Goal: Task Accomplishment & Management: Manage account settings

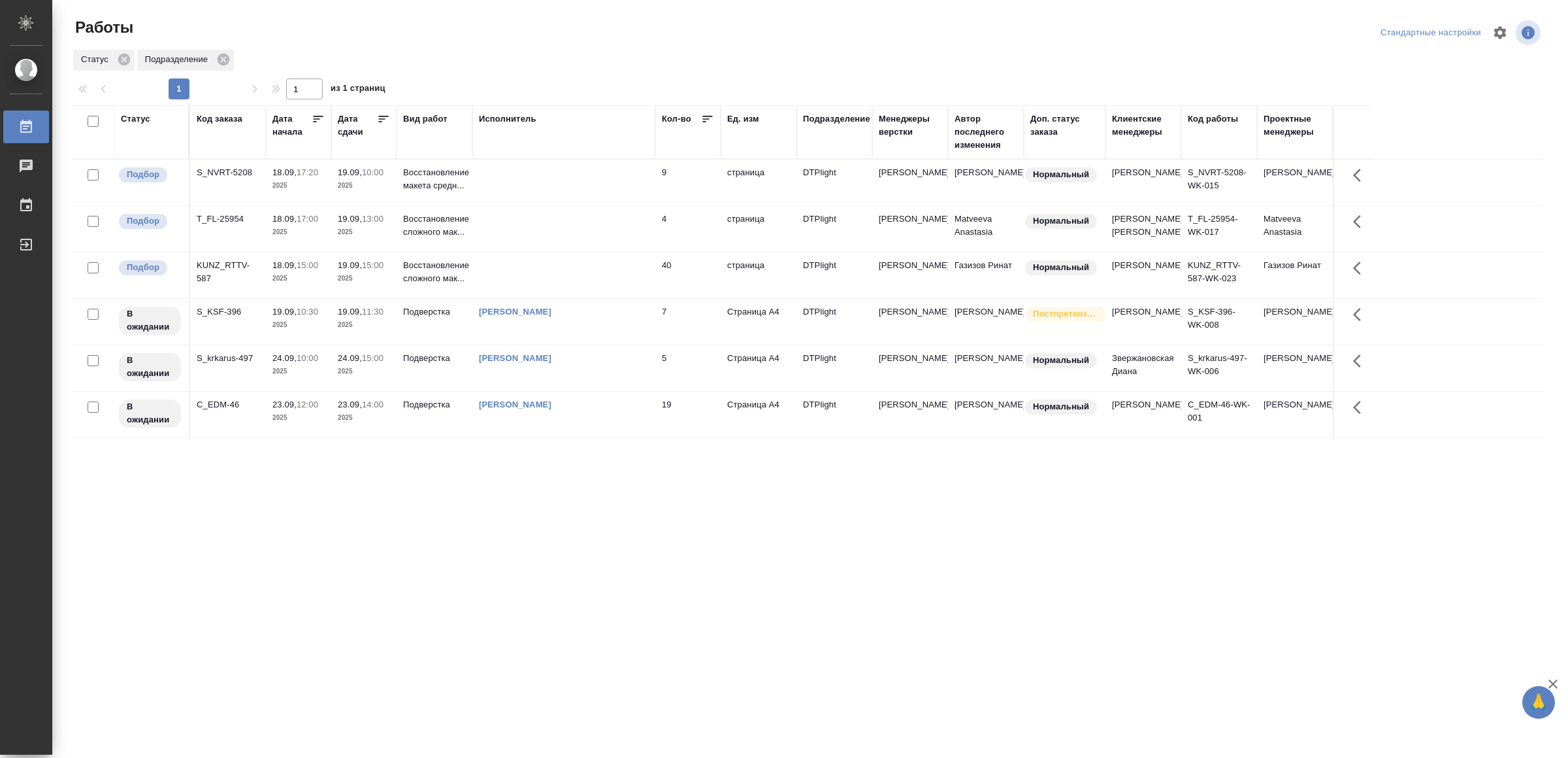
click at [529, 157] on th "Исполнитель" at bounding box center [564, 131] width 183 height 54
click at [528, 199] on td at bounding box center [564, 182] width 183 height 46
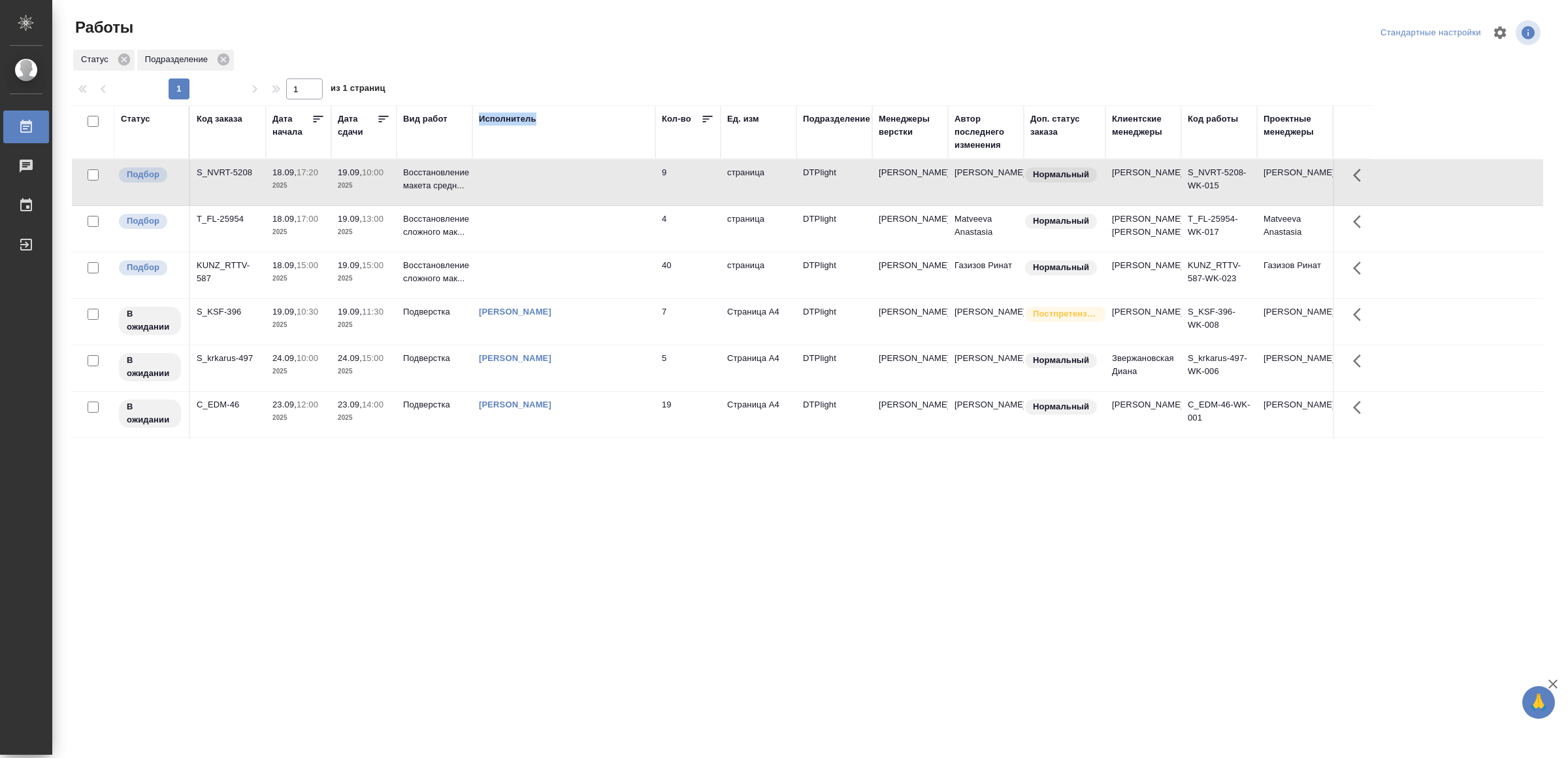
click at [528, 199] on td at bounding box center [564, 182] width 183 height 46
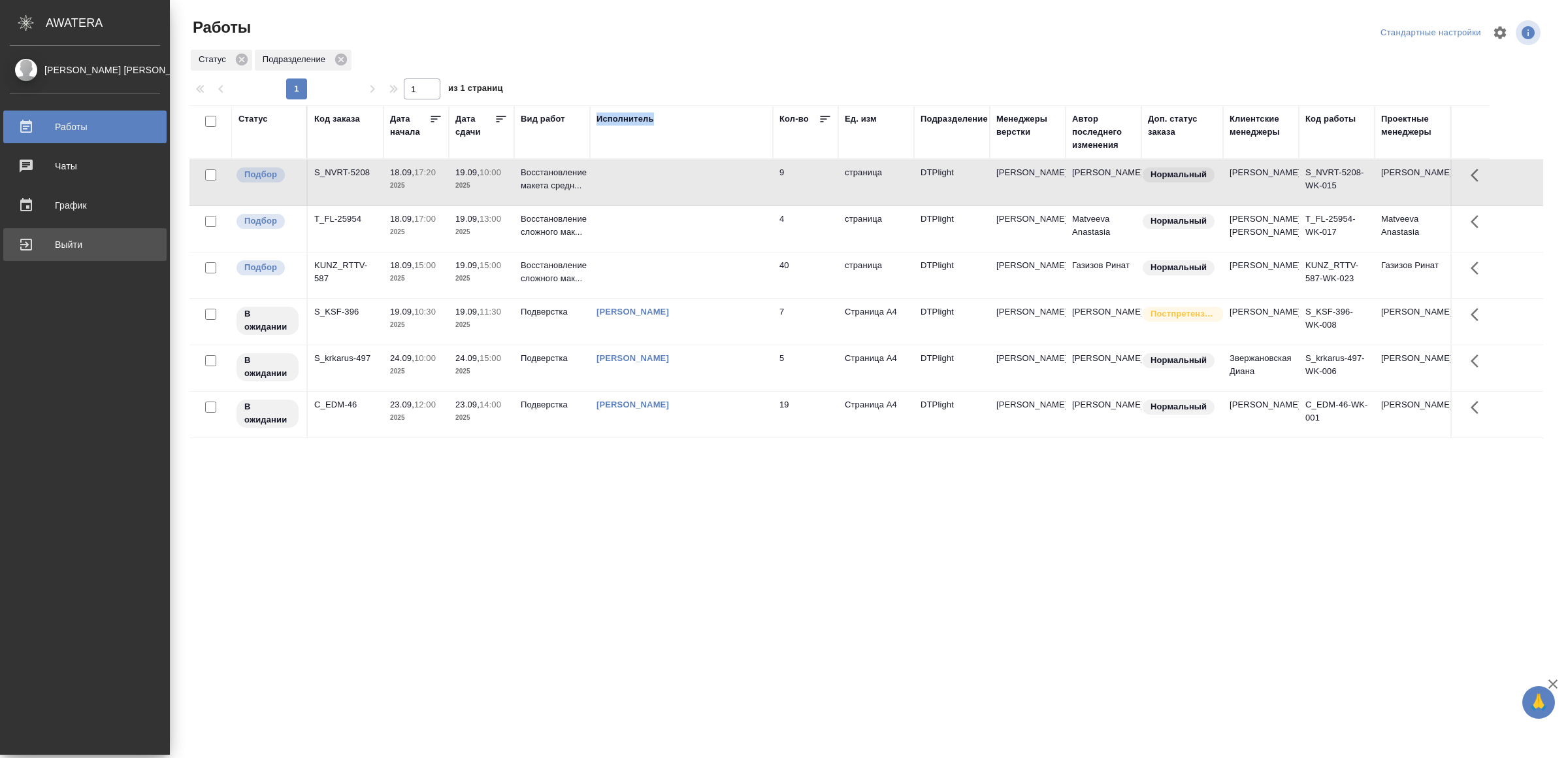
click at [75, 256] on link "Выйти" at bounding box center [85, 244] width 163 height 33
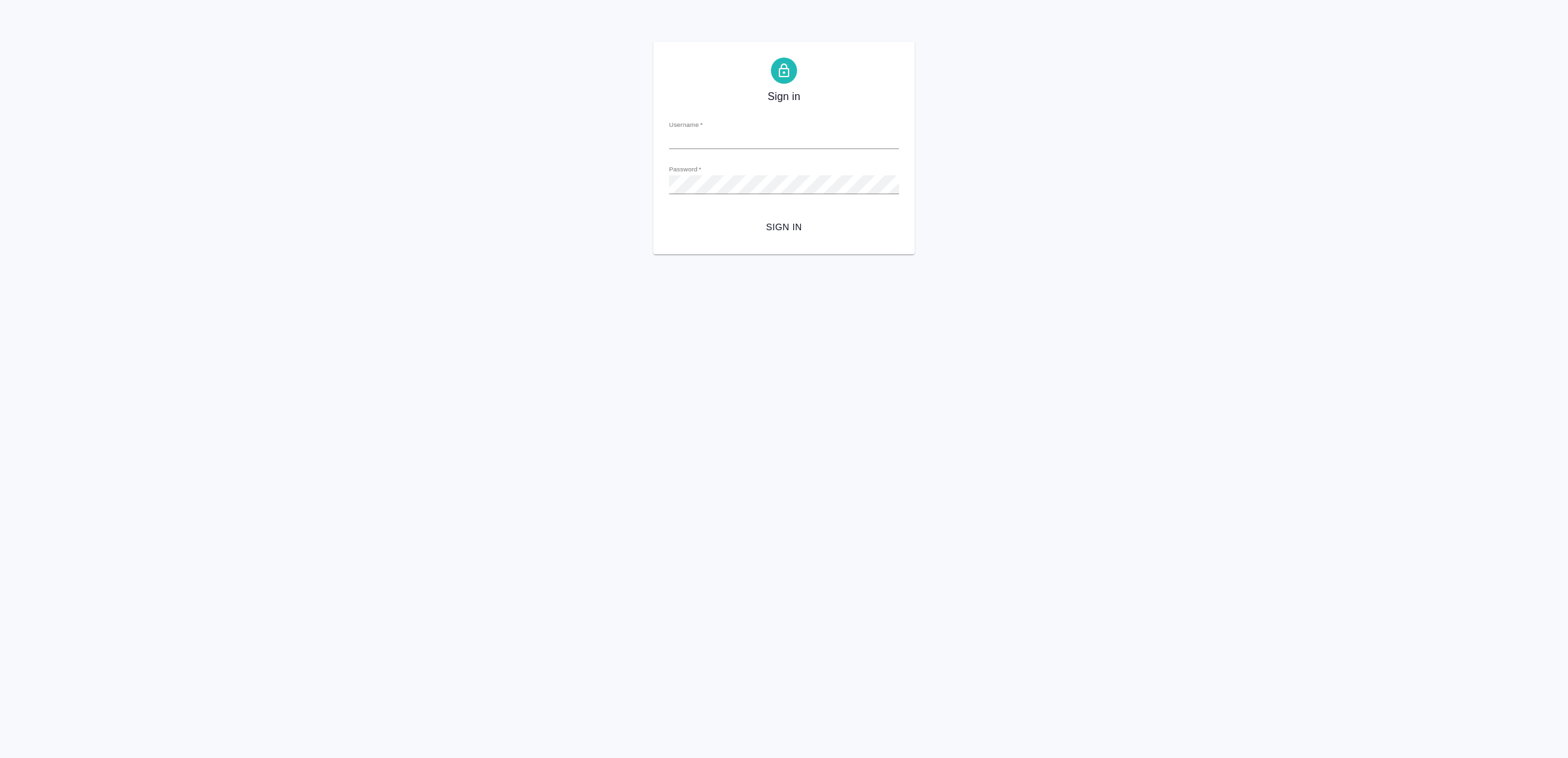
type input "v.yamkovenko@awatera.com"
drag, startPoint x: 784, startPoint y: 235, endPoint x: 771, endPoint y: 222, distance: 18.4
click at [784, 234] on button "Sign in" at bounding box center [784, 227] width 230 height 24
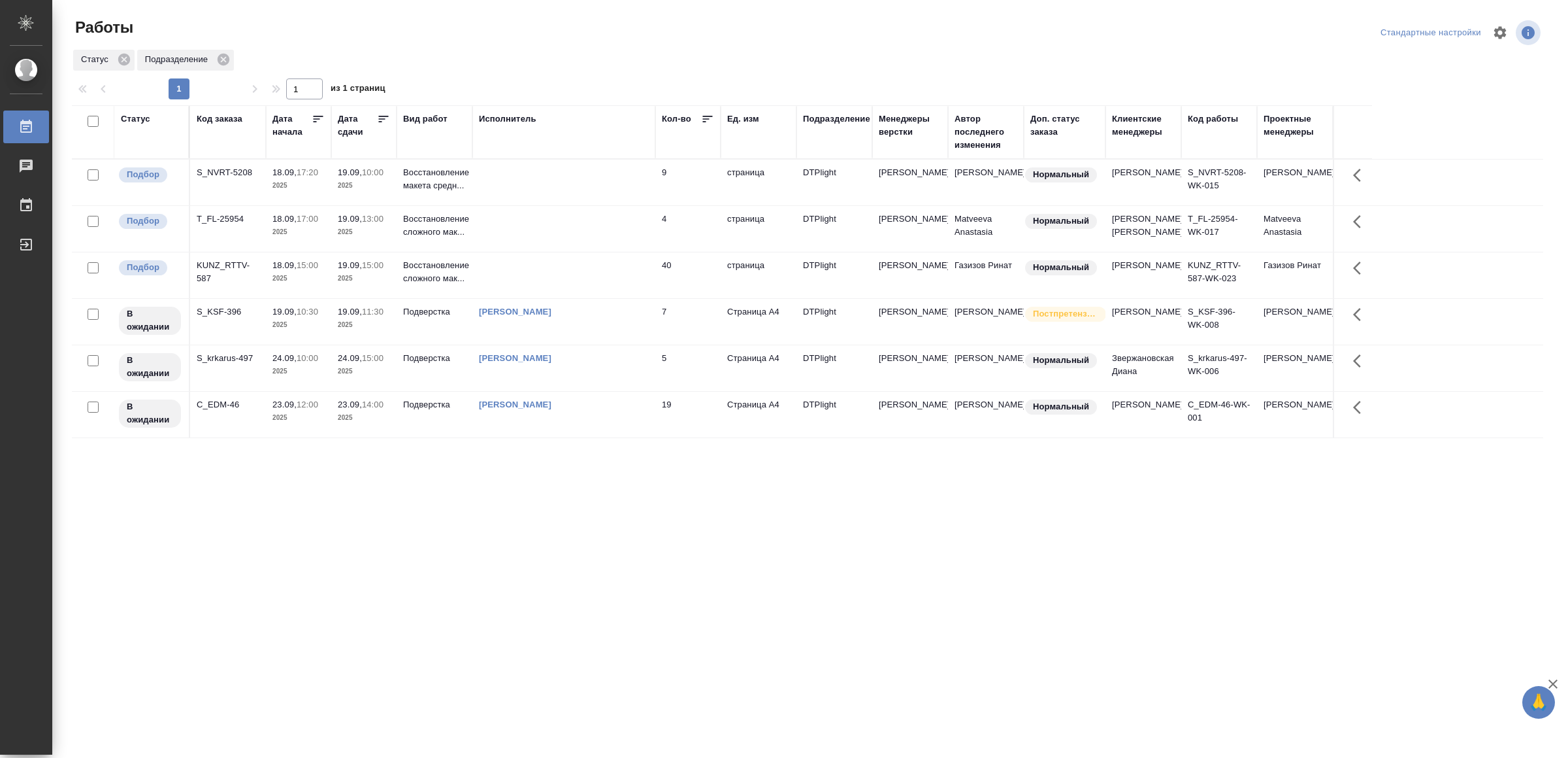
click at [571, 179] on td at bounding box center [564, 182] width 183 height 46
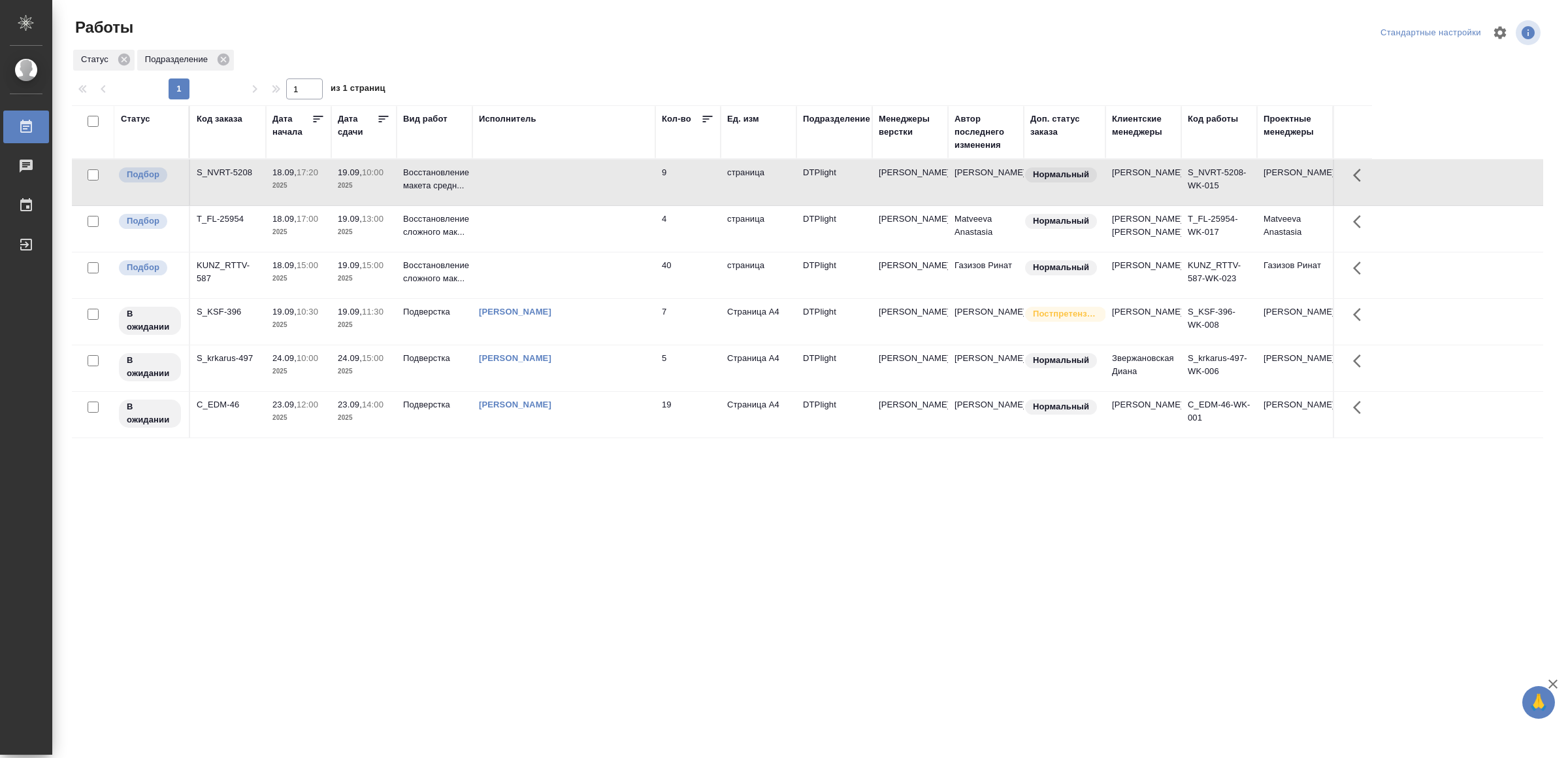
click at [571, 179] on td at bounding box center [564, 182] width 183 height 46
click at [632, 234] on td at bounding box center [564, 229] width 183 height 46
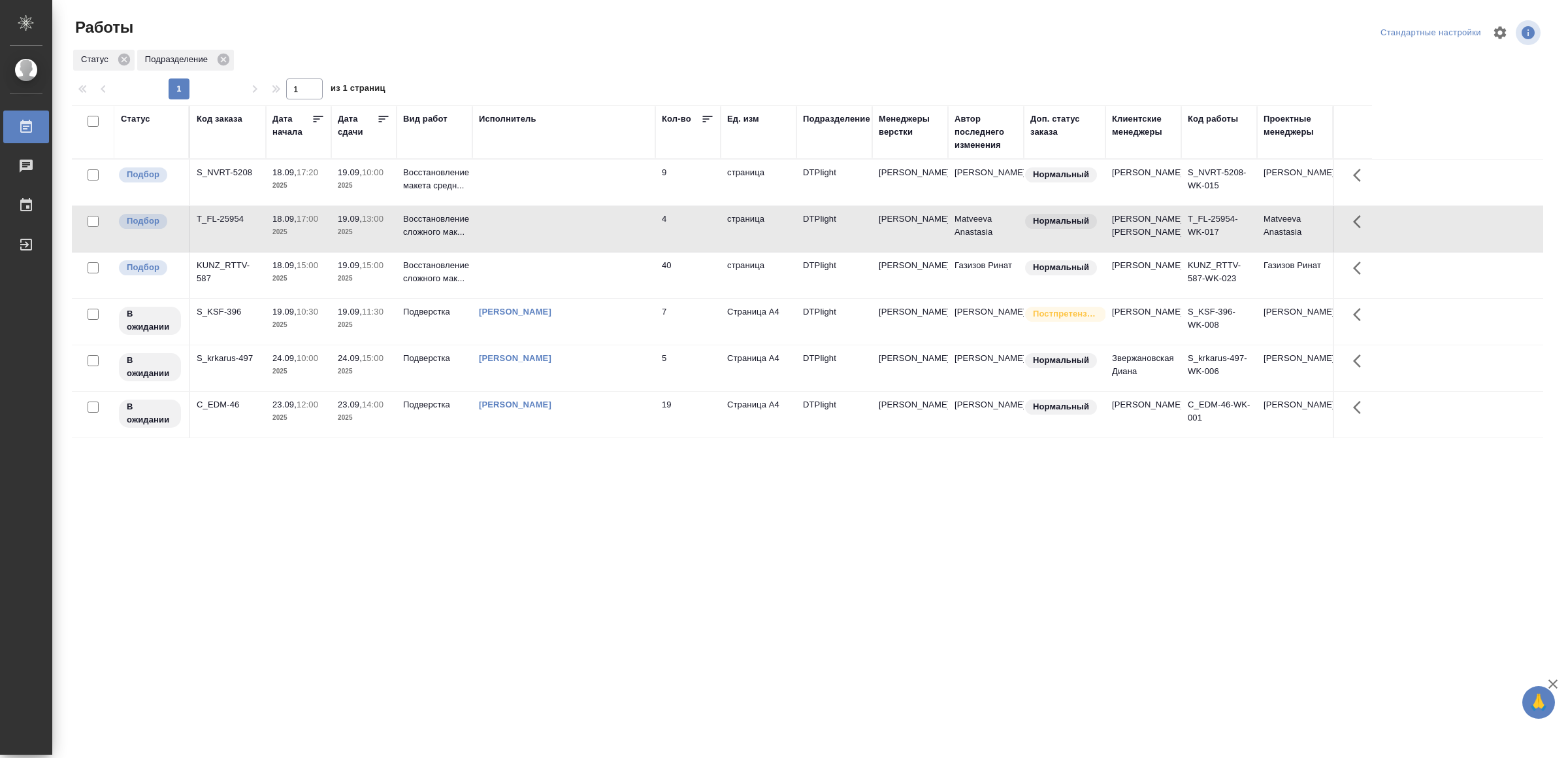
click at [632, 234] on td at bounding box center [564, 229] width 183 height 46
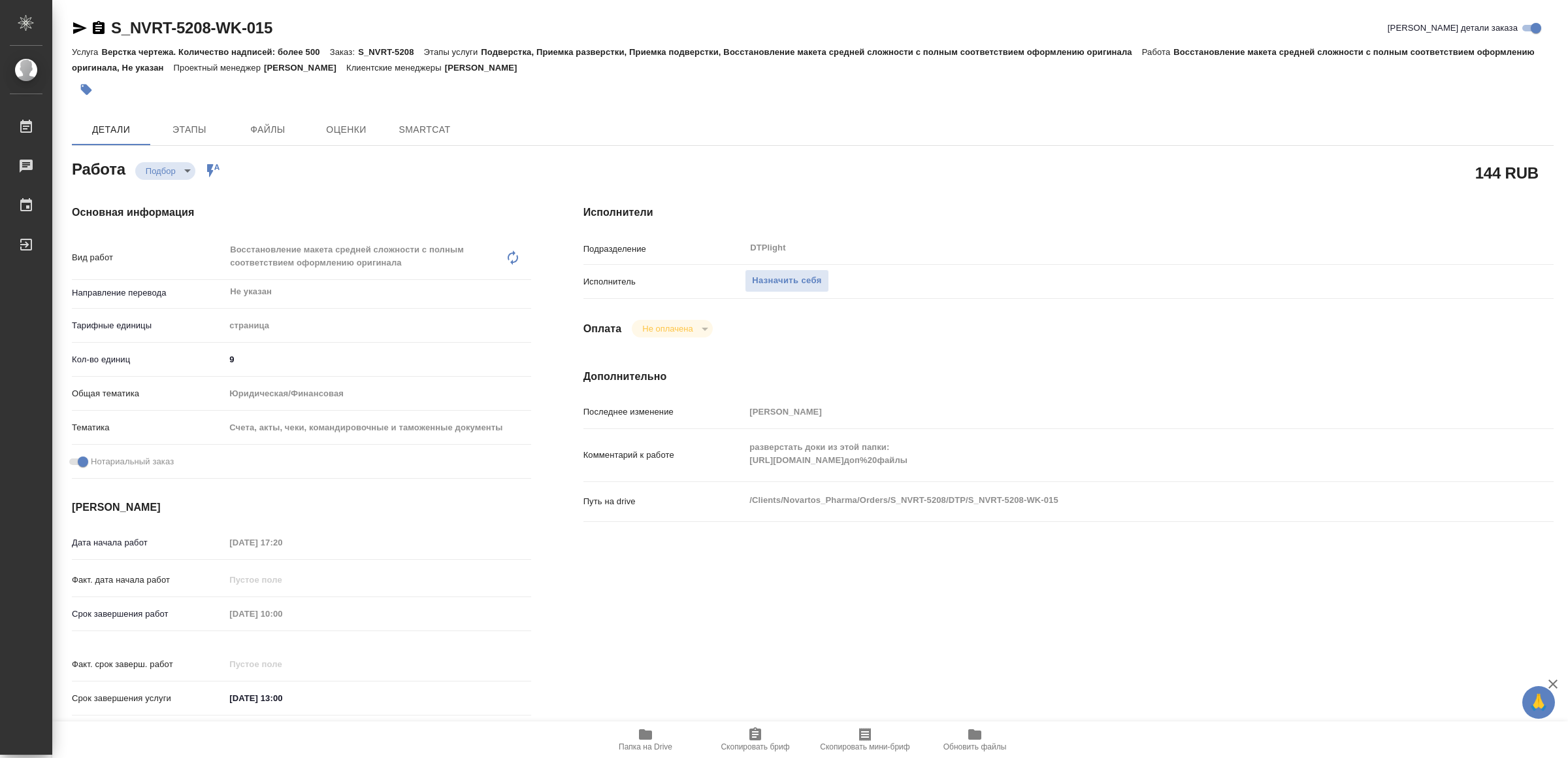
type textarea "x"
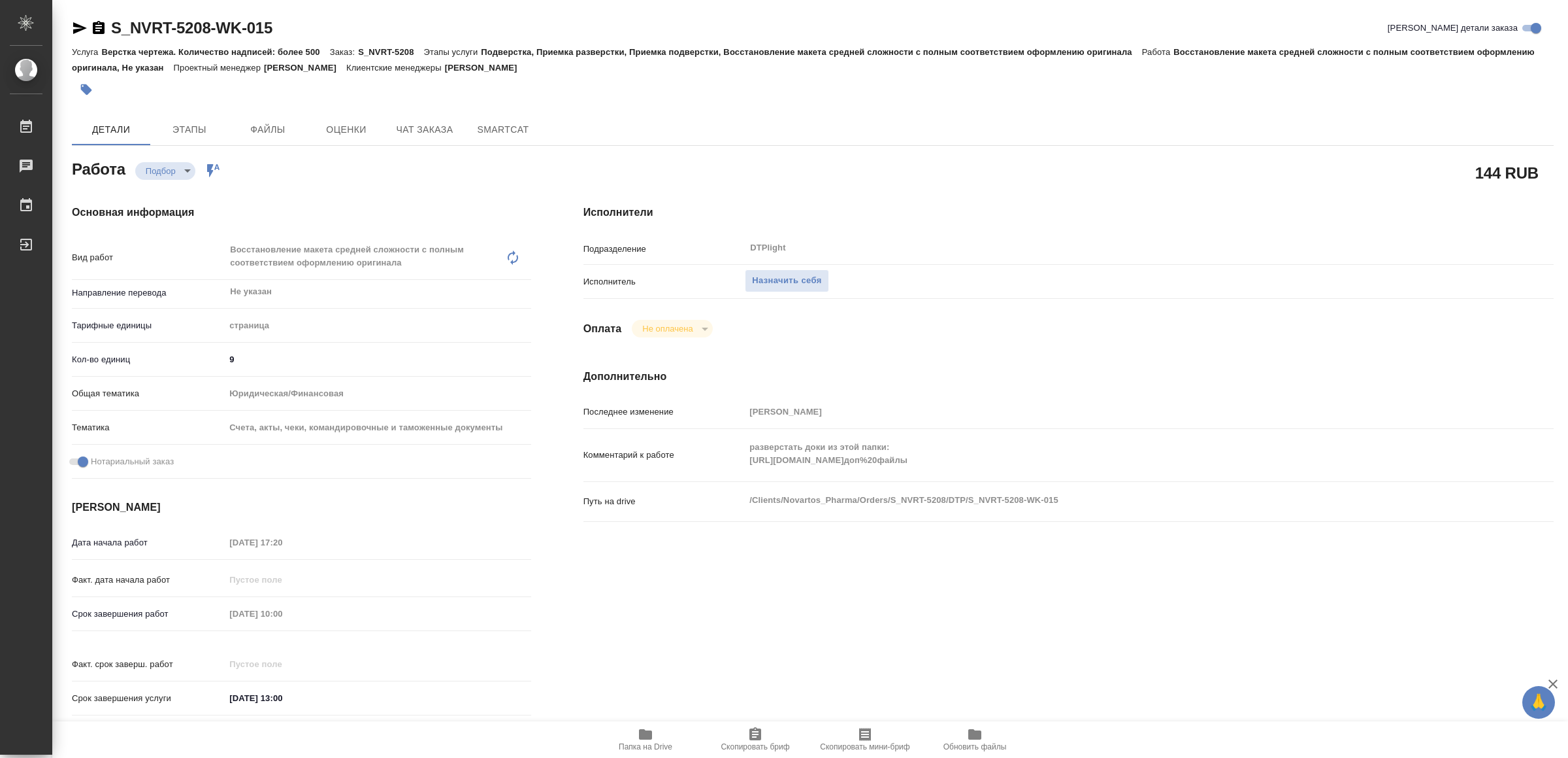
type textarea "x"
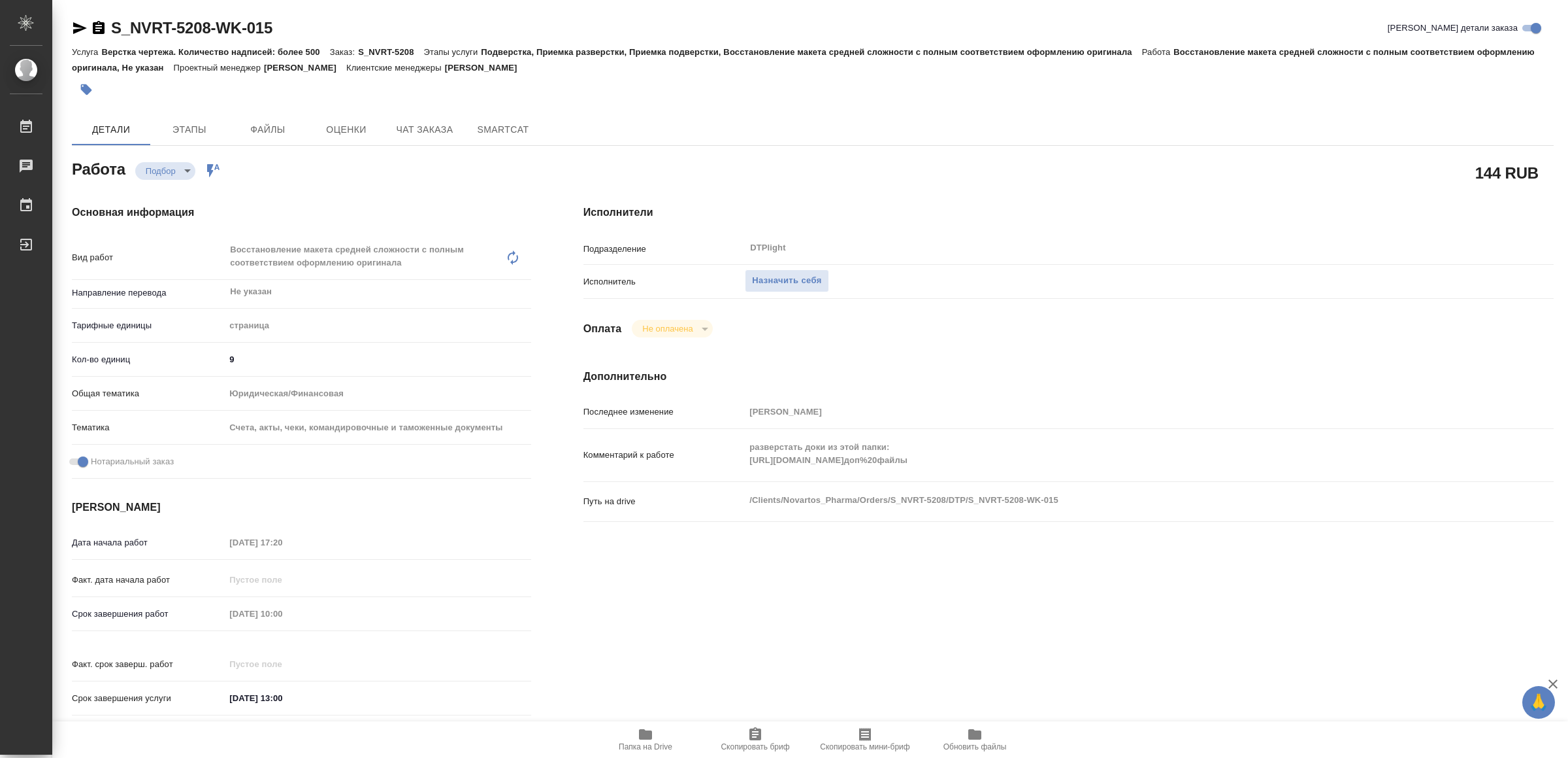
type textarea "x"
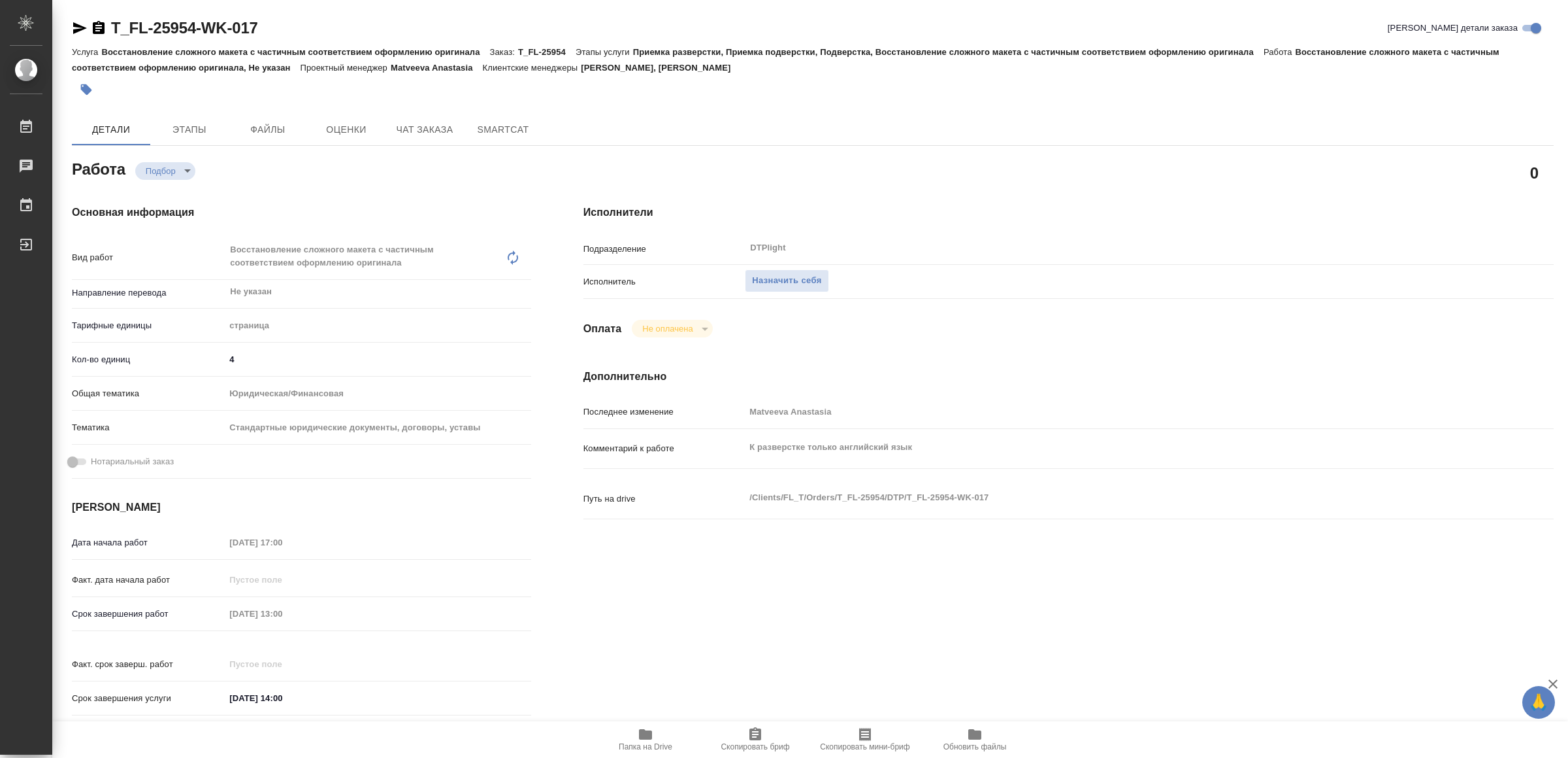
click at [633, 734] on span "Папка на Drive" at bounding box center [646, 739] width 94 height 25
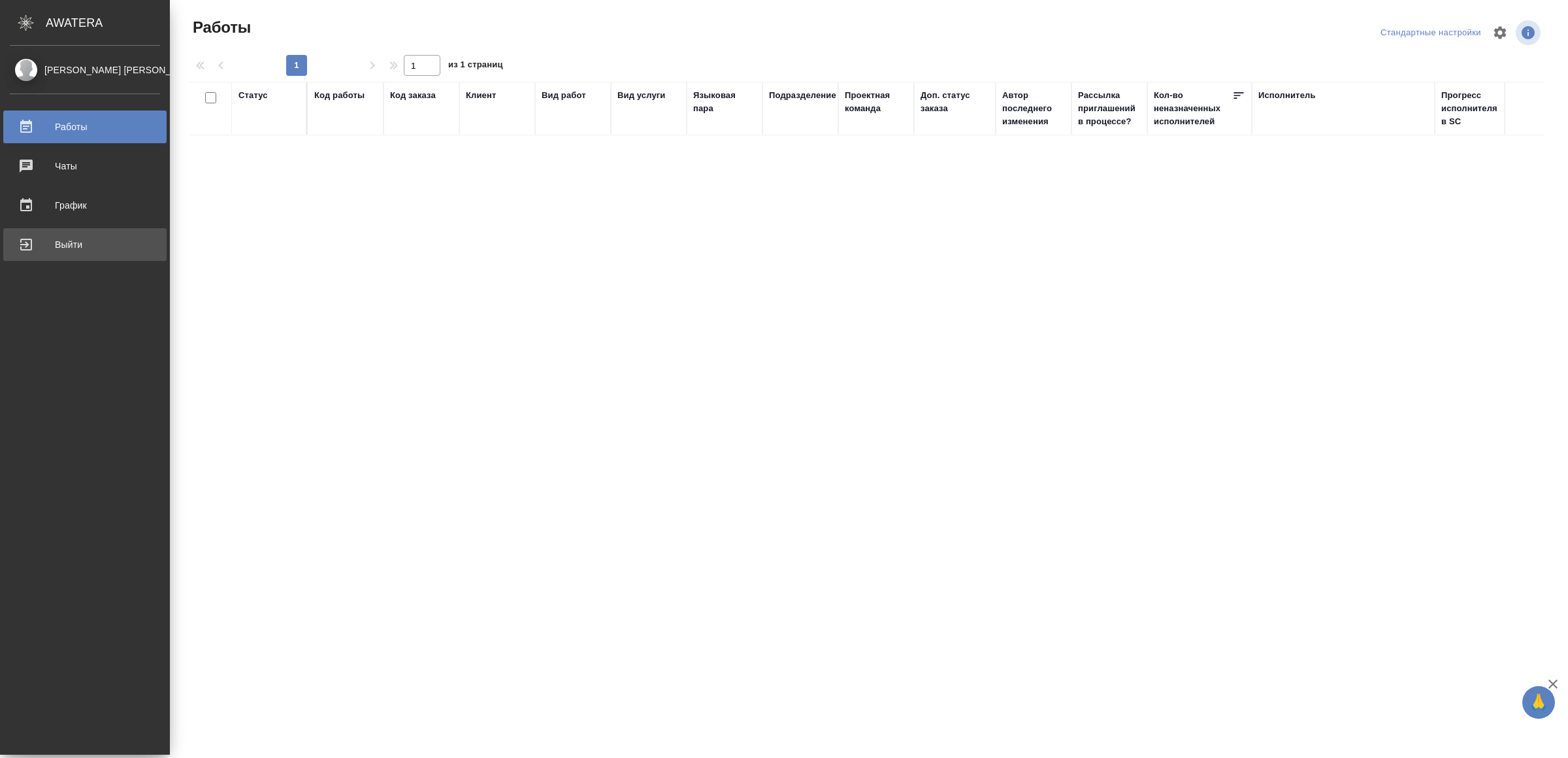
click at [63, 245] on div "Выйти" at bounding box center [85, 244] width 151 height 19
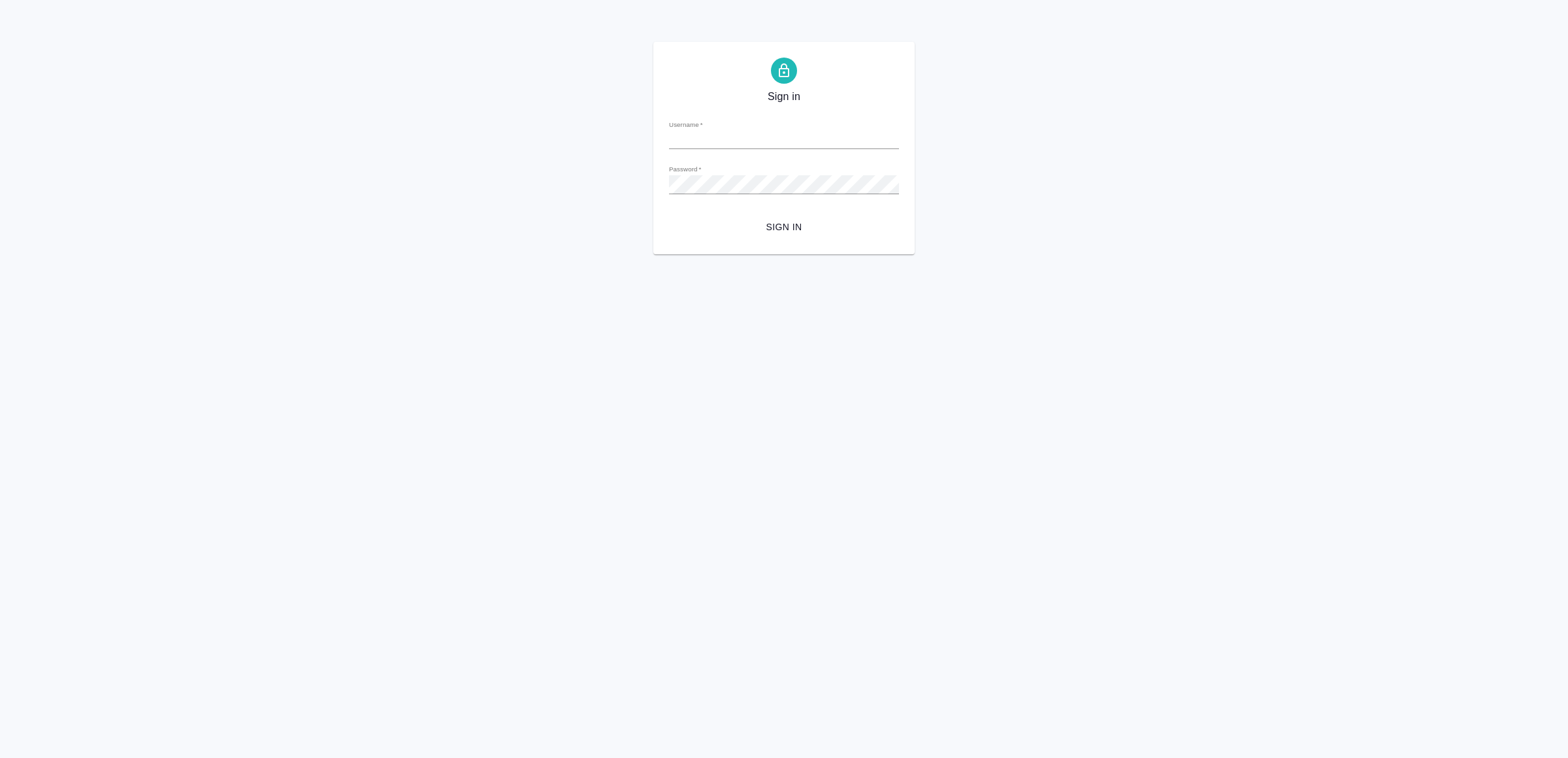
type input "v.yamkovenko@awatera.com"
click at [803, 224] on span "Sign in" at bounding box center [783, 227] width 209 height 17
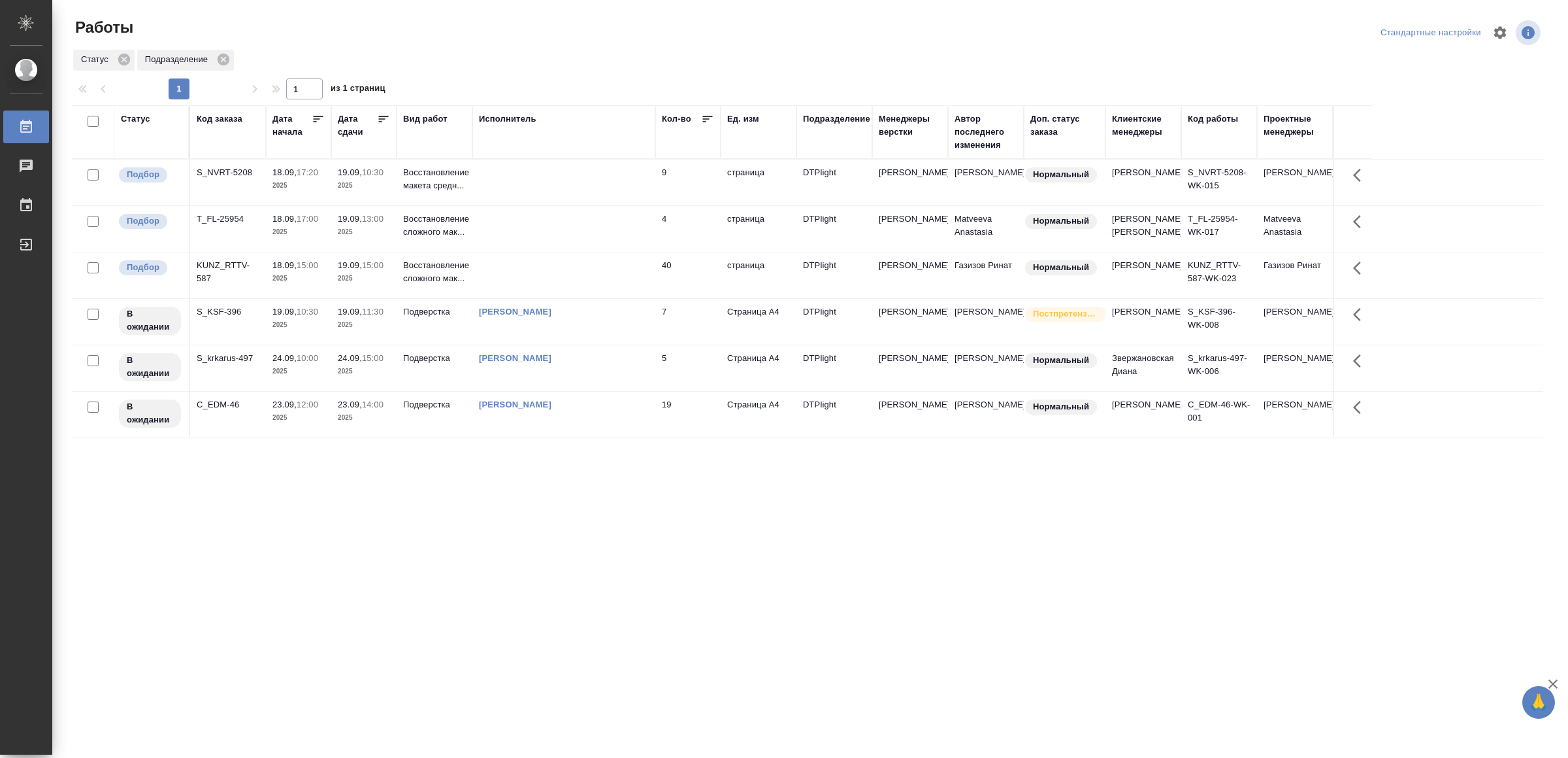
click at [540, 182] on td at bounding box center [564, 182] width 183 height 46
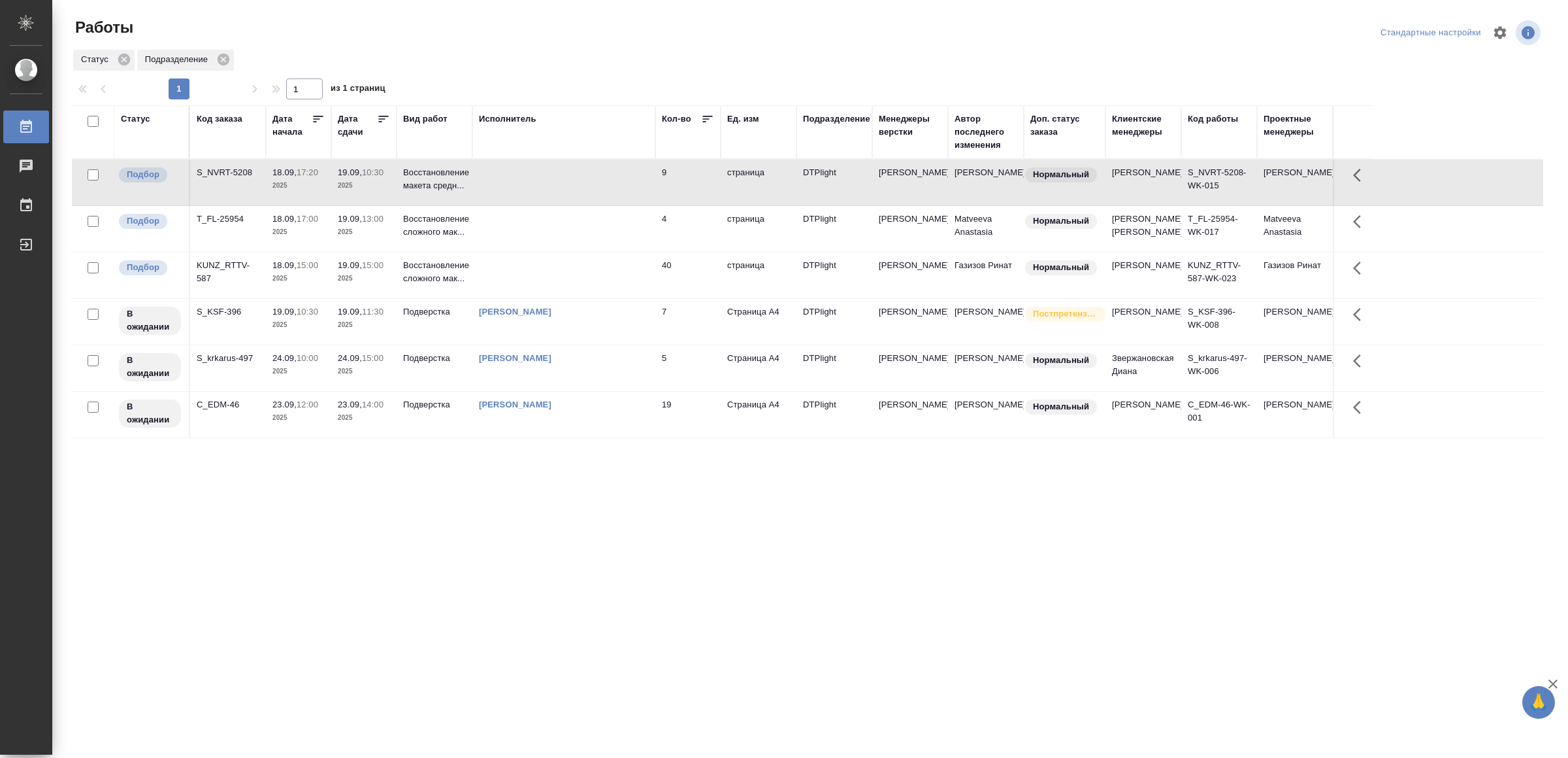
click at [540, 182] on td at bounding box center [564, 182] width 183 height 46
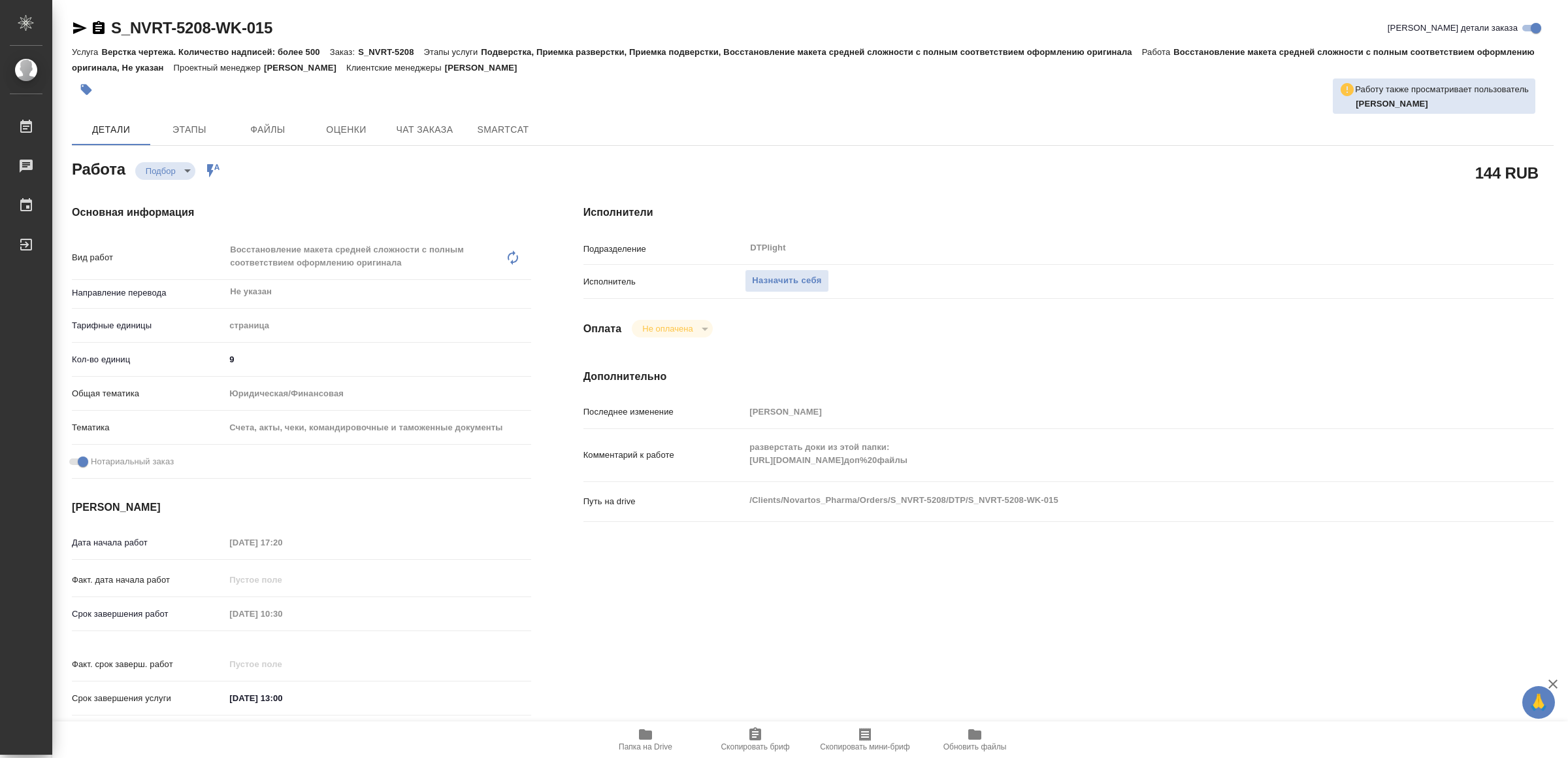
click at [636, 736] on span "Папка на Drive" at bounding box center [646, 739] width 94 height 25
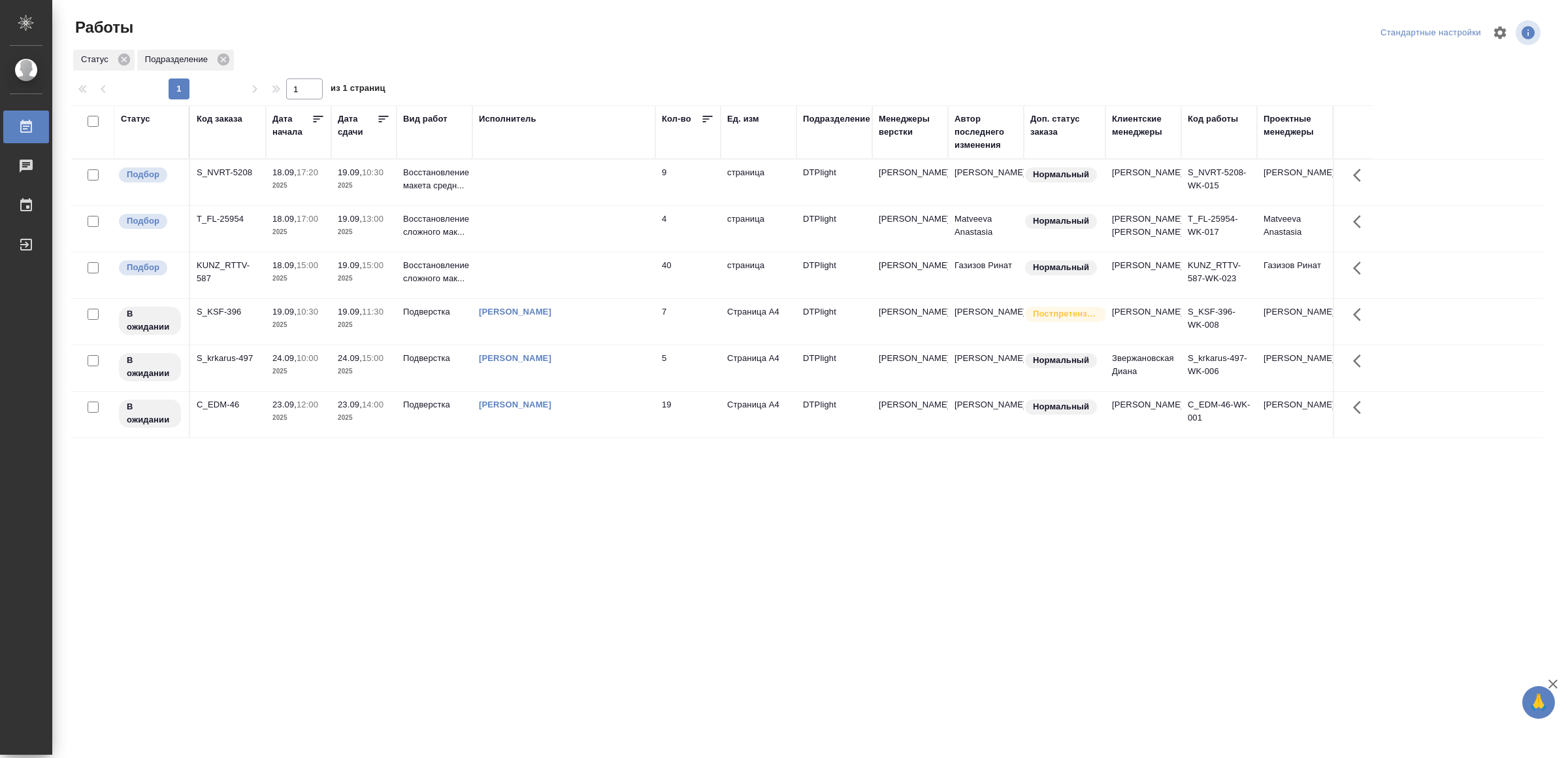
drag, startPoint x: 544, startPoint y: 687, endPoint x: 537, endPoint y: 664, distance: 24.0
drag, startPoint x: 0, startPoint y: 0, endPoint x: 742, endPoint y: 699, distance: 1019.4
drag, startPoint x: 525, startPoint y: 436, endPoint x: 351, endPoint y: 554, distance: 210.2
drag, startPoint x: 411, startPoint y: 584, endPoint x: 427, endPoint y: 568, distance: 22.6
drag, startPoint x: 0, startPoint y: 0, endPoint x: 628, endPoint y: 192, distance: 656.7
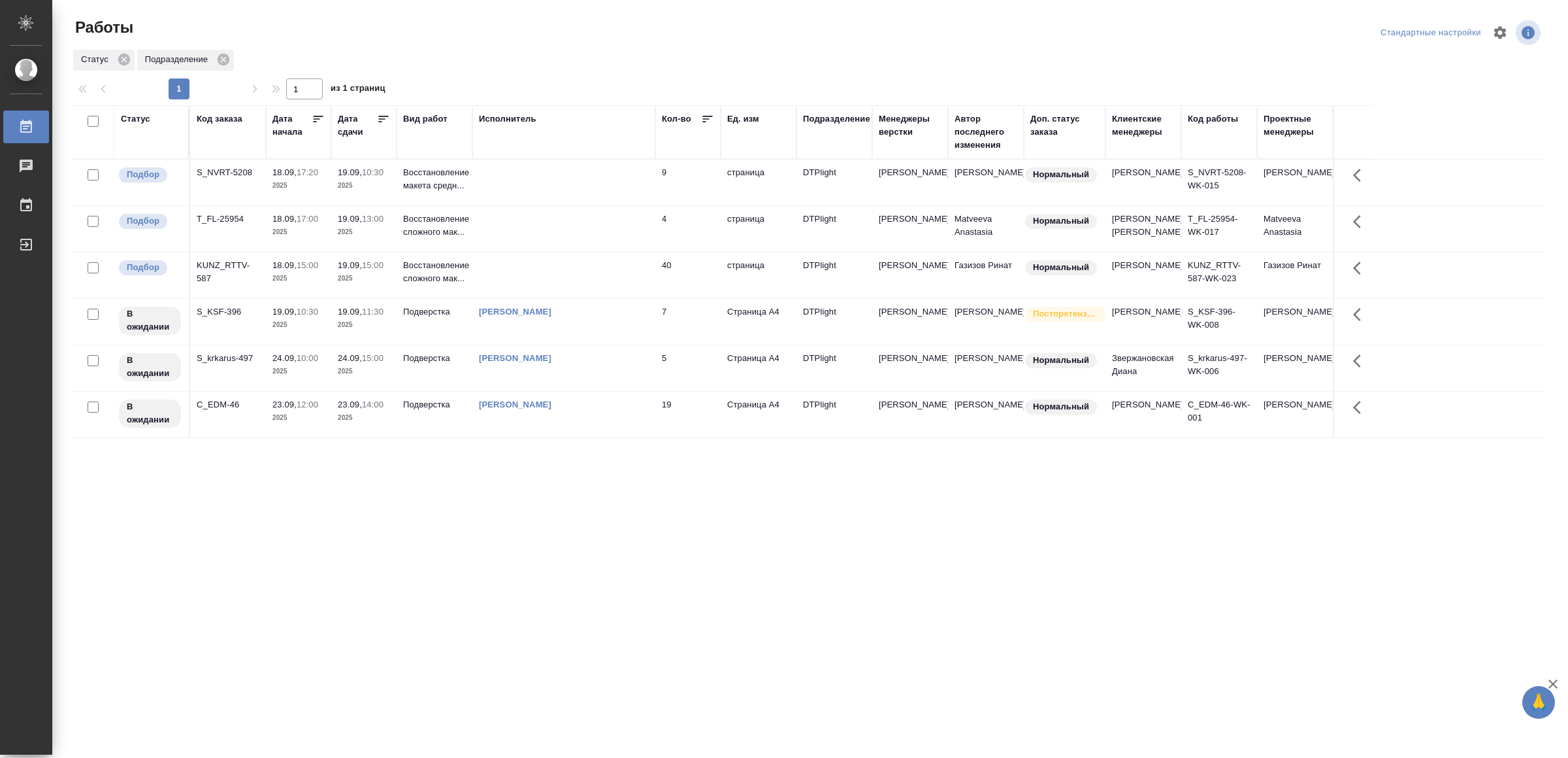
click at [628, 192] on td at bounding box center [564, 182] width 183 height 46
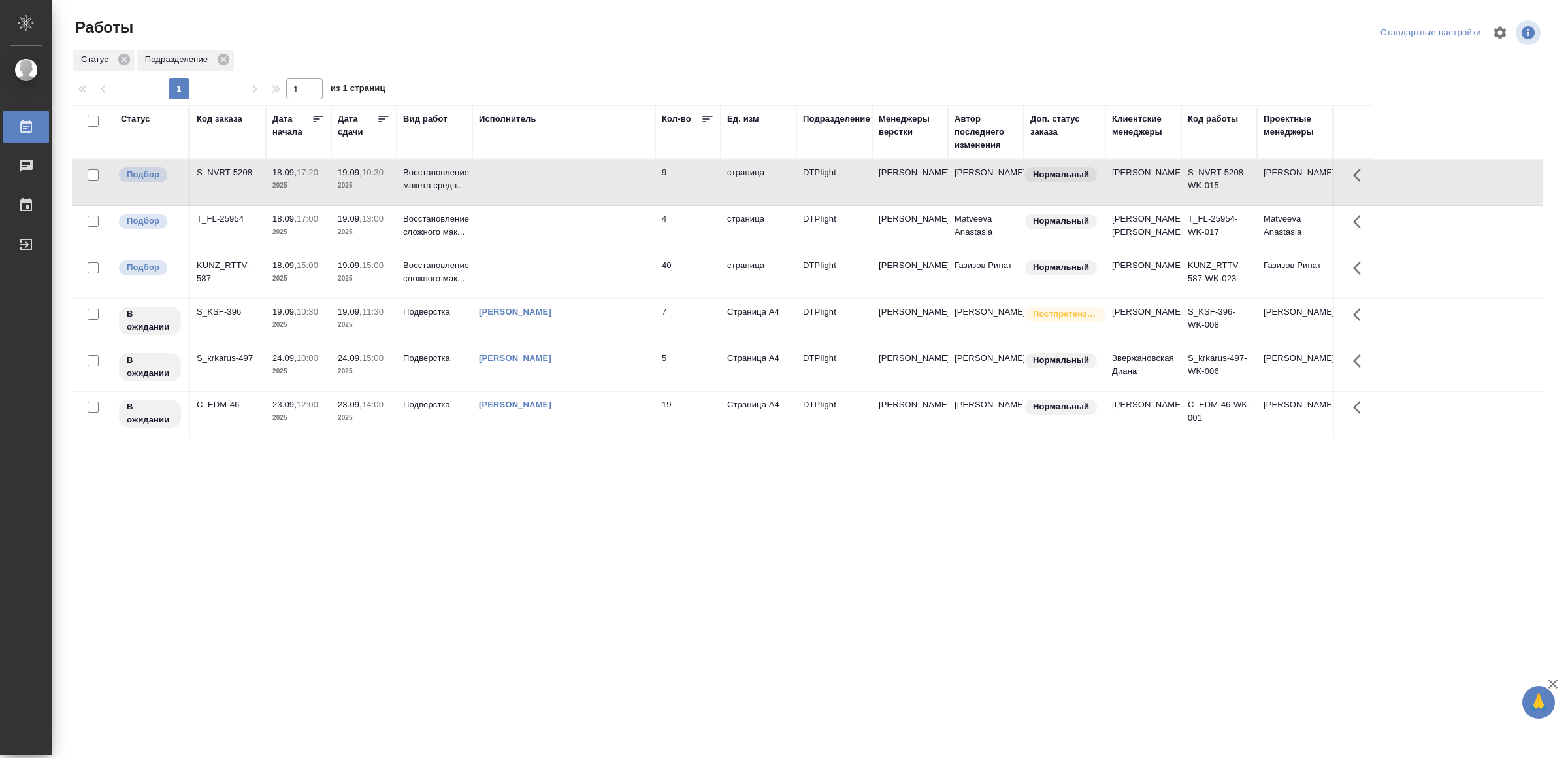
click at [629, 191] on td at bounding box center [564, 182] width 183 height 46
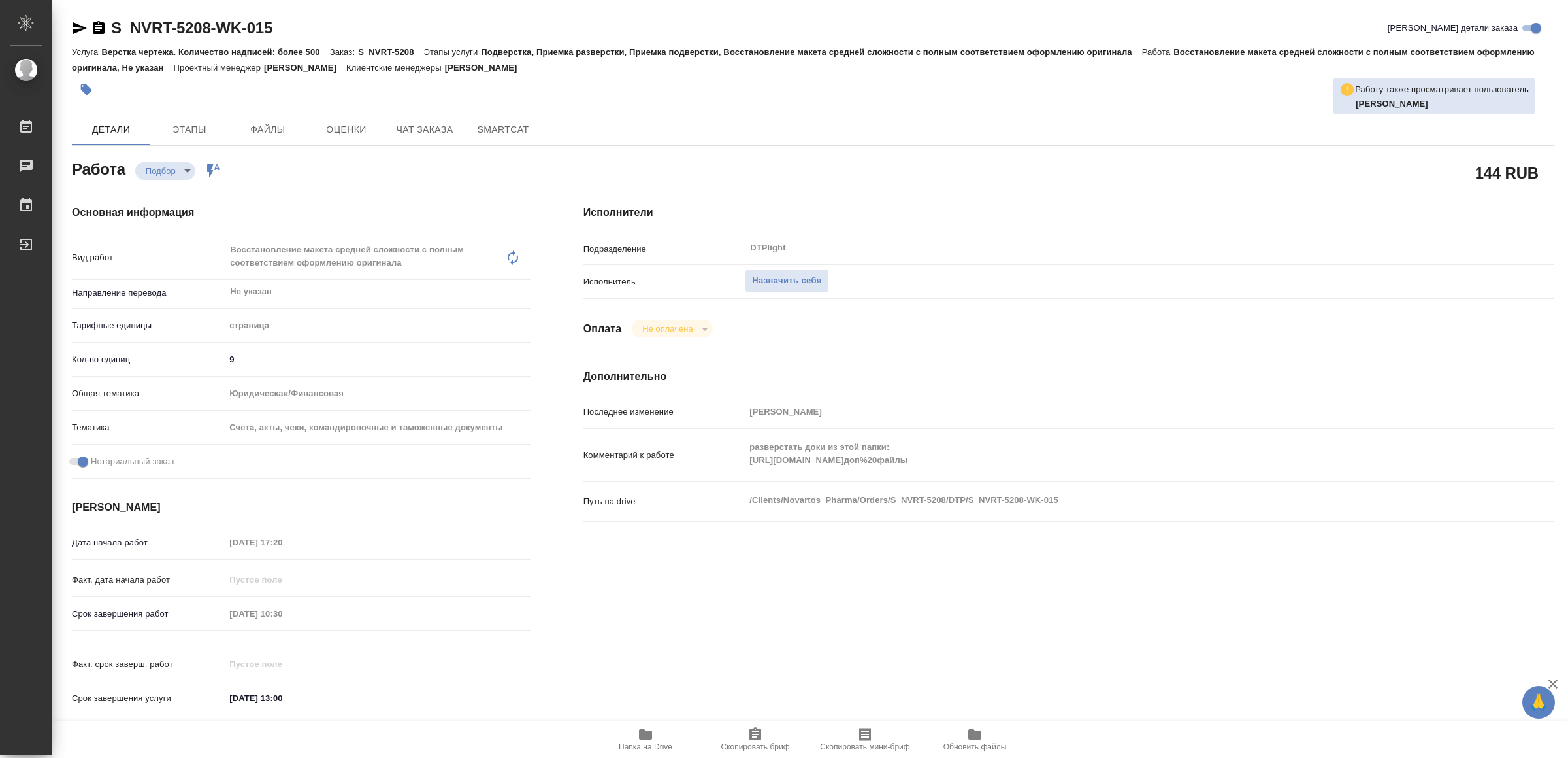
click at [1296, 461] on div "Комментарий к работе разверстать доки из этой папки: https://drive.awatera.com/…" at bounding box center [1069, 455] width 971 height 41
type textarea "x"
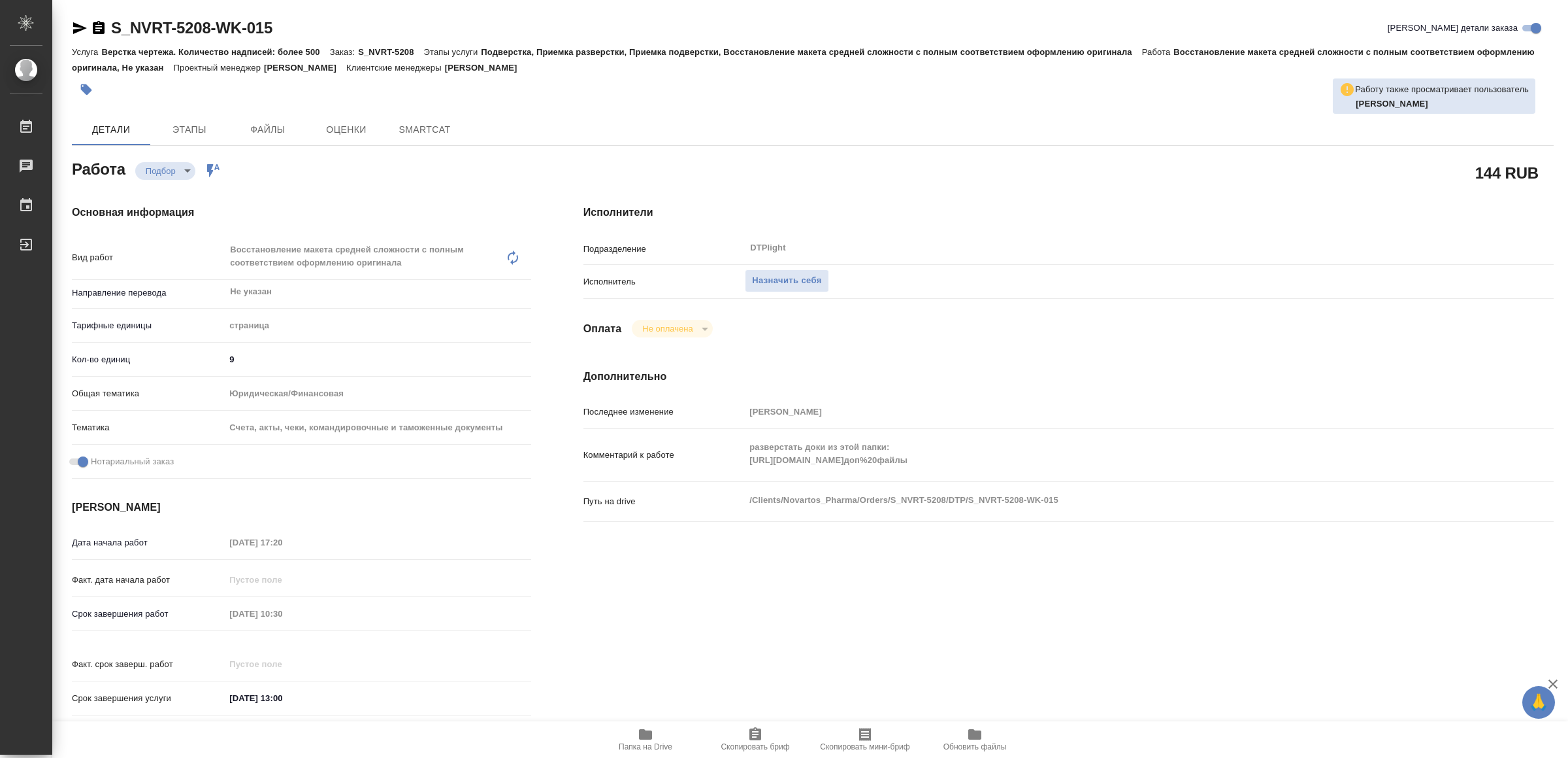
type textarea "x"
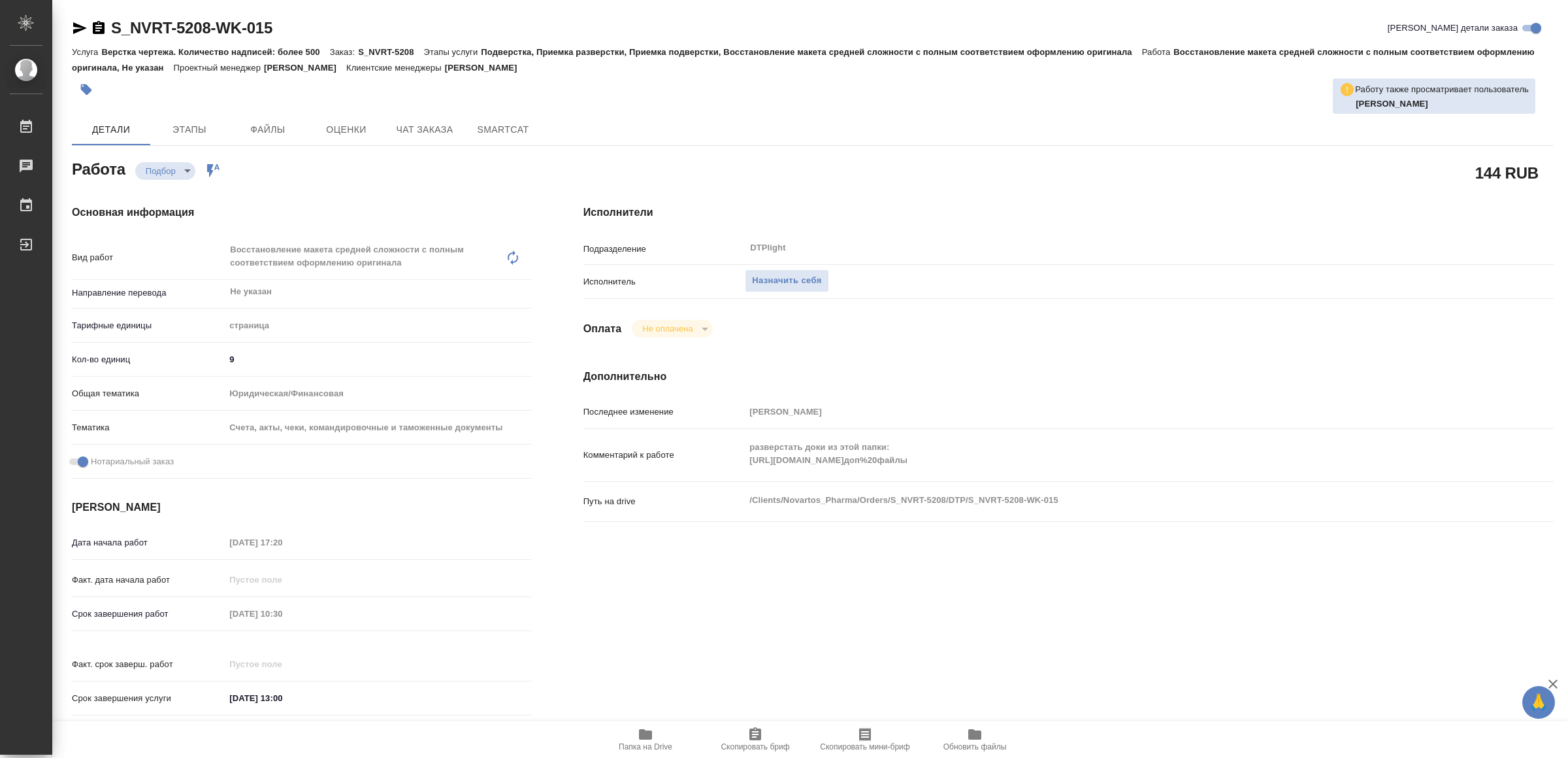
type textarea "x"
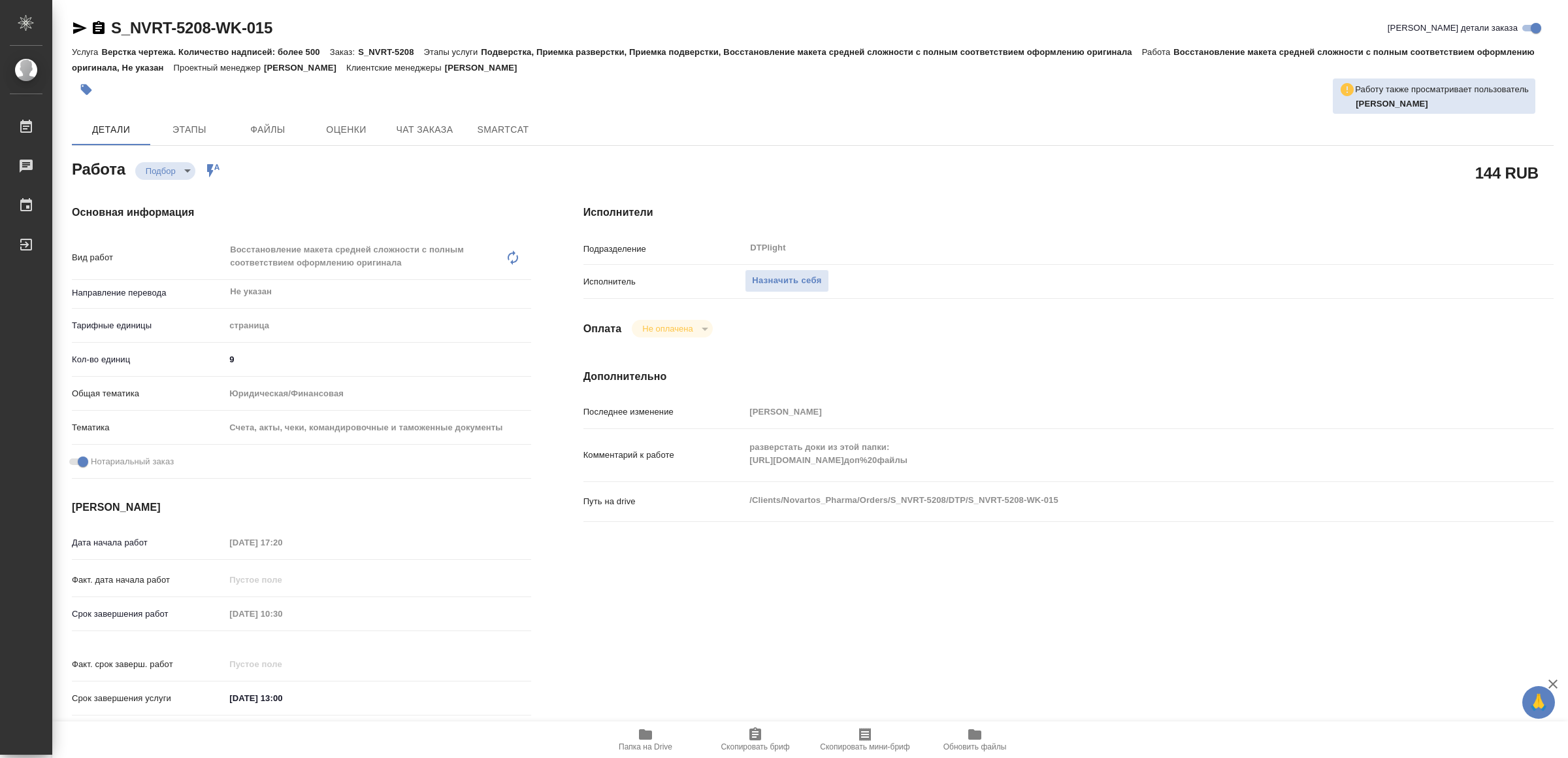
type textarea "x"
click at [1310, 473] on div "разверстать доки из этой папки: https://drive.awatera.com/apps/files/files/1040…" at bounding box center [1109, 455] width 728 height 41
type textarea "x"
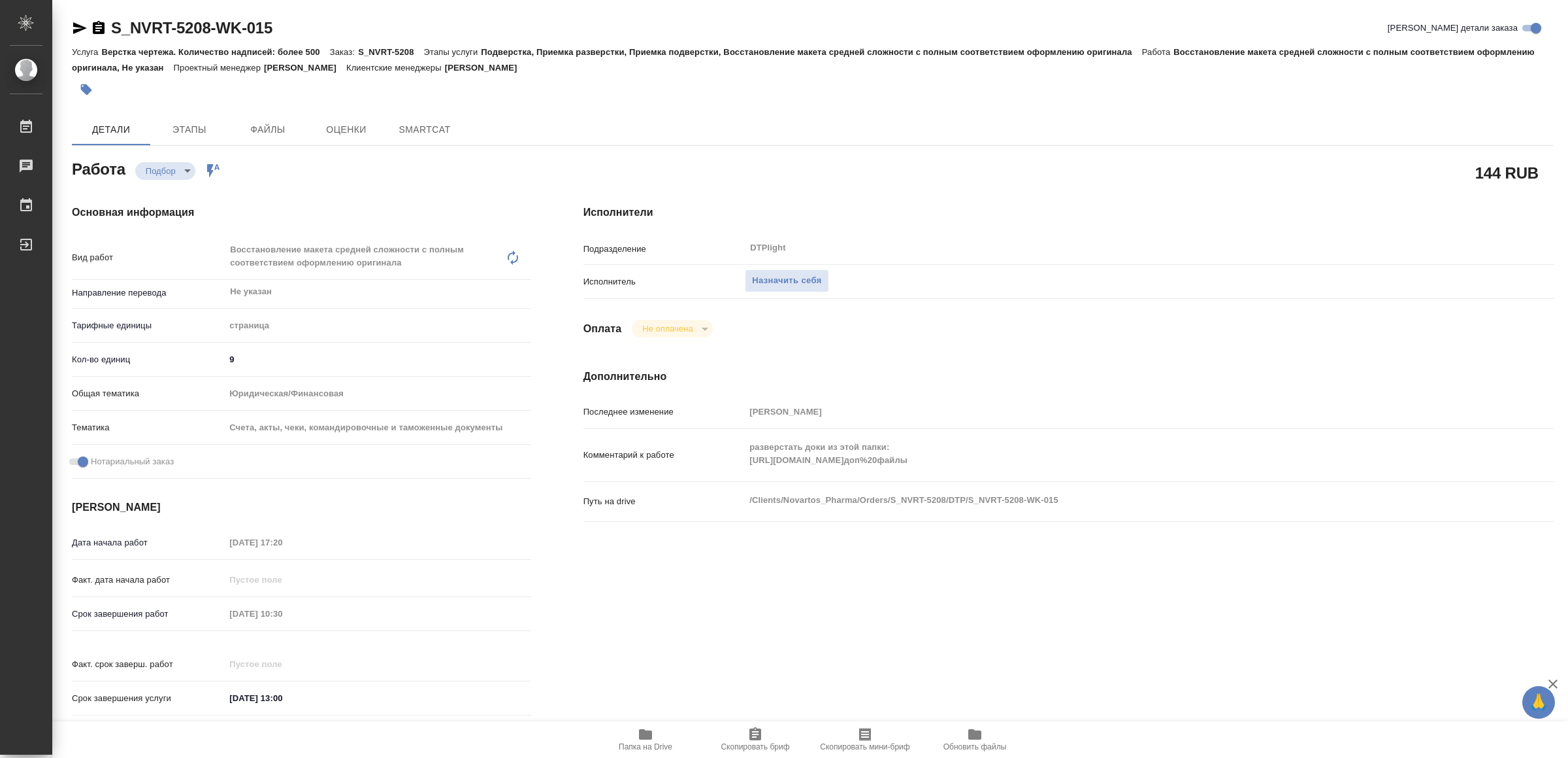
type textarea "x"
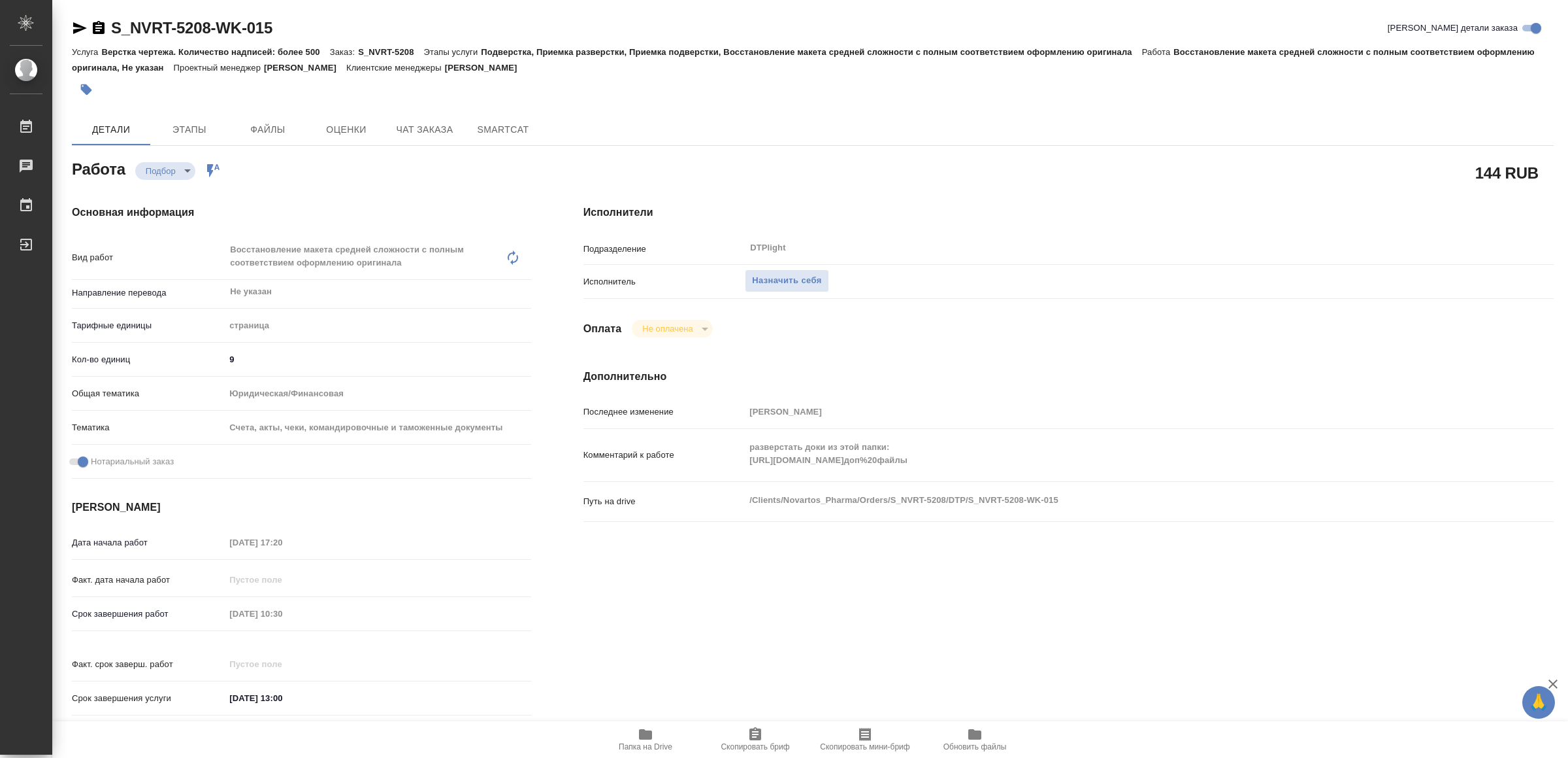
type textarea "x"
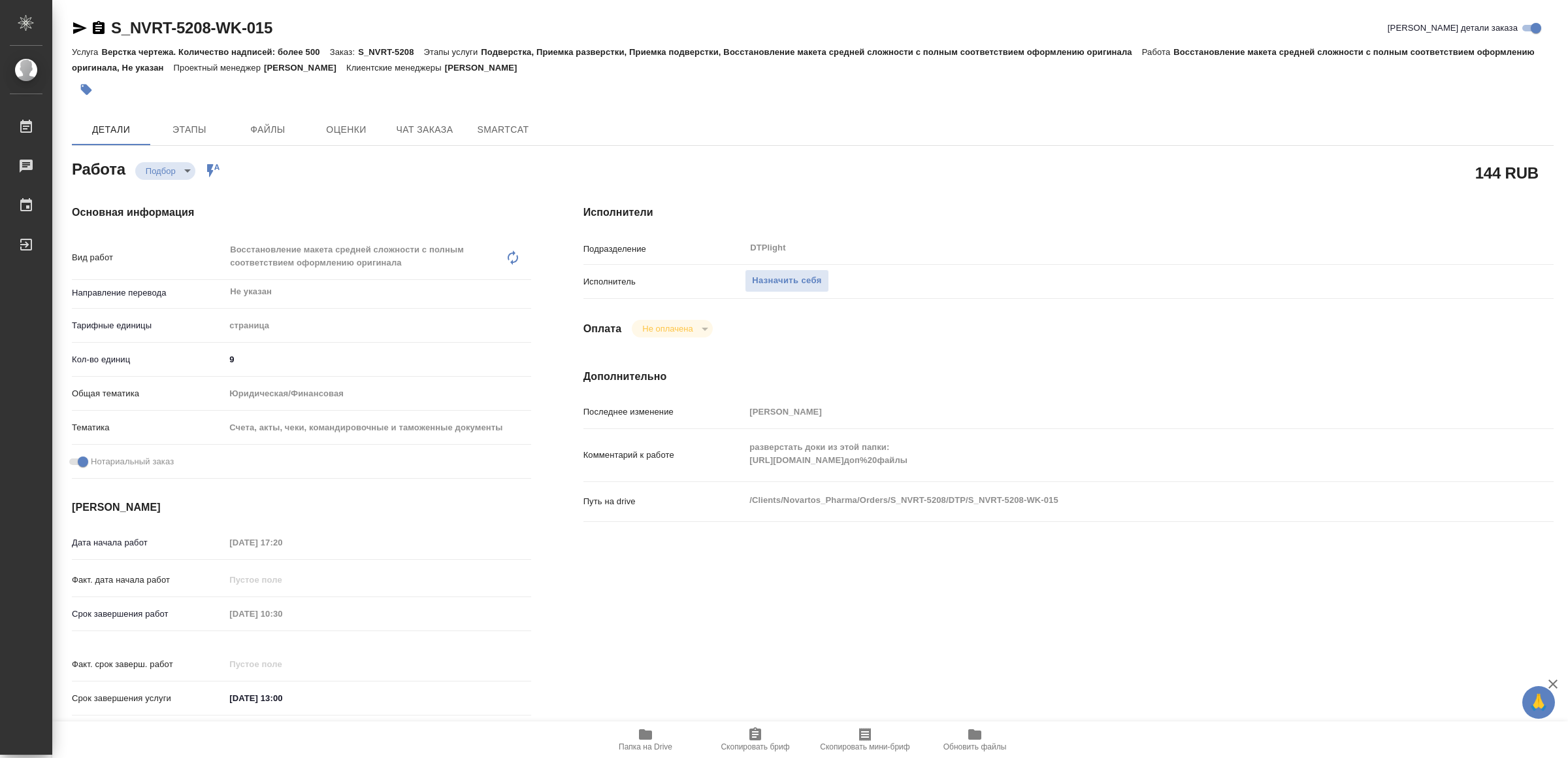
type textarea "x"
click at [78, 26] on icon "button" at bounding box center [80, 27] width 14 height 11
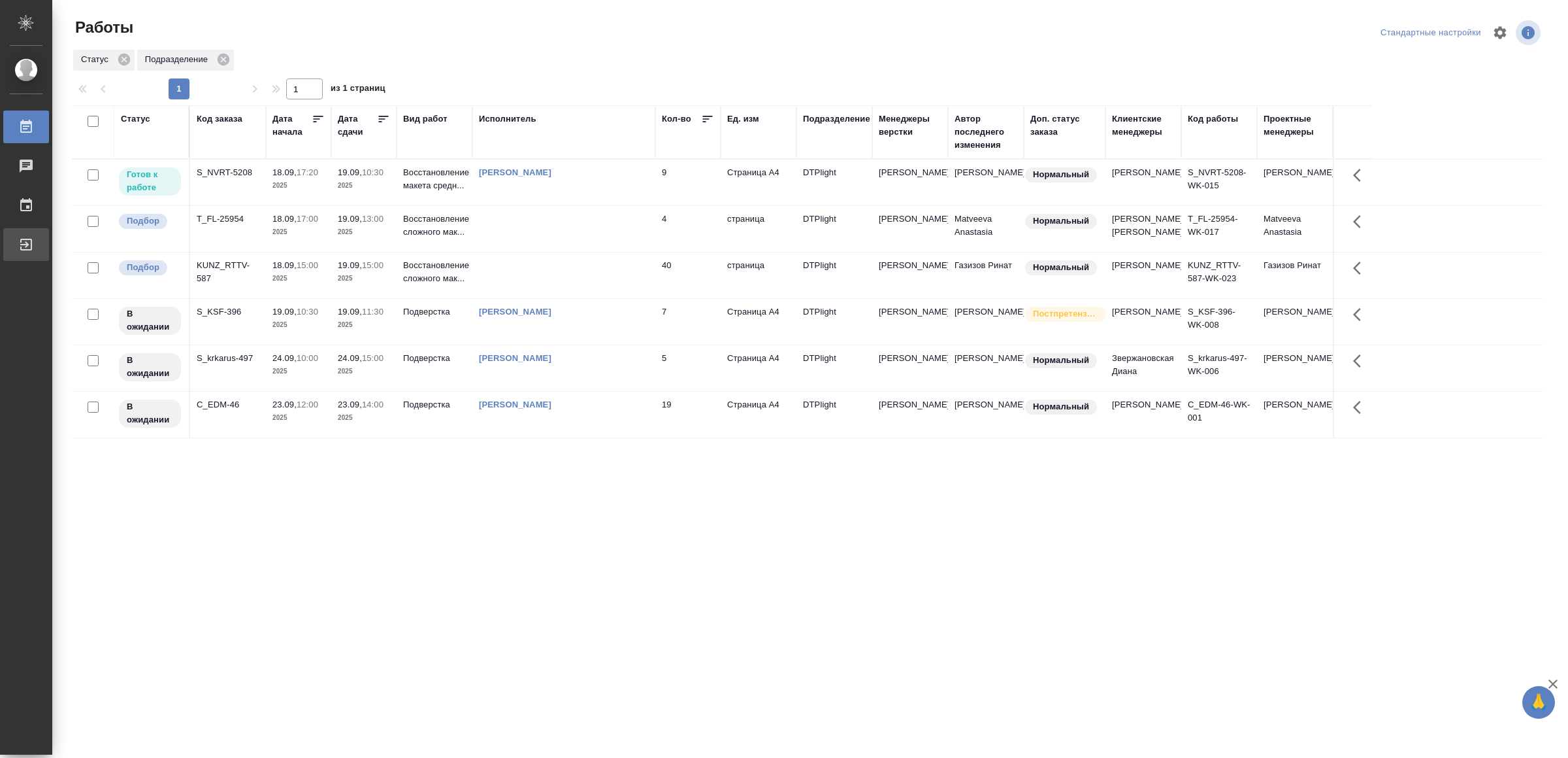
click at [26, 251] on div "Выйти" at bounding box center [10, 244] width 33 height 19
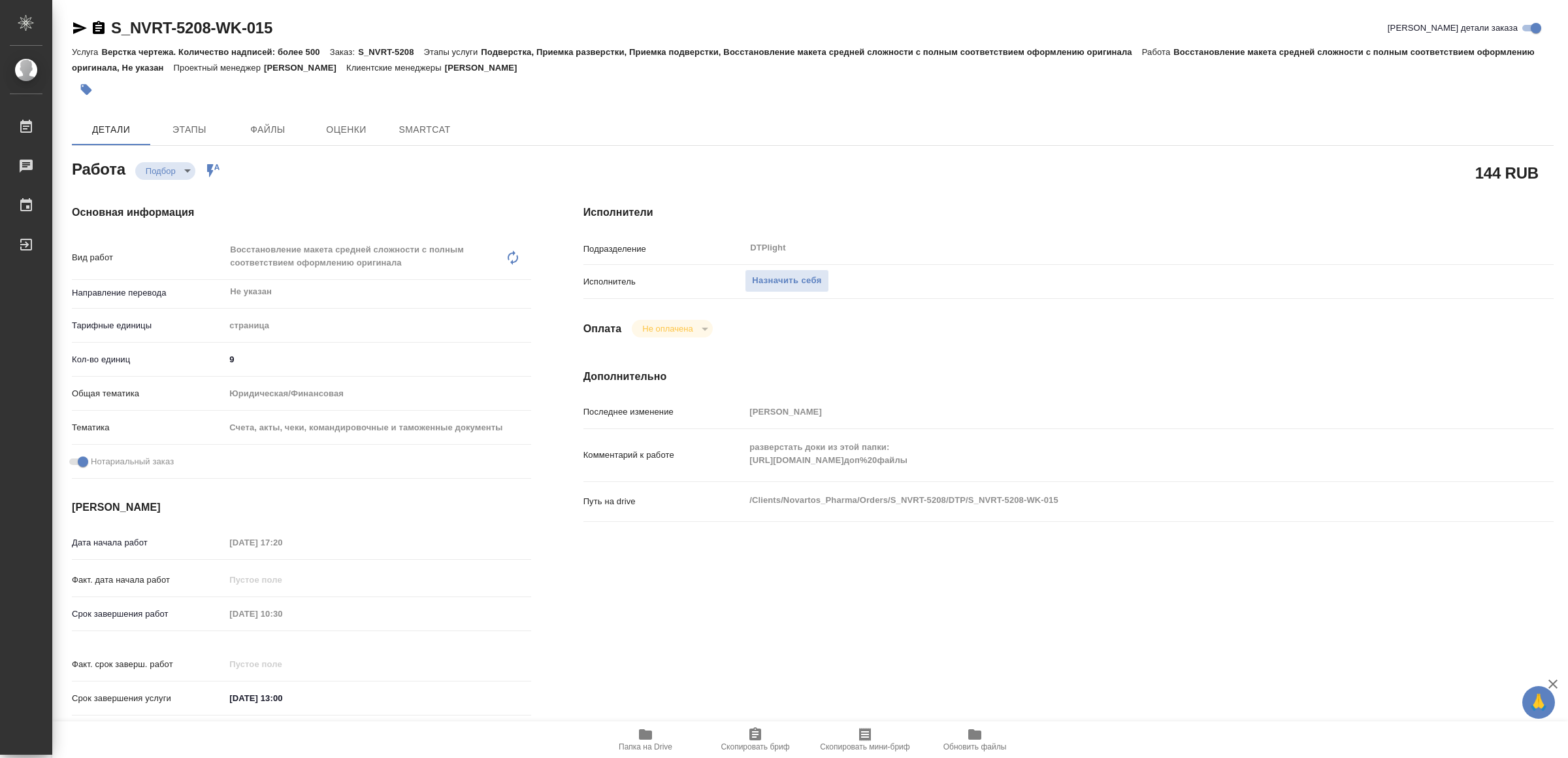
type textarea "x"
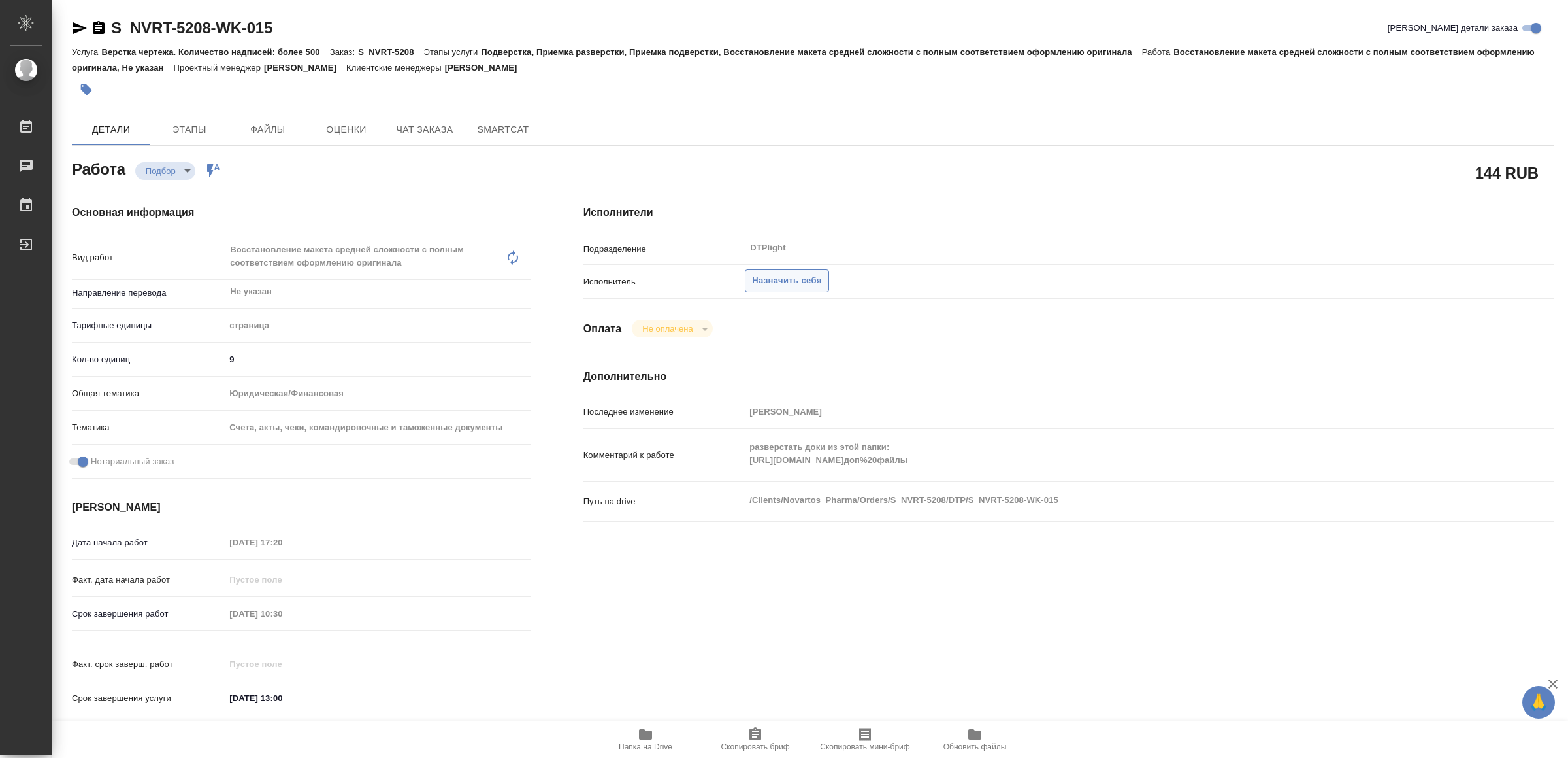
drag, startPoint x: 804, startPoint y: 271, endPoint x: 795, endPoint y: 289, distance: 20.1
click at [806, 271] on button "Назначить себя" at bounding box center [787, 281] width 84 height 23
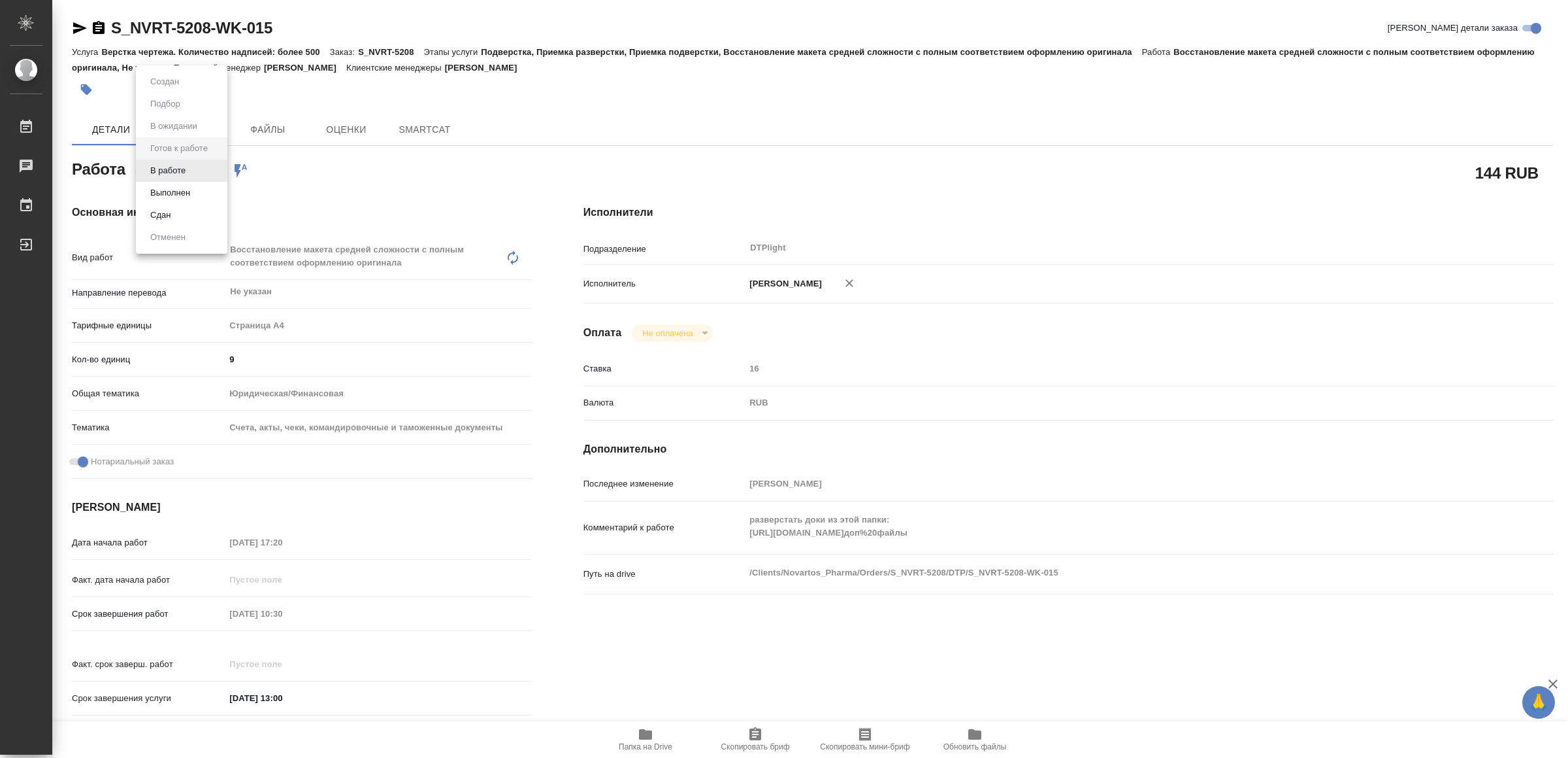
click at [181, 167] on body "🙏 .cls-1 fill:#fff; AWATERA Yamkovenko Vera Работы Чаты График Выйти S_NVRT-520…" at bounding box center [784, 379] width 1568 height 758
type textarea "x"
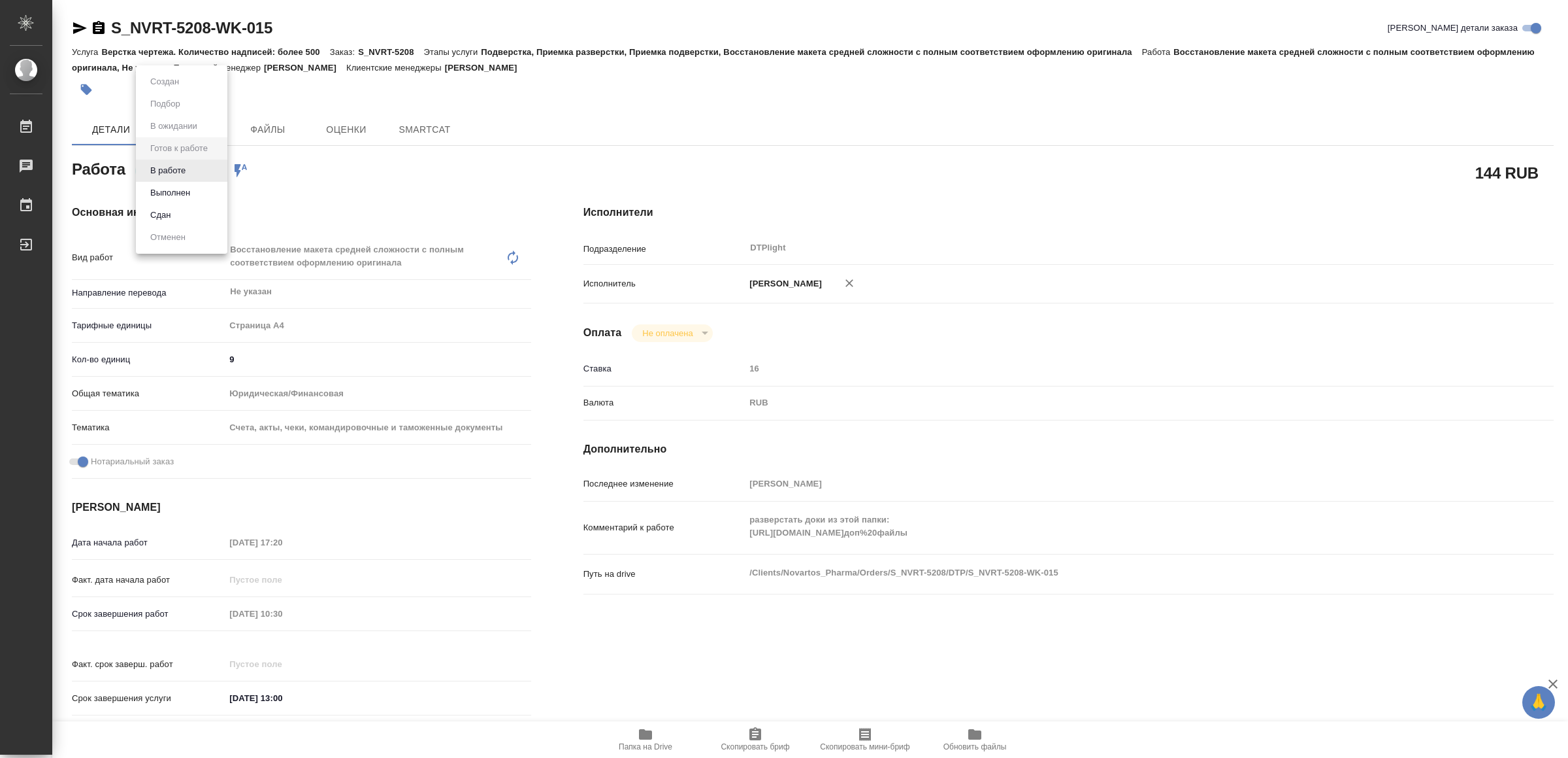
type textarea "x"
click at [181, 167] on button "В работе" at bounding box center [167, 170] width 43 height 14
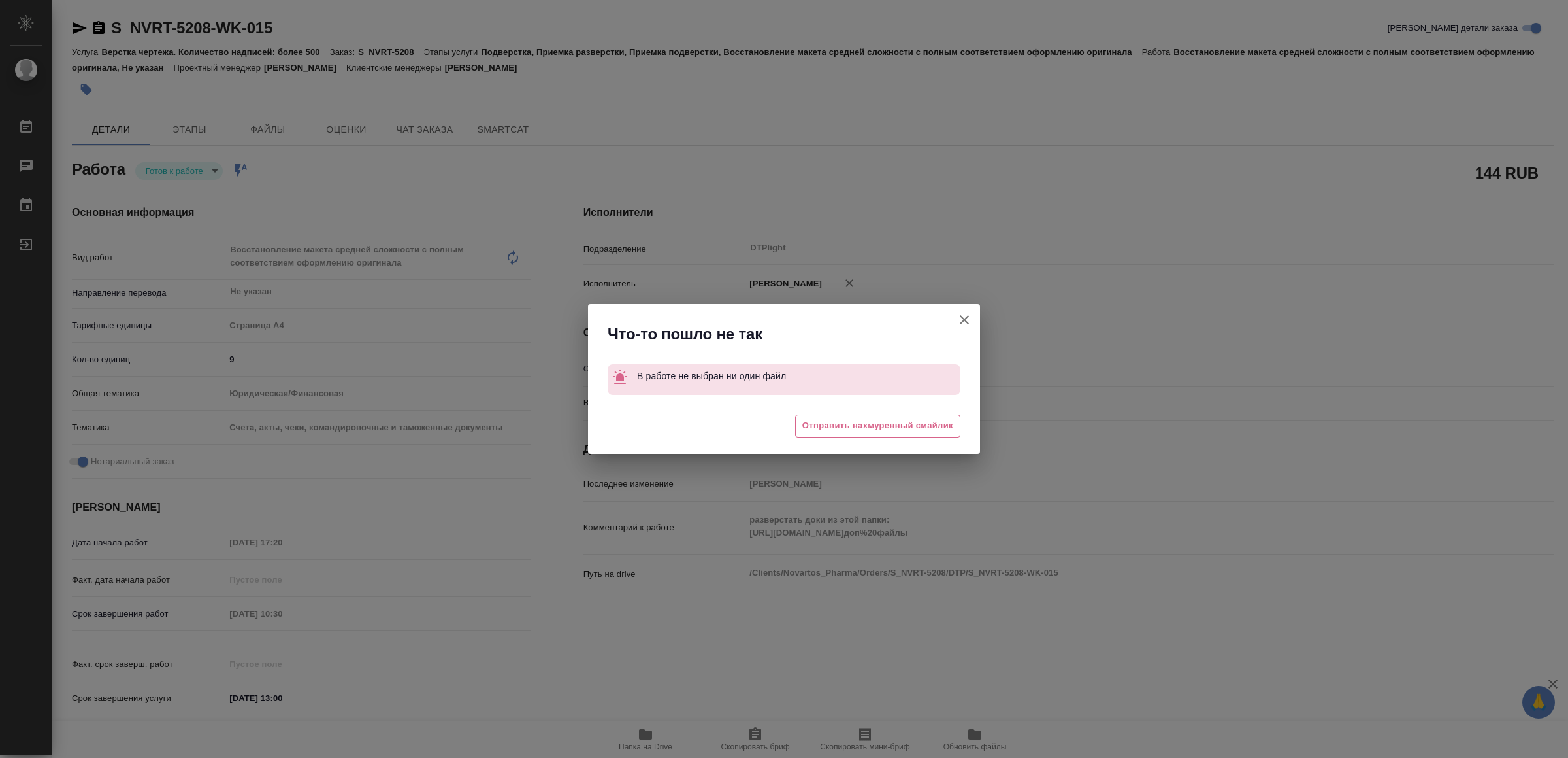
type textarea "x"
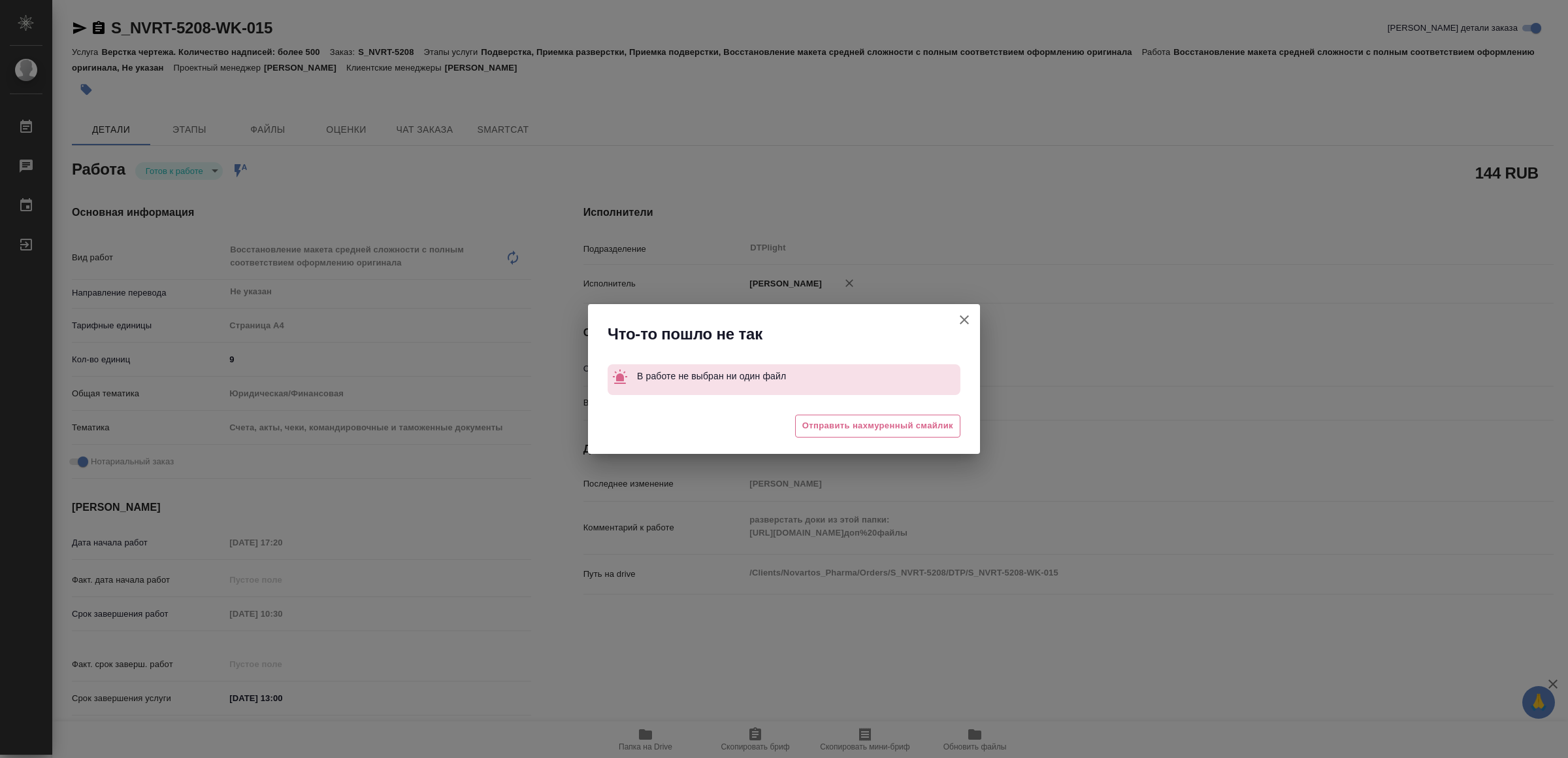
type textarea "x"
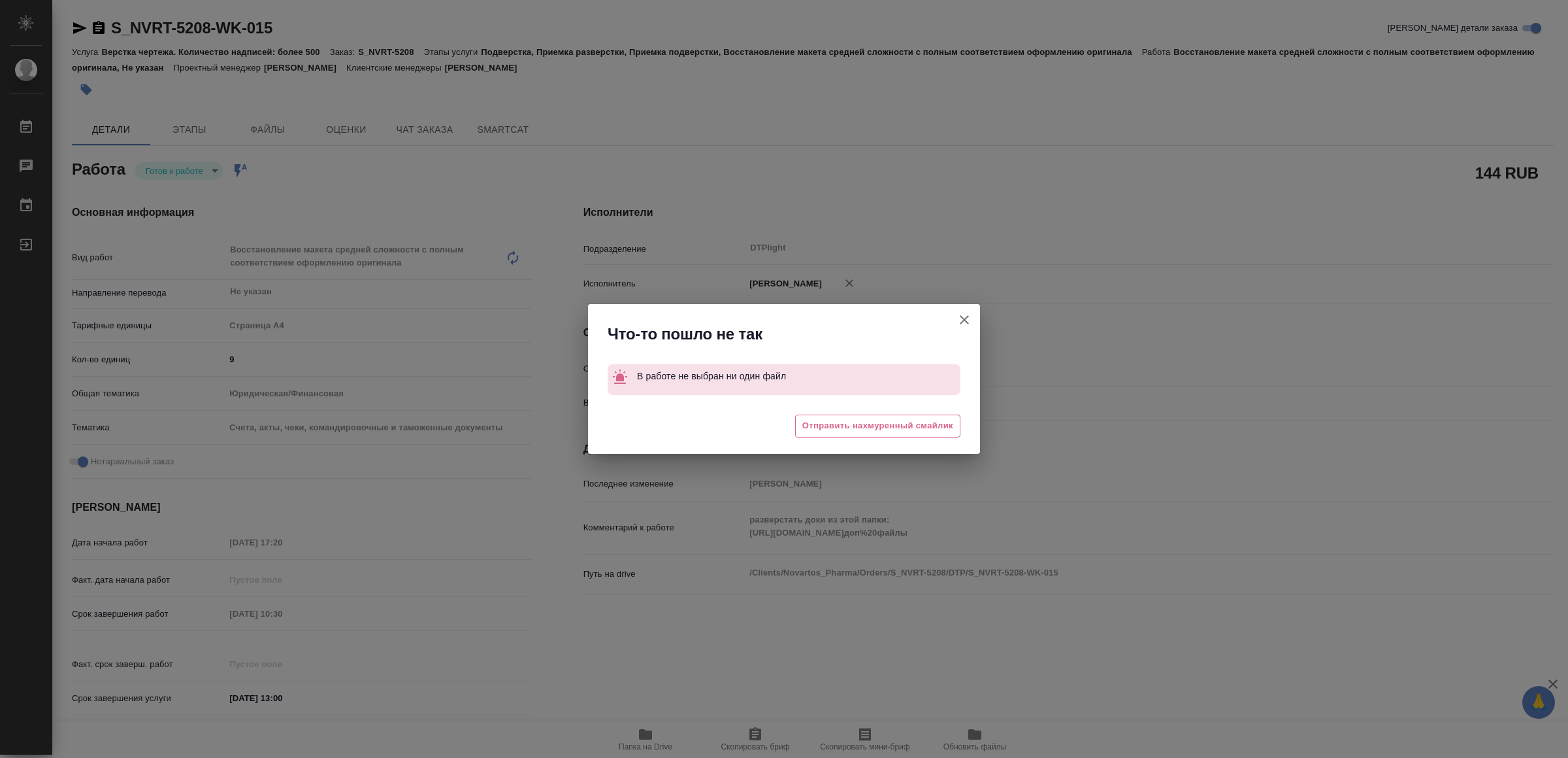
type textarea "x"
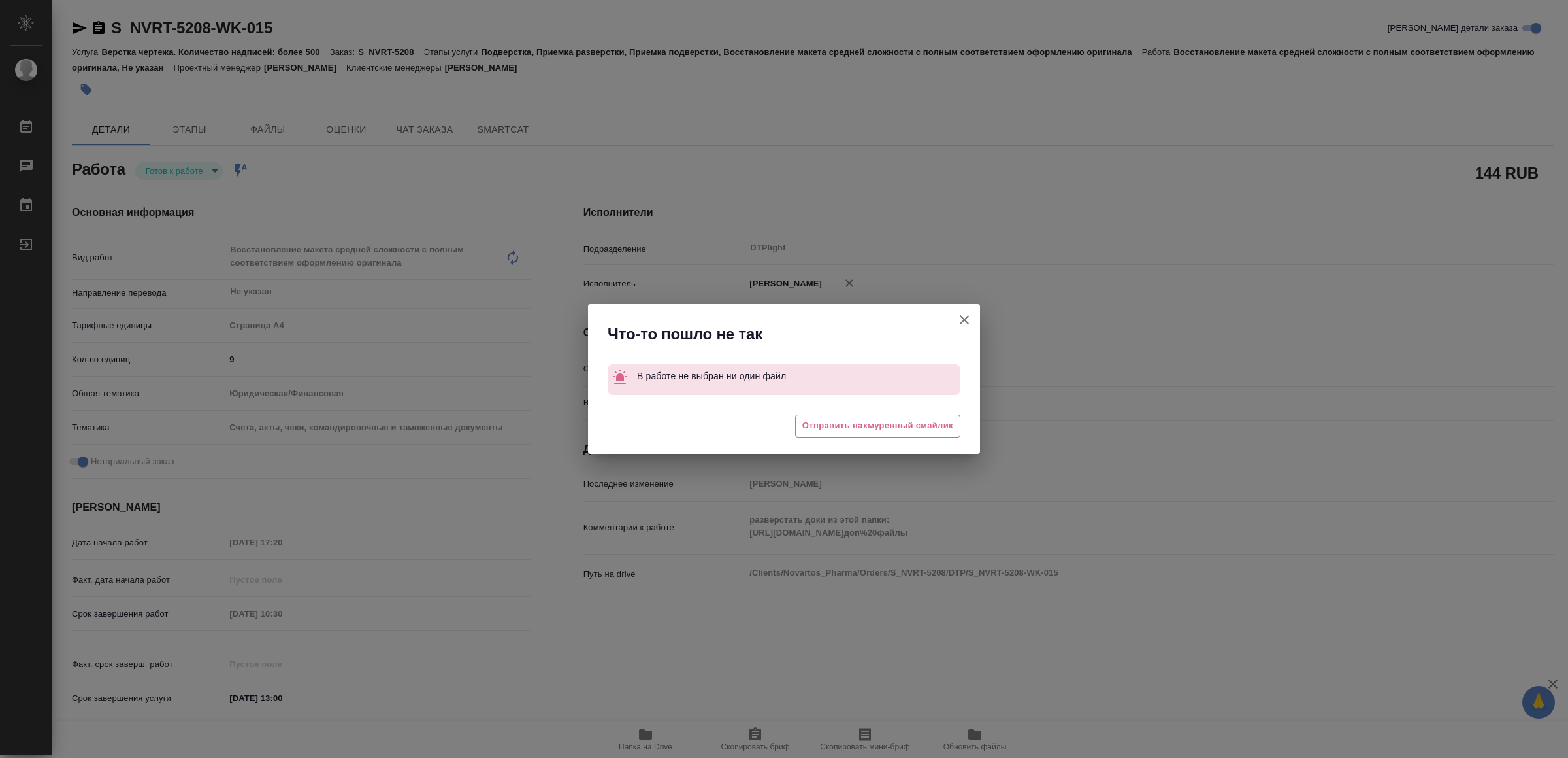
click at [967, 314] on icon "button" at bounding box center [965, 320] width 16 height 16
type textarea "x"
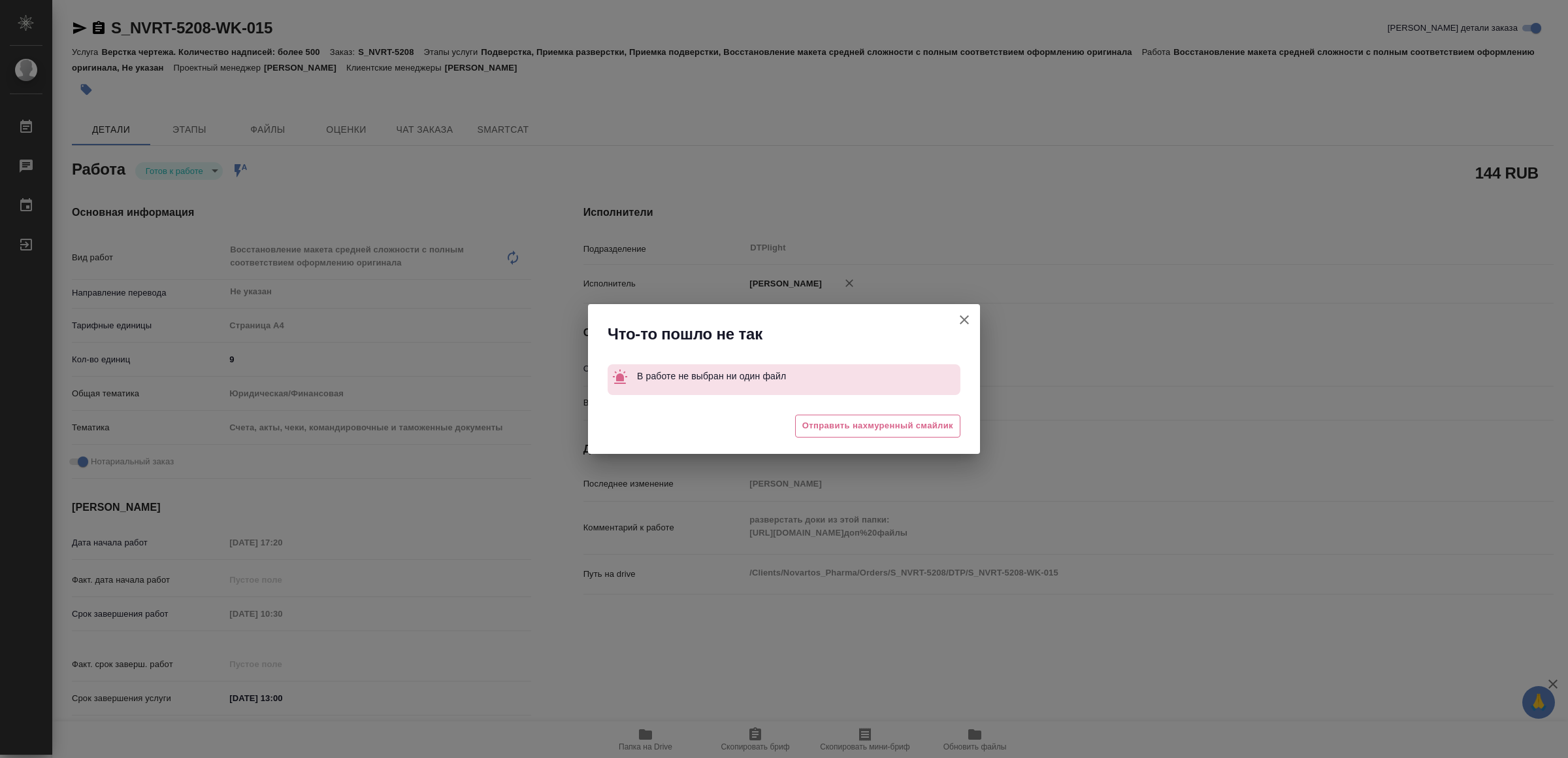
type textarea "x"
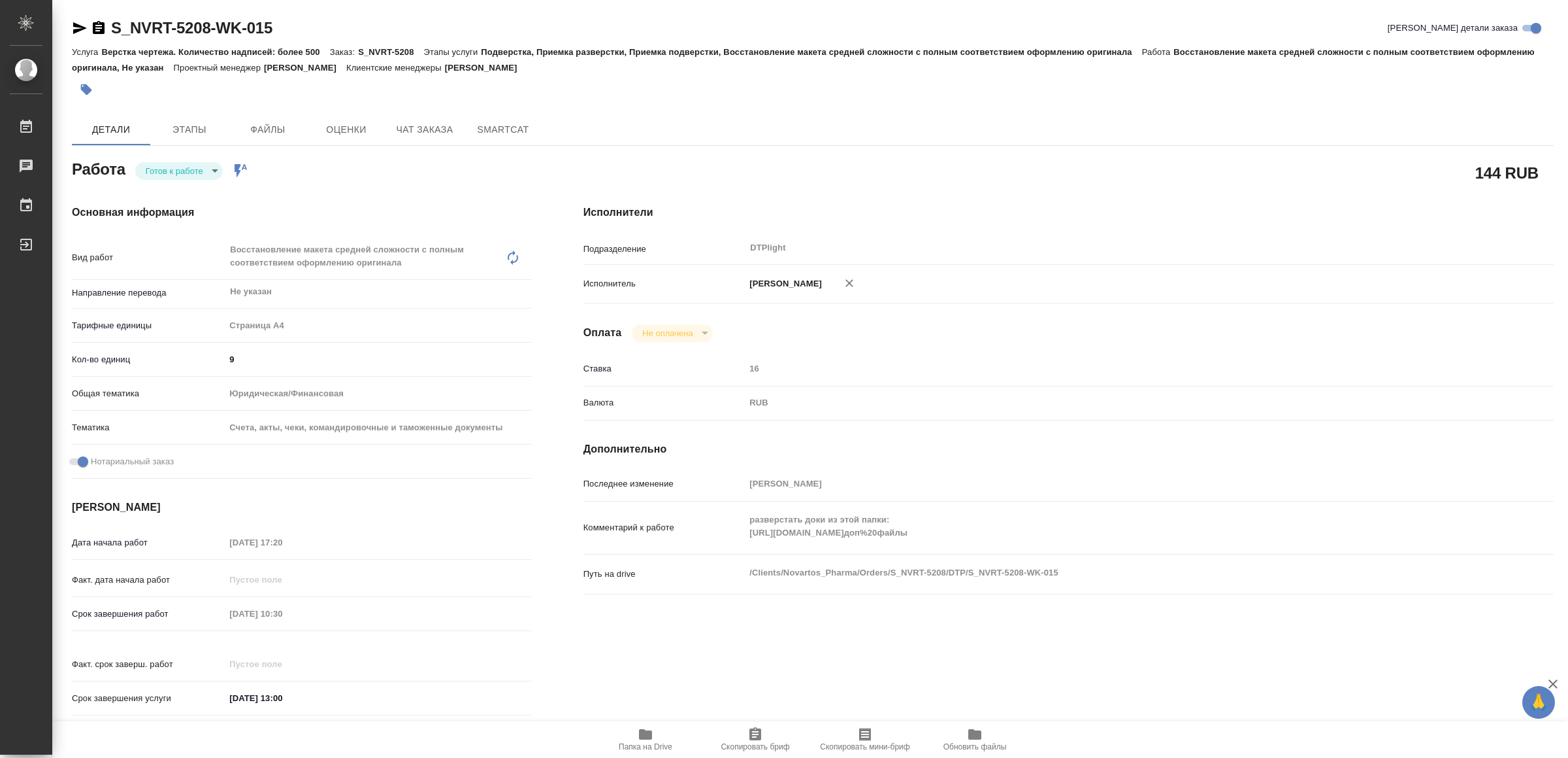
type textarea "x"
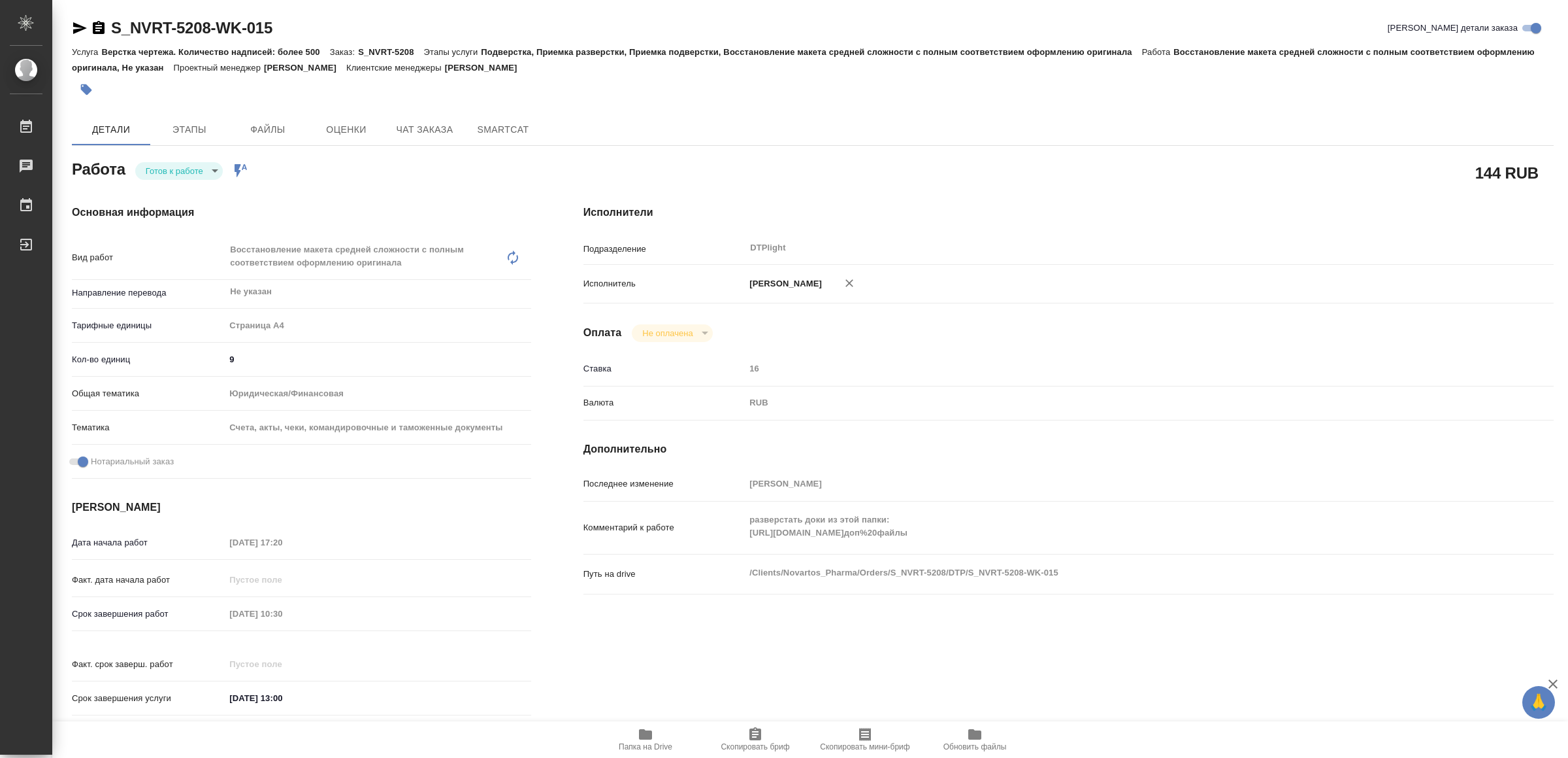
type textarea "x"
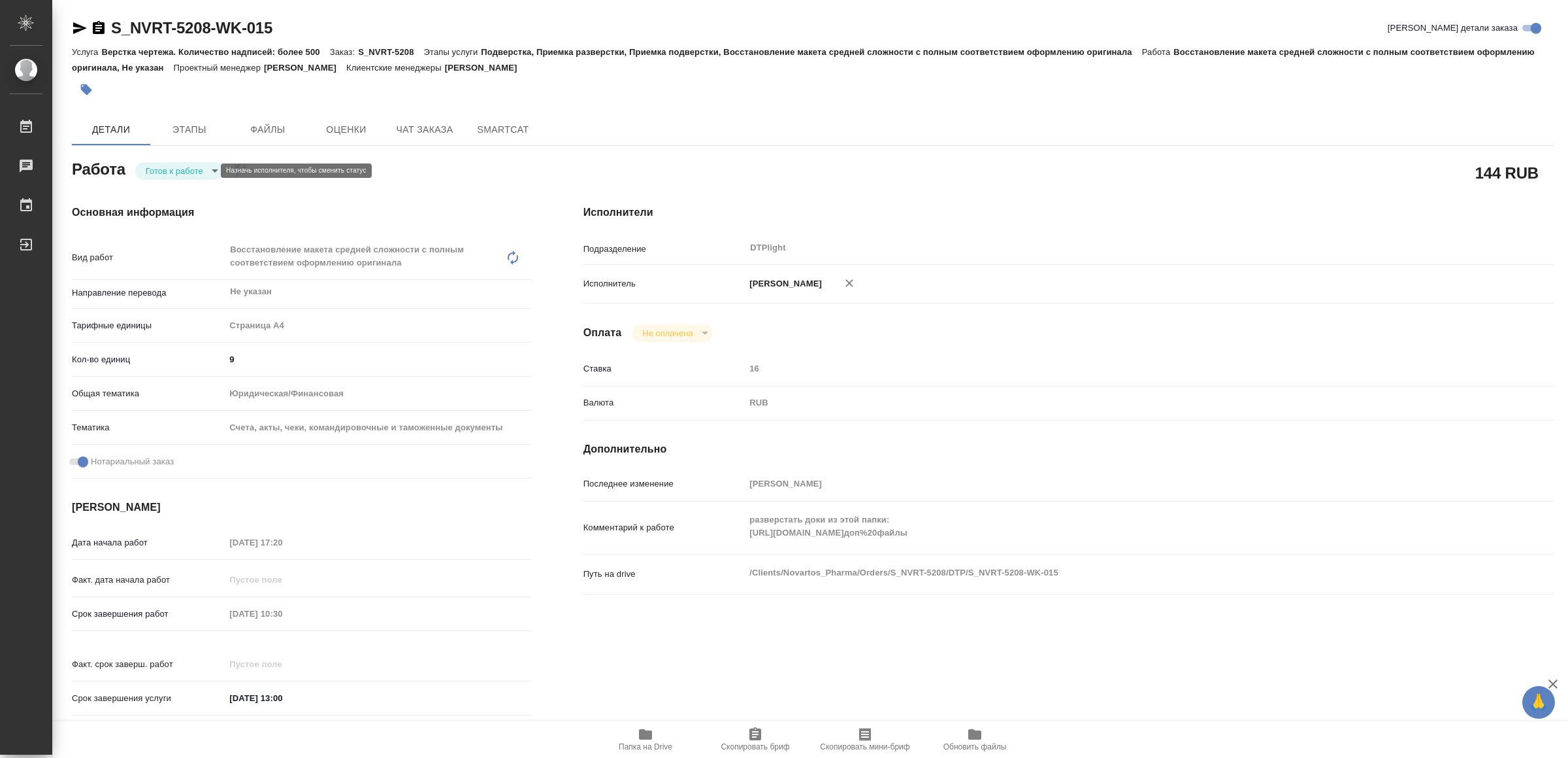
click at [183, 168] on body "🙏 .cls-1 fill:#fff; AWATERA Yamkovenko Vera Работы 0 Чаты График Выйти S_NVRT-5…" at bounding box center [784, 379] width 1568 height 758
click at [183, 168] on button "В работе" at bounding box center [167, 170] width 43 height 14
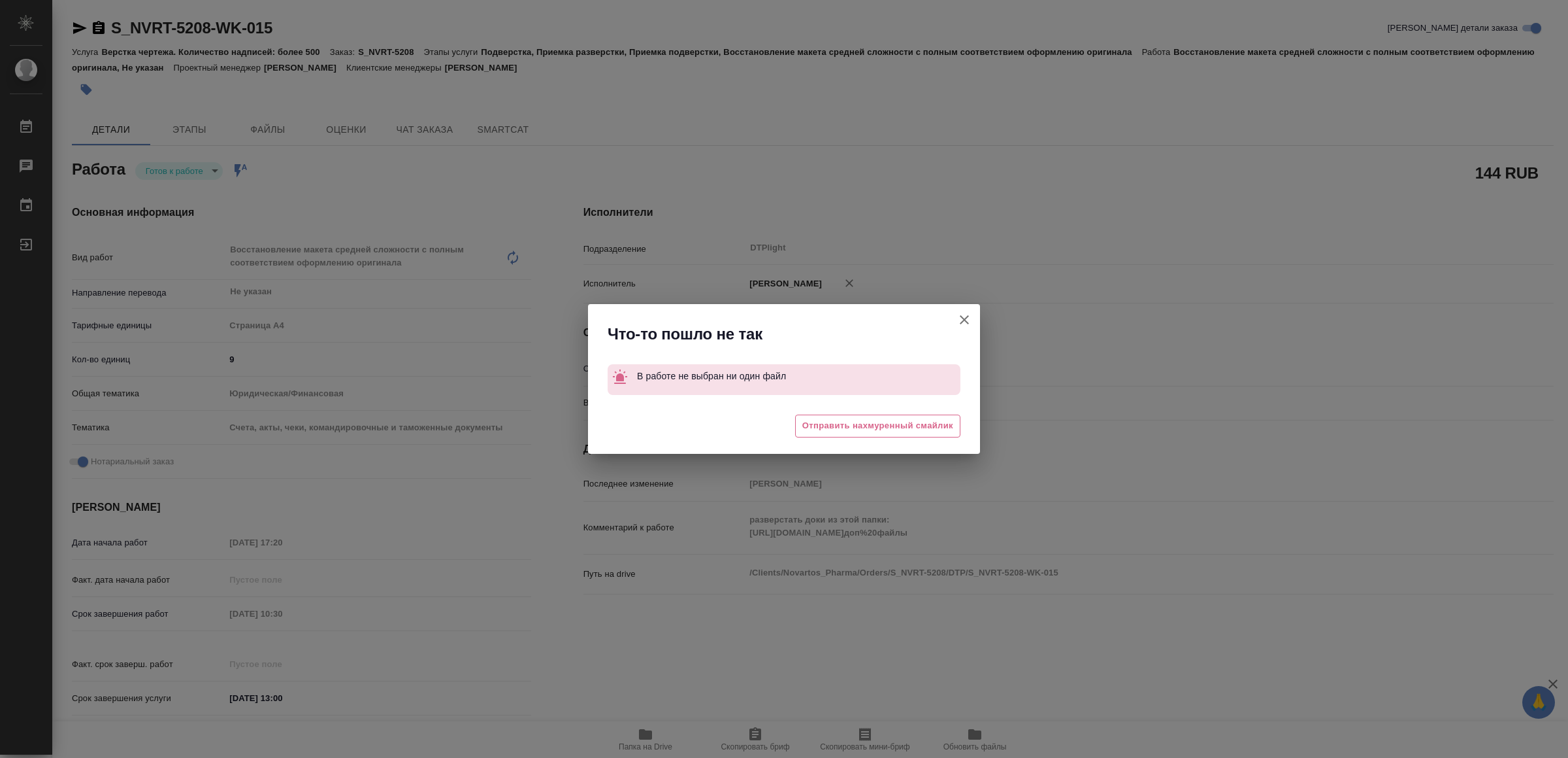
type textarea "x"
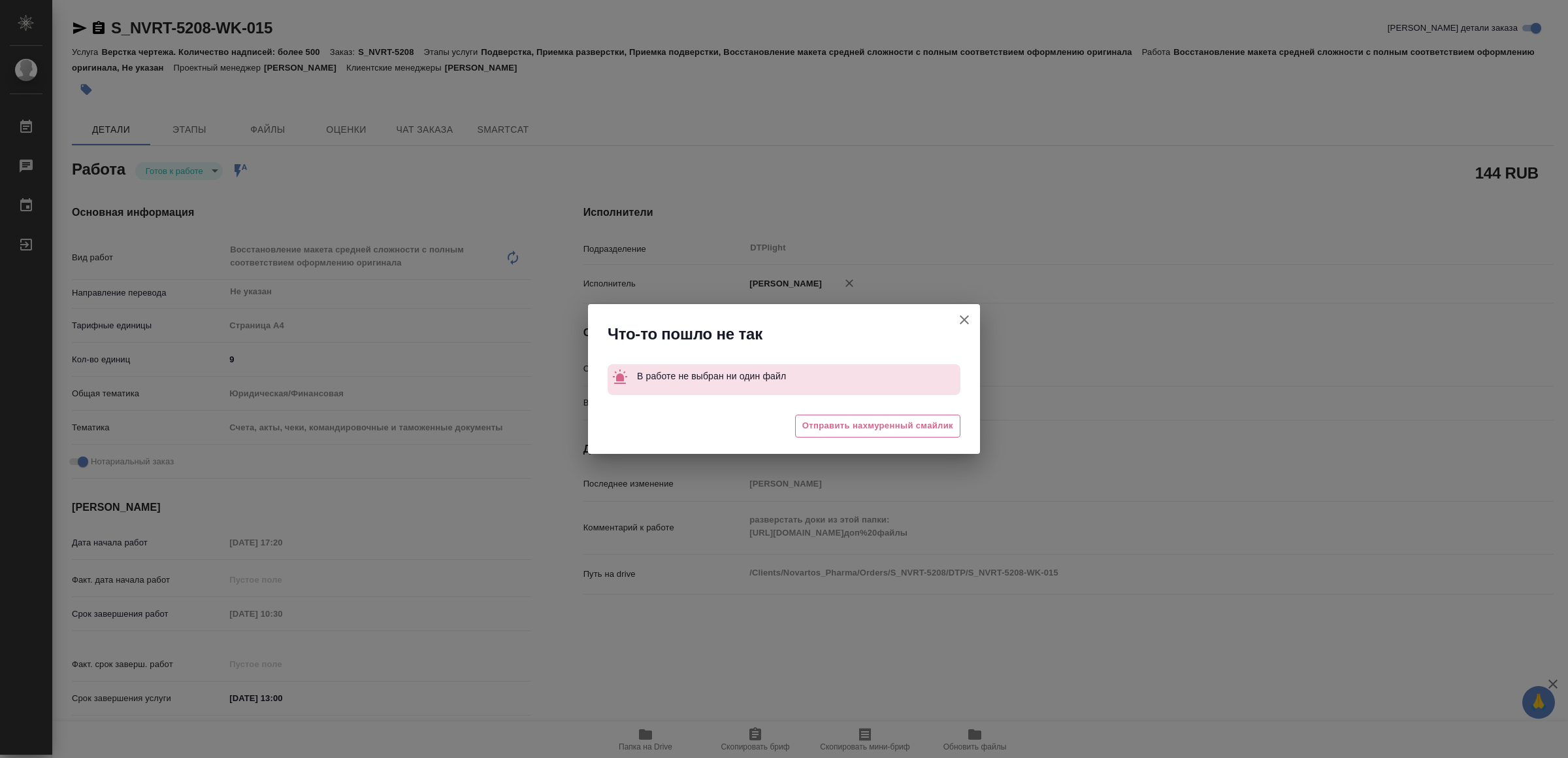
type textarea "x"
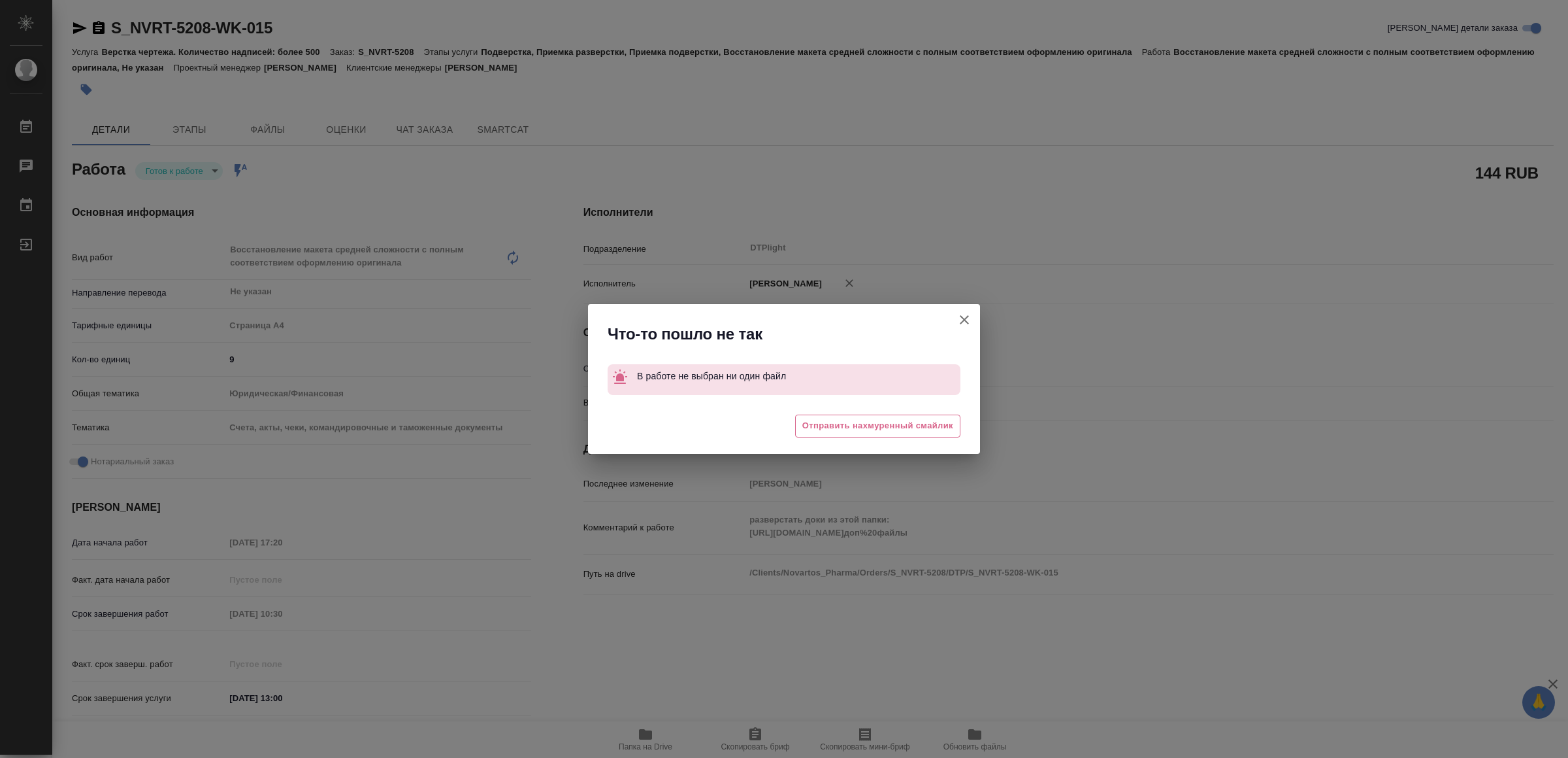
type textarea "x"
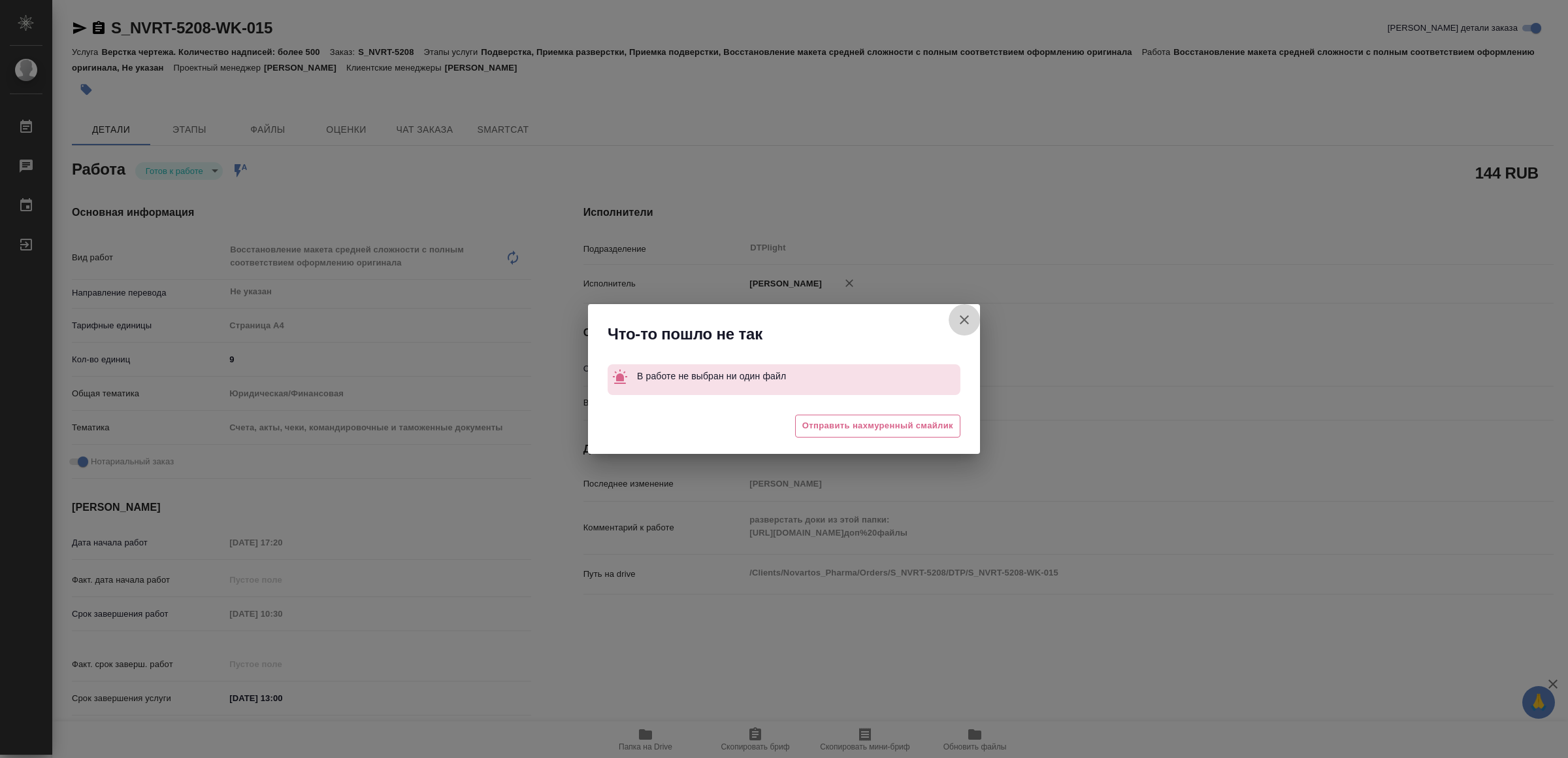
click at [961, 316] on icon "button" at bounding box center [965, 320] width 16 height 16
type textarea "x"
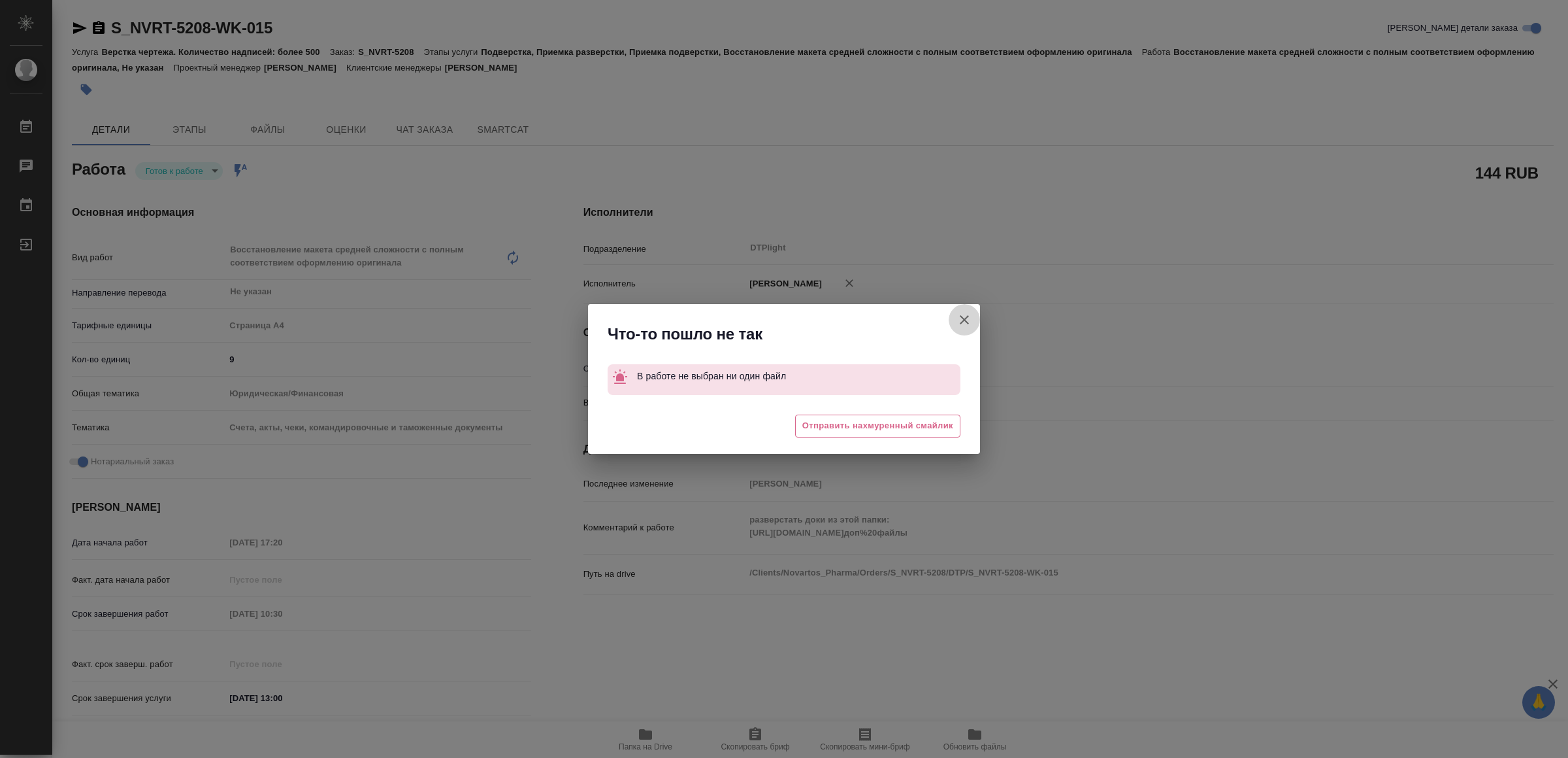
type textarea "x"
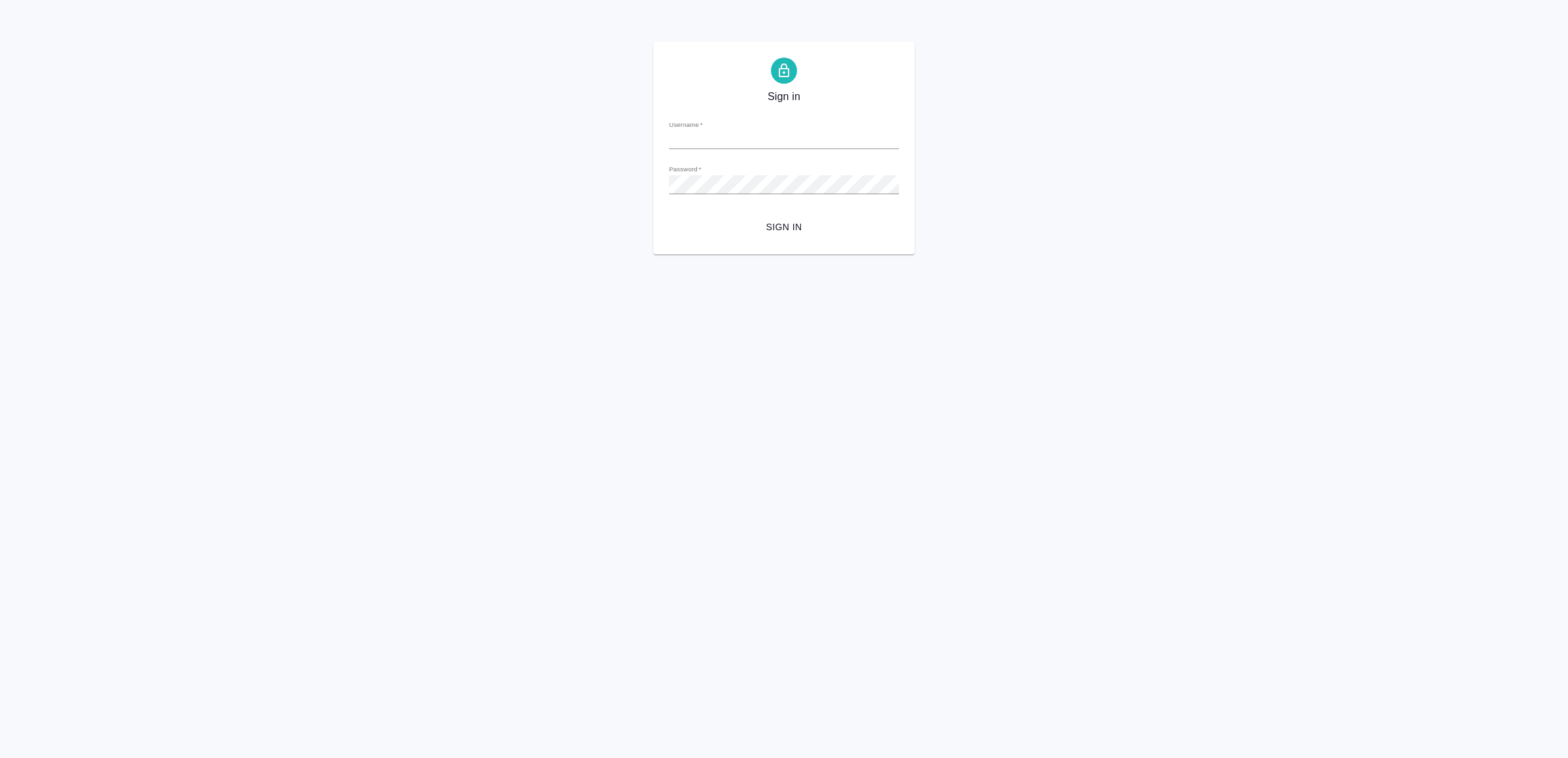
type input "[EMAIL_ADDRESS][DOMAIN_NAME]"
click at [766, 237] on button "Sign in" at bounding box center [784, 227] width 230 height 24
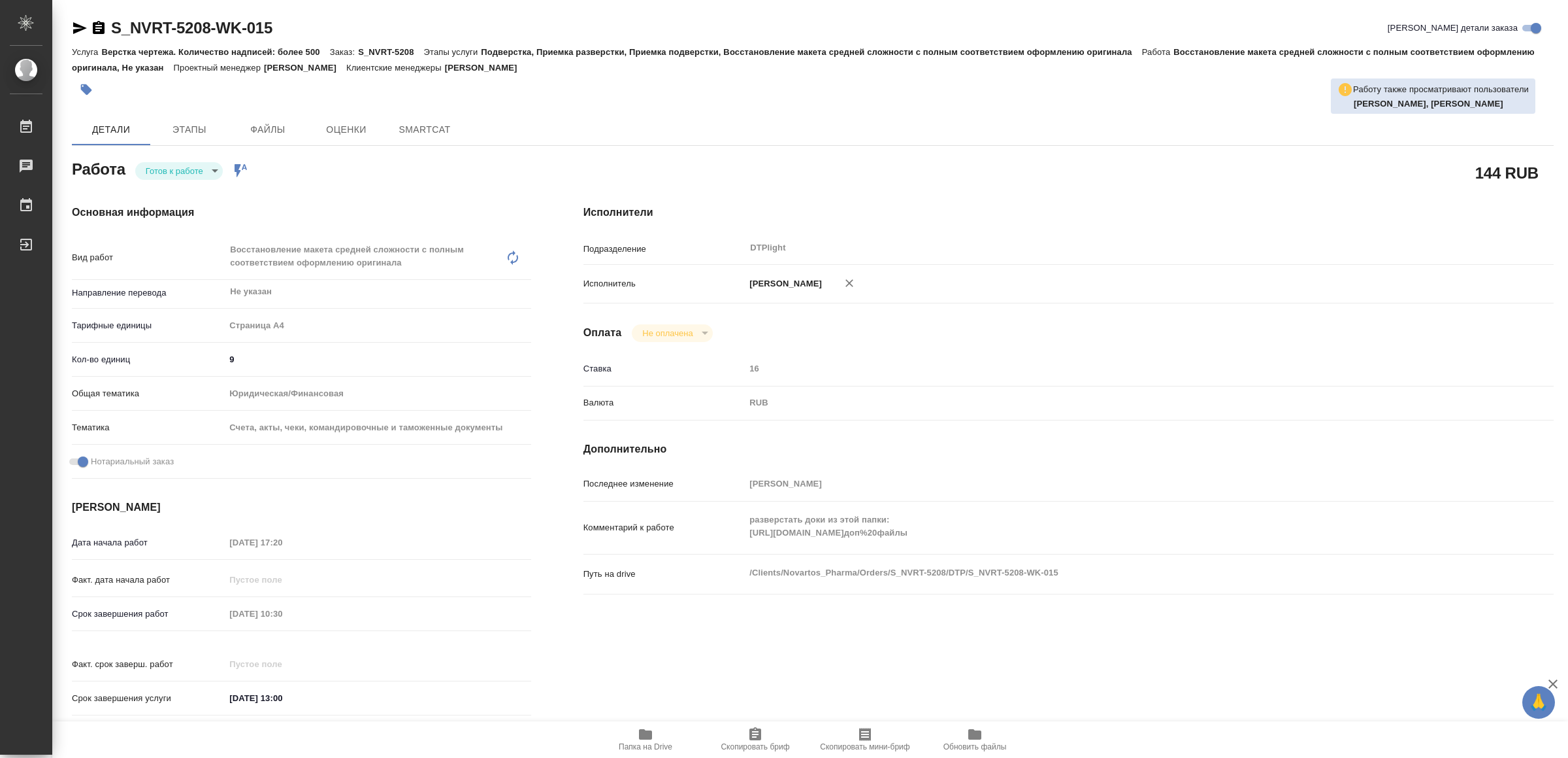
type textarea "x"
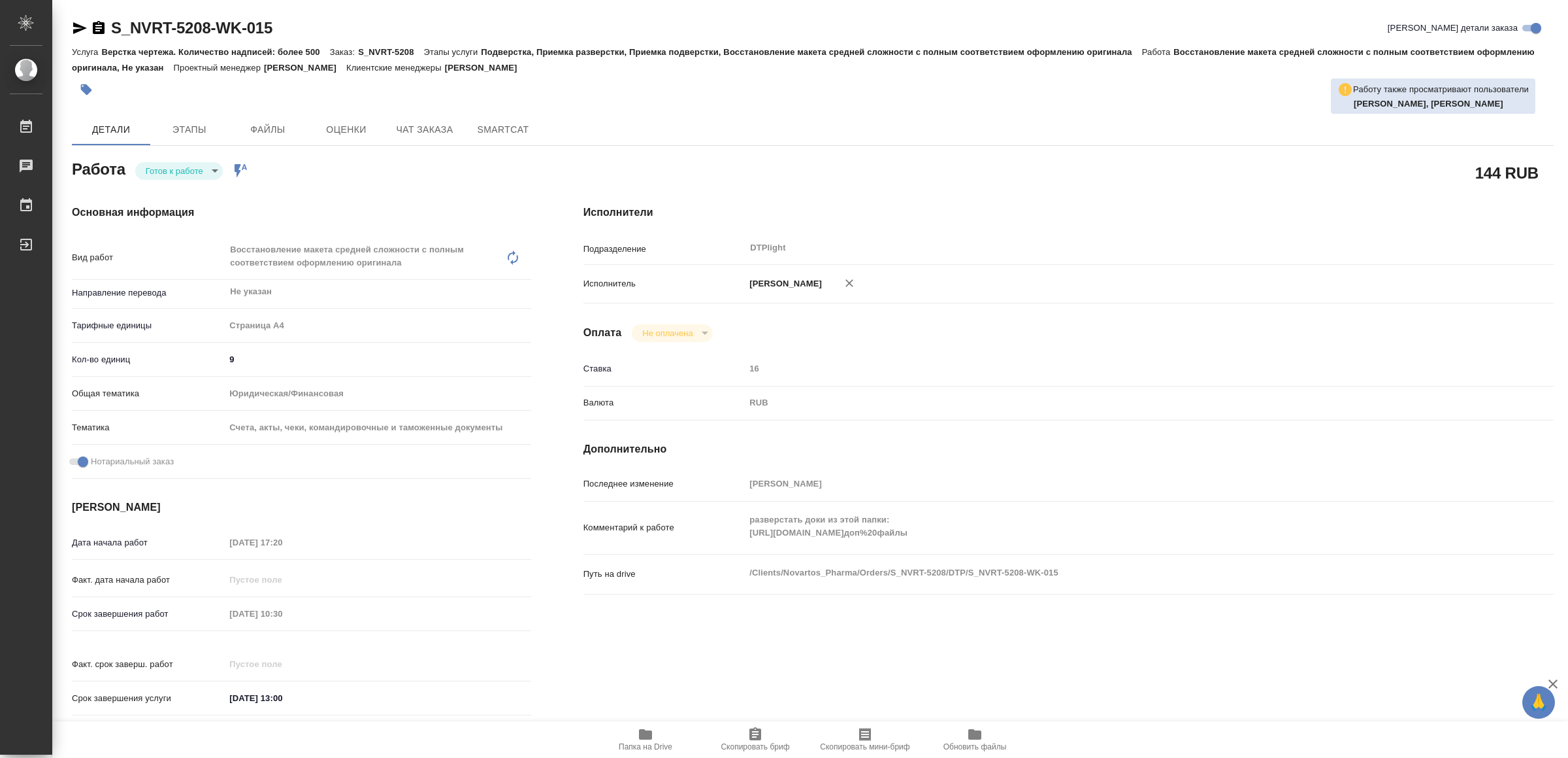
type textarea "x"
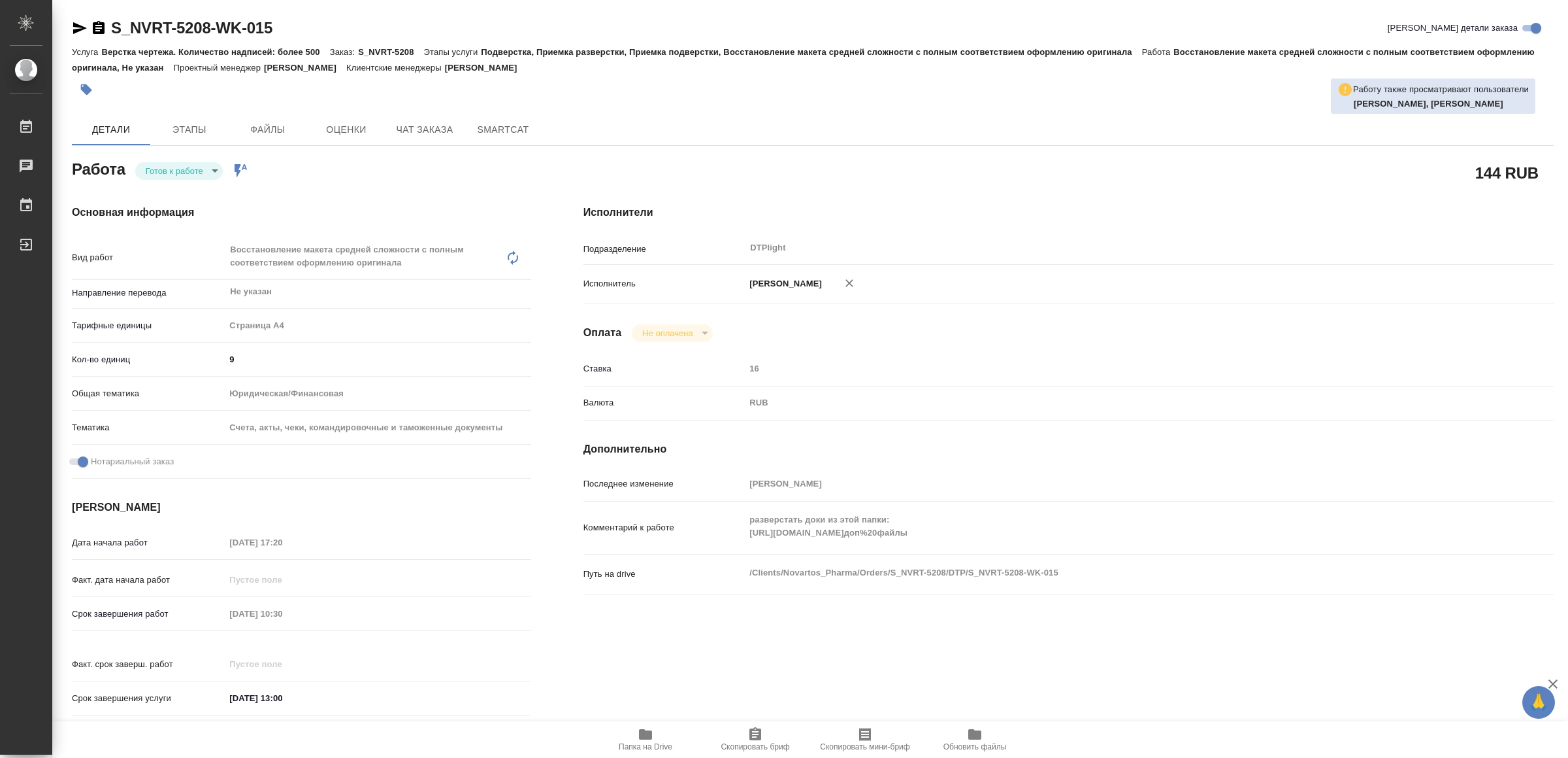
type textarea "x"
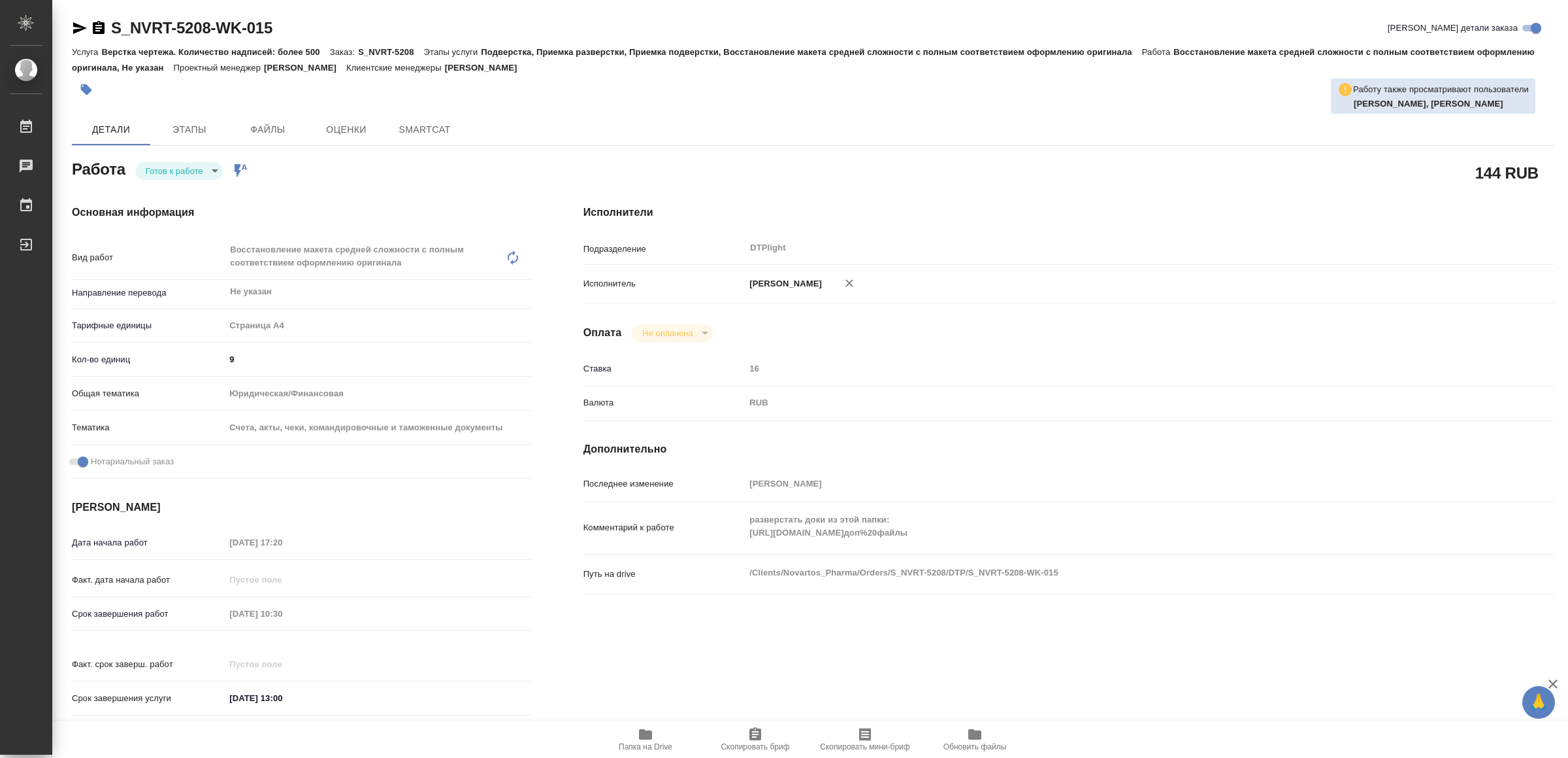
type textarea "x"
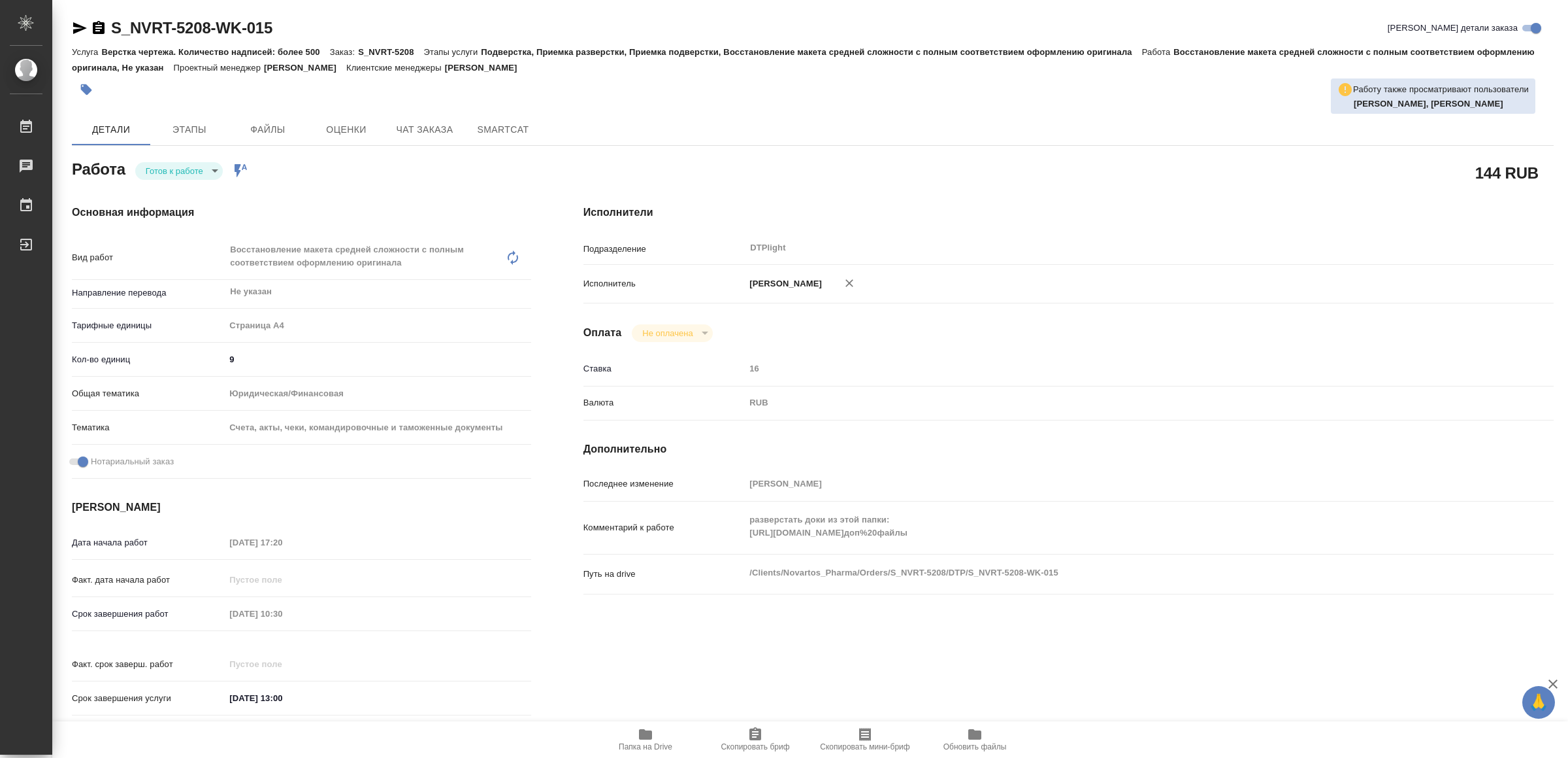
type textarea "x"
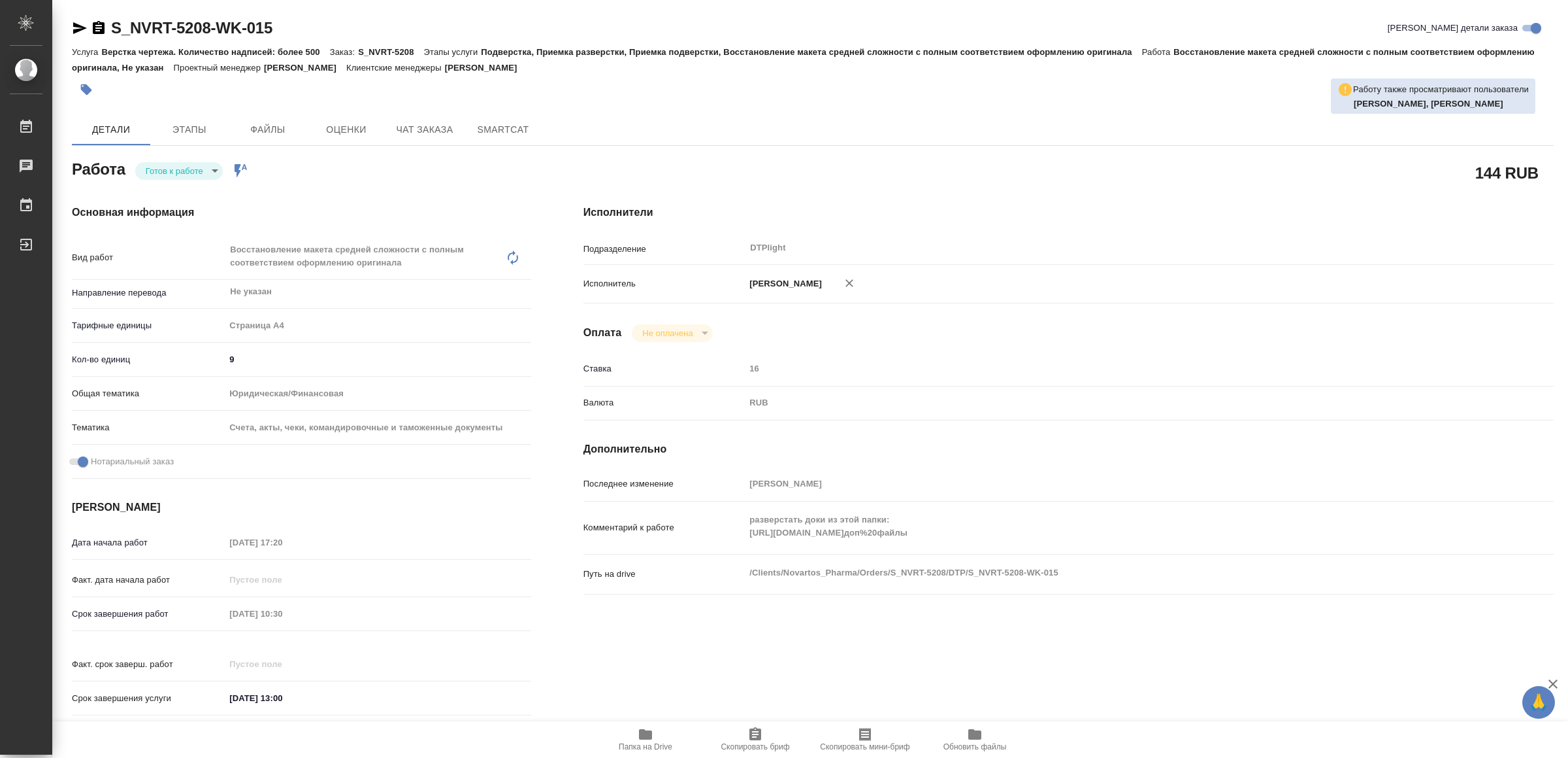
type textarea "x"
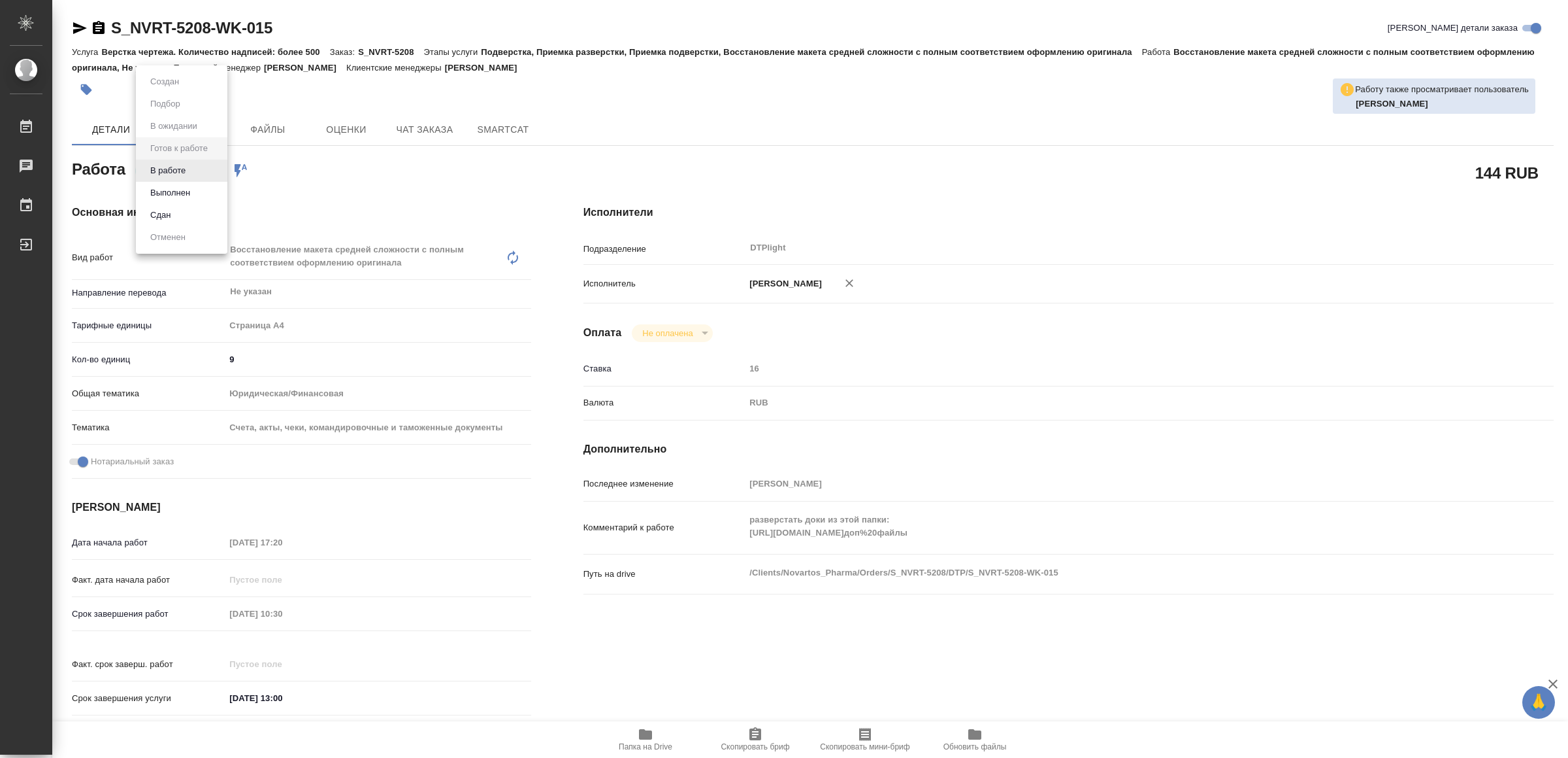
click at [200, 169] on body "🙏 .cls-1 fill:#fff; AWATERA Yamkovenko Vera Работы 0 Чаты График Выйти S_NVRT-5…" at bounding box center [784, 379] width 1568 height 758
click at [200, 169] on li "В работе" at bounding box center [181, 170] width 92 height 22
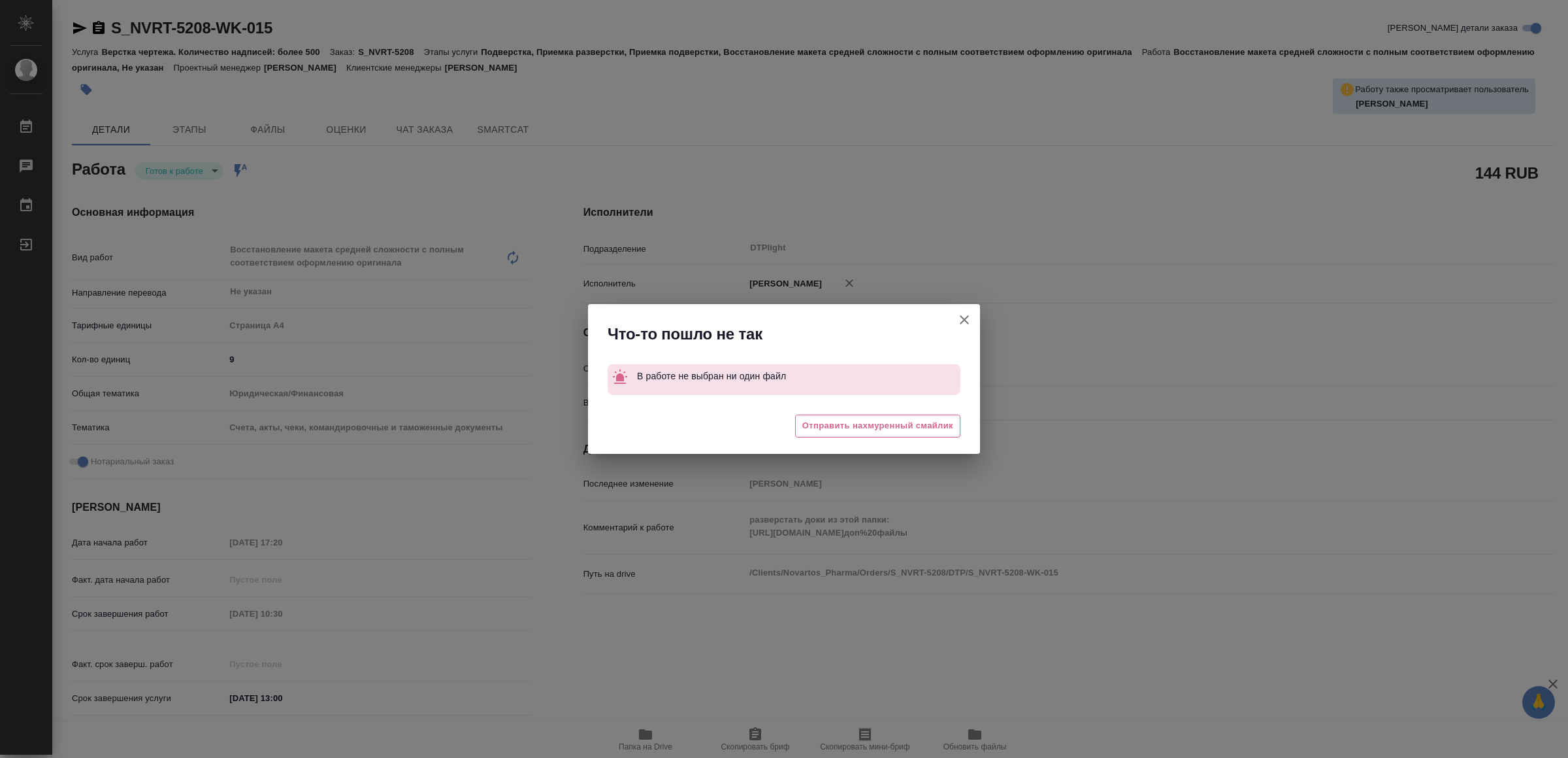
type textarea "x"
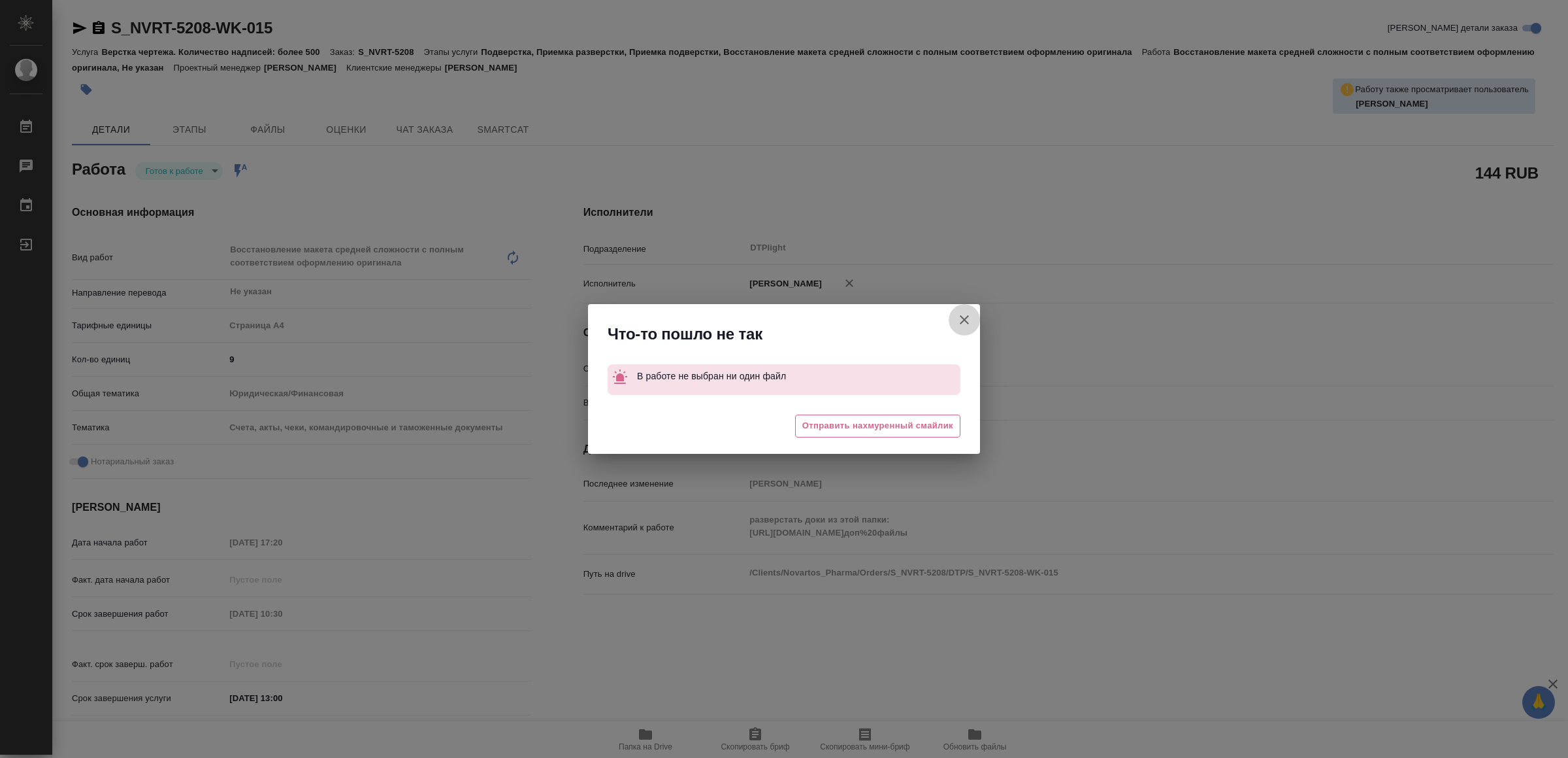
click at [965, 318] on icon "button" at bounding box center [965, 320] width 16 height 16
type textarea "x"
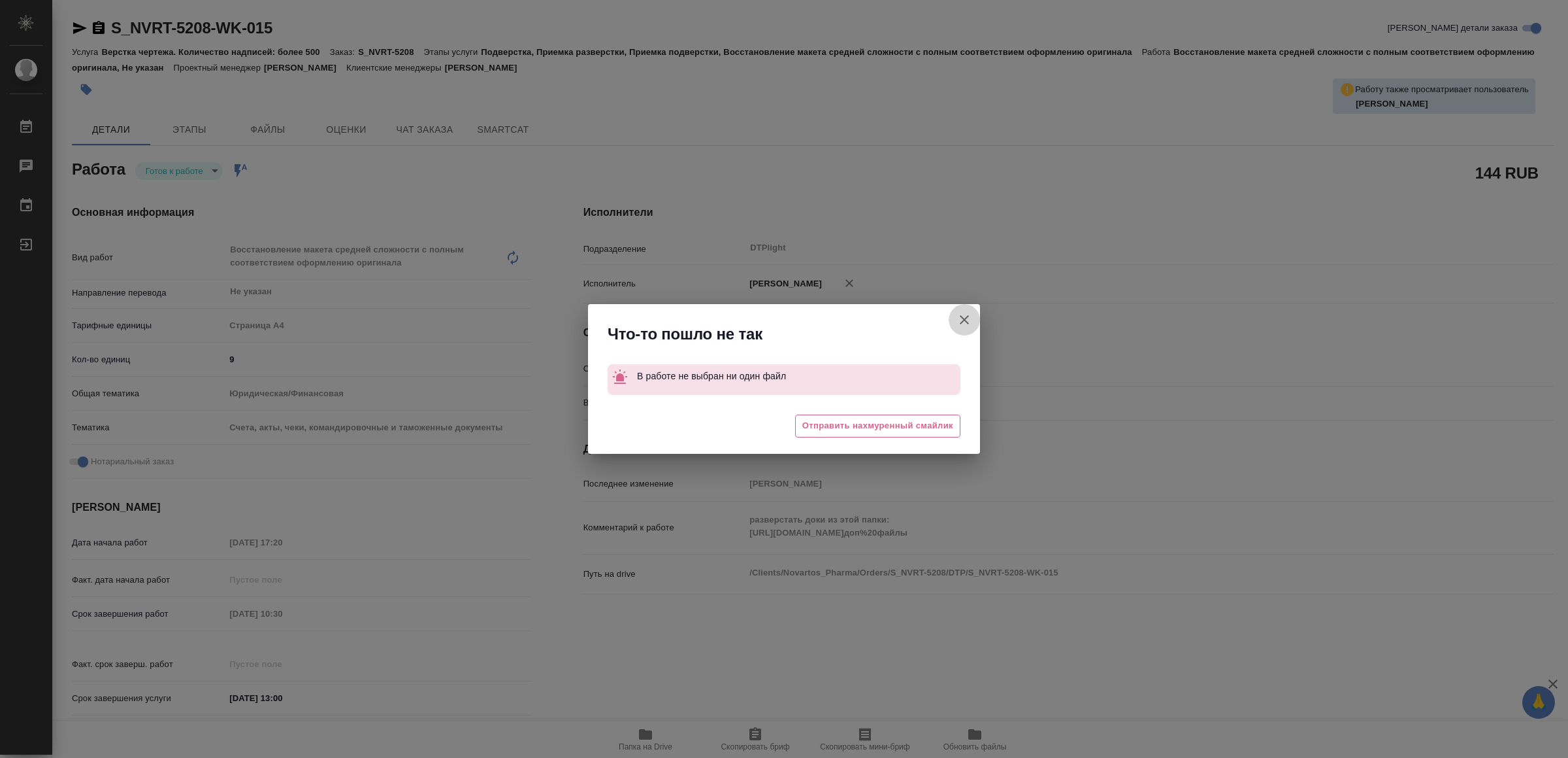
type textarea "x"
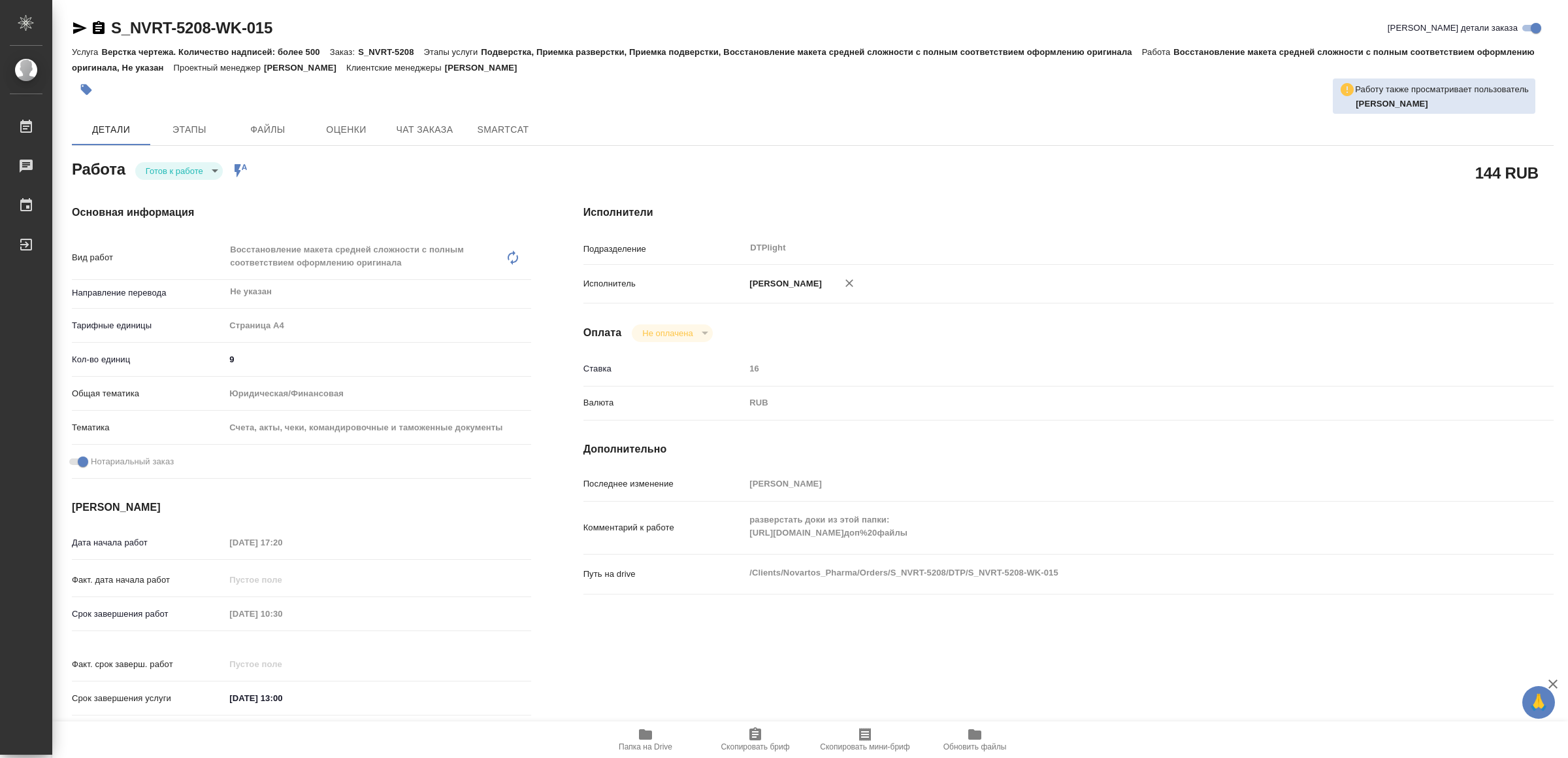
click at [196, 161] on body "🙏 .cls-1 fill:#fff; AWATERA Yamkovenko Vera Работы 0 Чаты График Выйти S_NVRT-5…" at bounding box center [784, 379] width 1568 height 758
click at [196, 165] on li "В работе" at bounding box center [181, 170] width 92 height 22
type textarea "x"
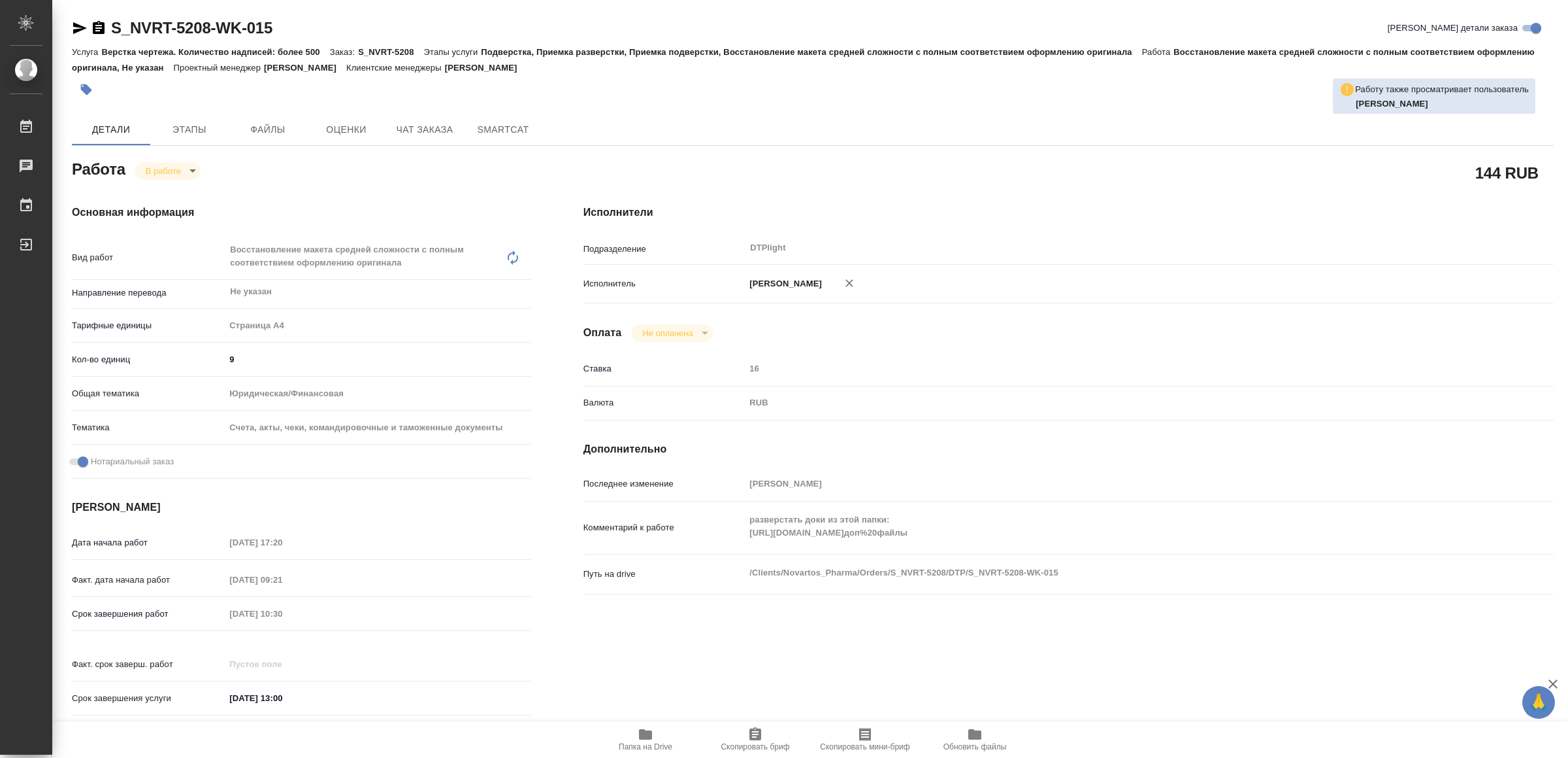
type textarea "x"
click at [636, 736] on span "Папка на Drive" at bounding box center [646, 739] width 94 height 25
click at [663, 733] on span "Папка на Drive" at bounding box center [646, 739] width 94 height 25
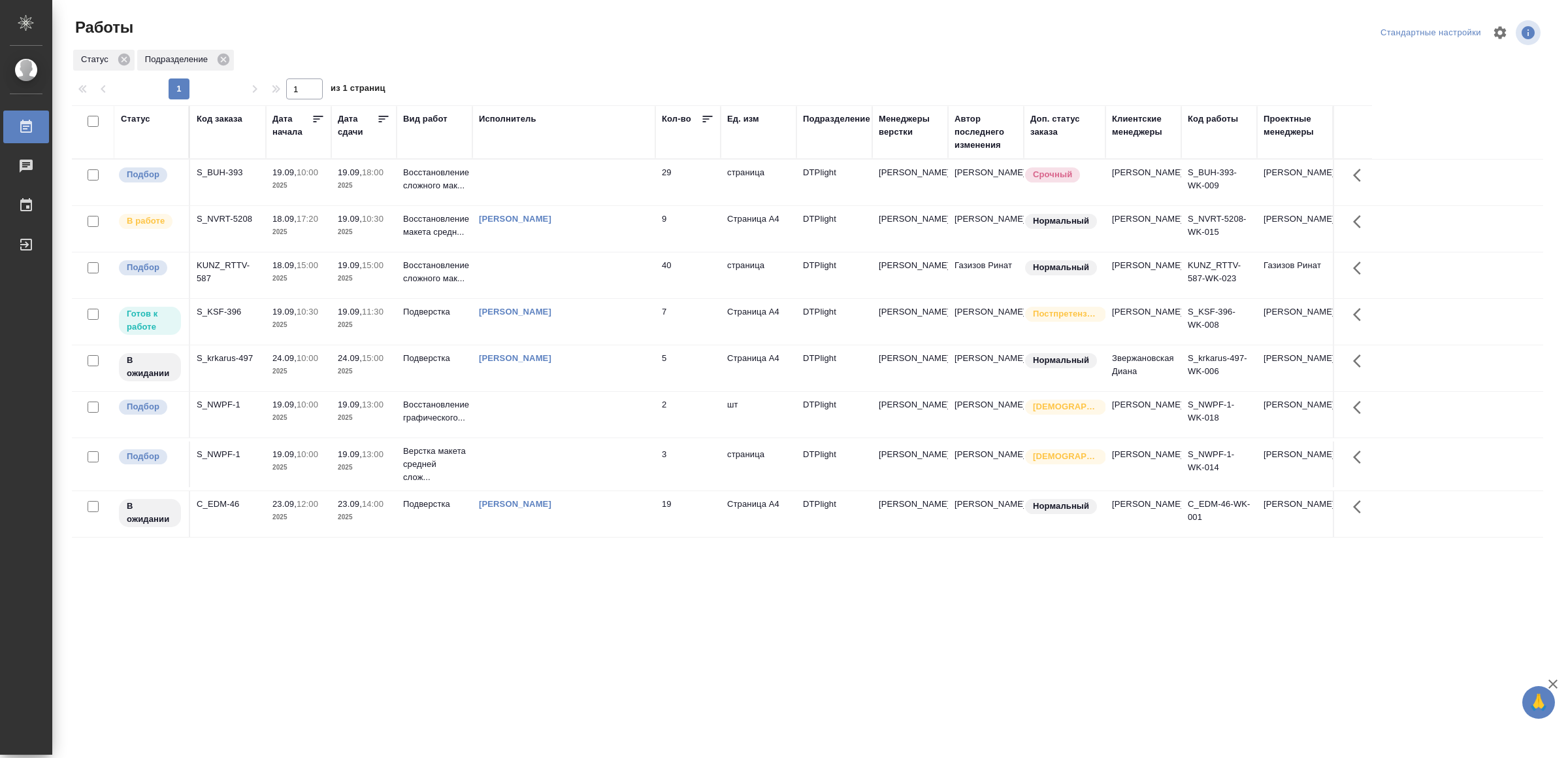
click at [575, 344] on td "[PERSON_NAME]" at bounding box center [564, 322] width 183 height 46
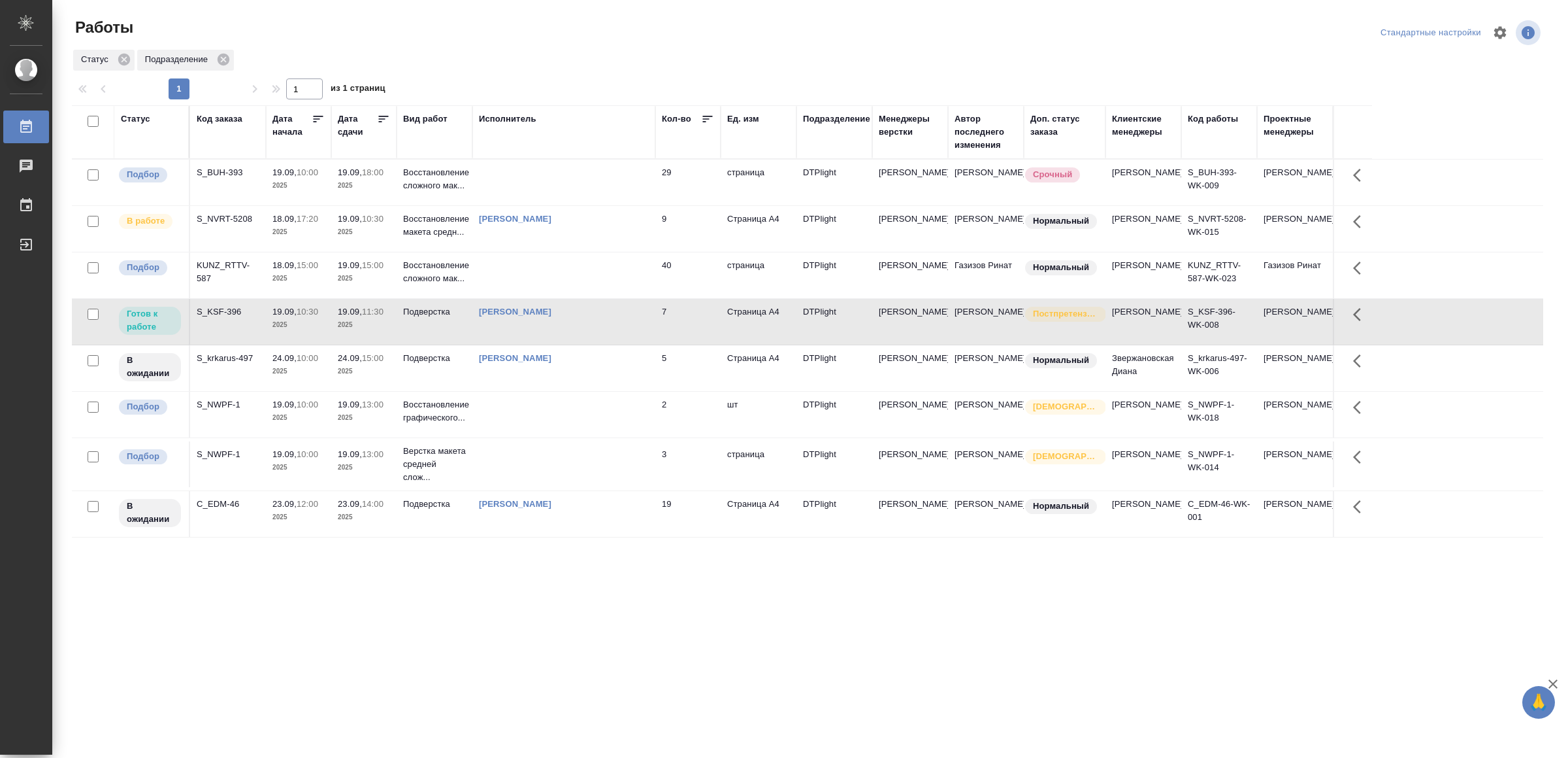
click at [575, 344] on td "[PERSON_NAME]" at bounding box center [564, 322] width 183 height 46
click at [609, 226] on div "[PERSON_NAME]" at bounding box center [564, 219] width 170 height 13
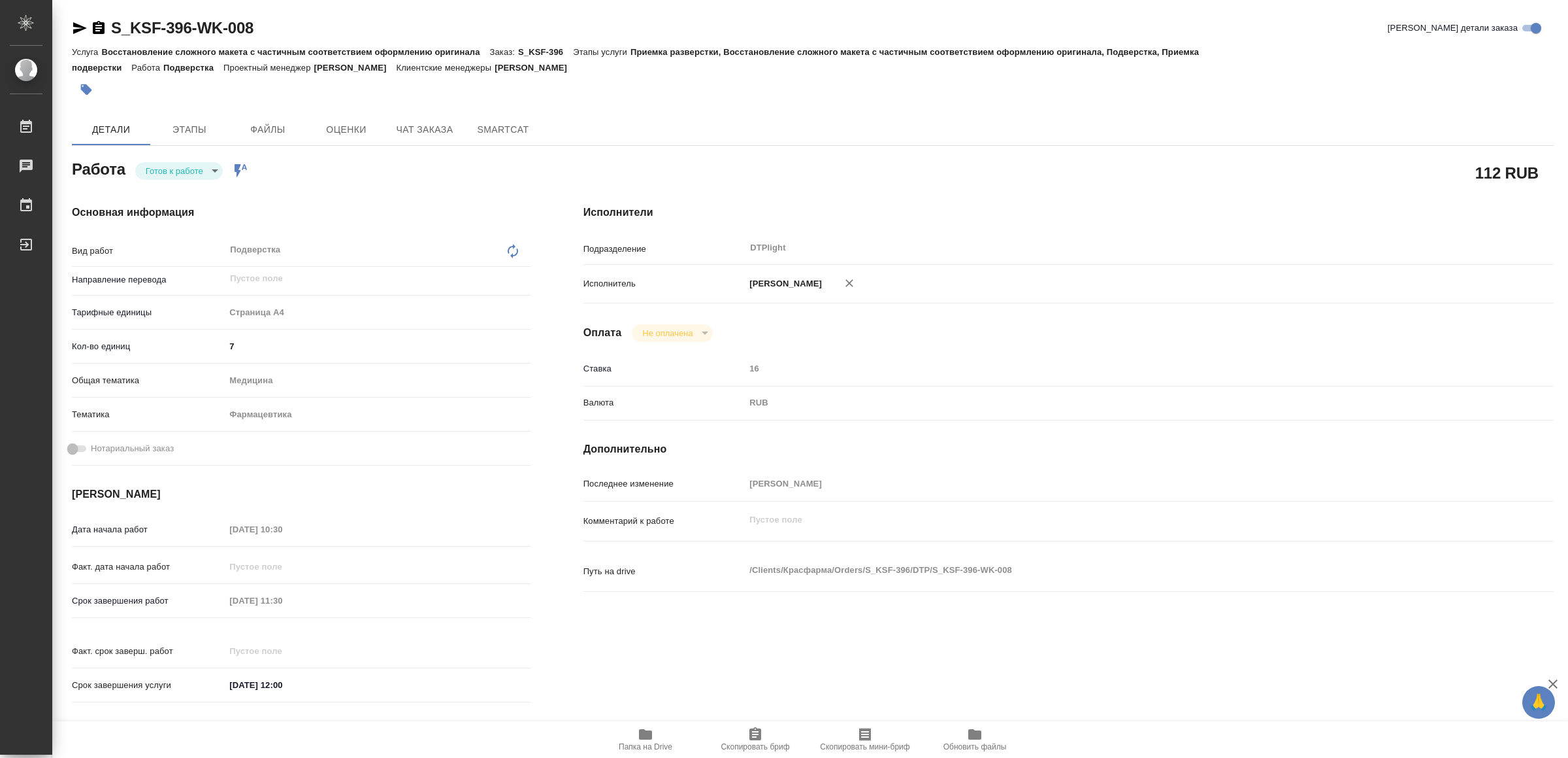
drag, startPoint x: 639, startPoint y: 732, endPoint x: 651, endPoint y: 739, distance: 13.9
click at [640, 732] on icon "button" at bounding box center [645, 734] width 13 height 11
click at [165, 167] on body "🙏 .cls-1 fill:#fff; AWATERA Yamkovenko [PERSON_NAME] Работы 0 Чаты График Выйти…" at bounding box center [784, 379] width 1568 height 758
click at [166, 167] on button "В работе" at bounding box center [167, 170] width 43 height 14
drag, startPoint x: 78, startPoint y: 29, endPoint x: 70, endPoint y: 3, distance: 27.2
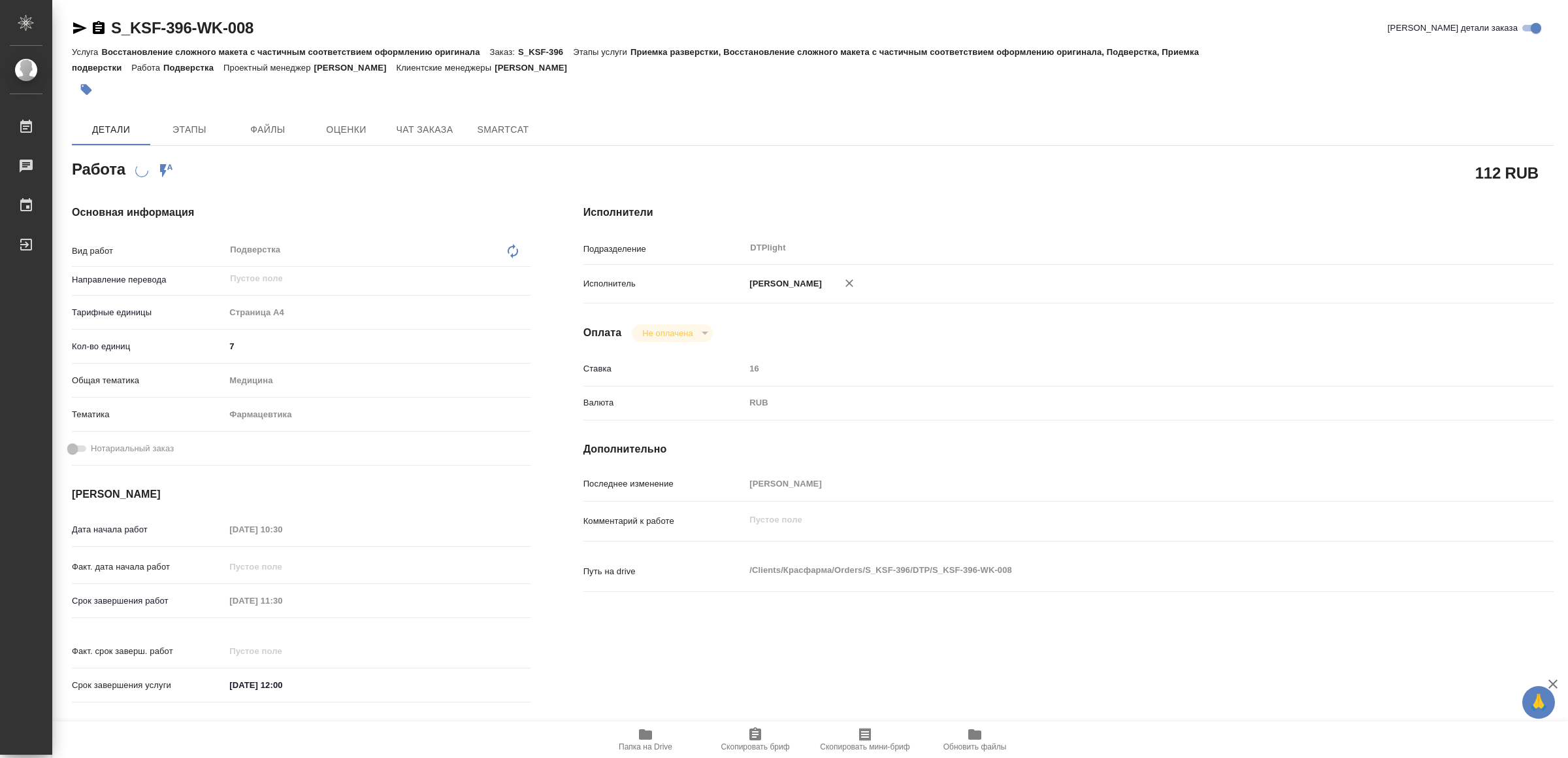
click at [78, 28] on icon "button" at bounding box center [80, 28] width 16 height 16
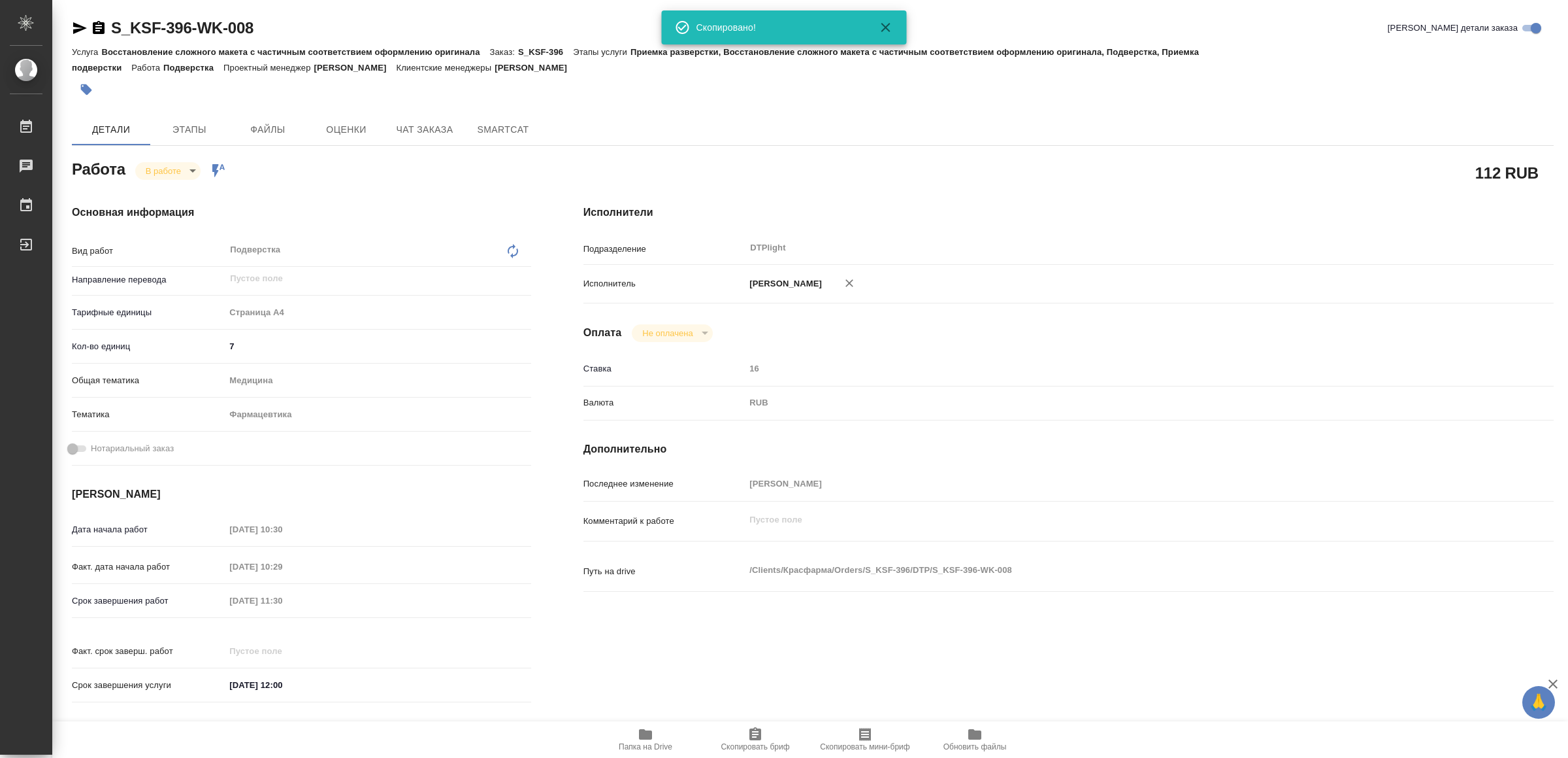
type textarea "x"
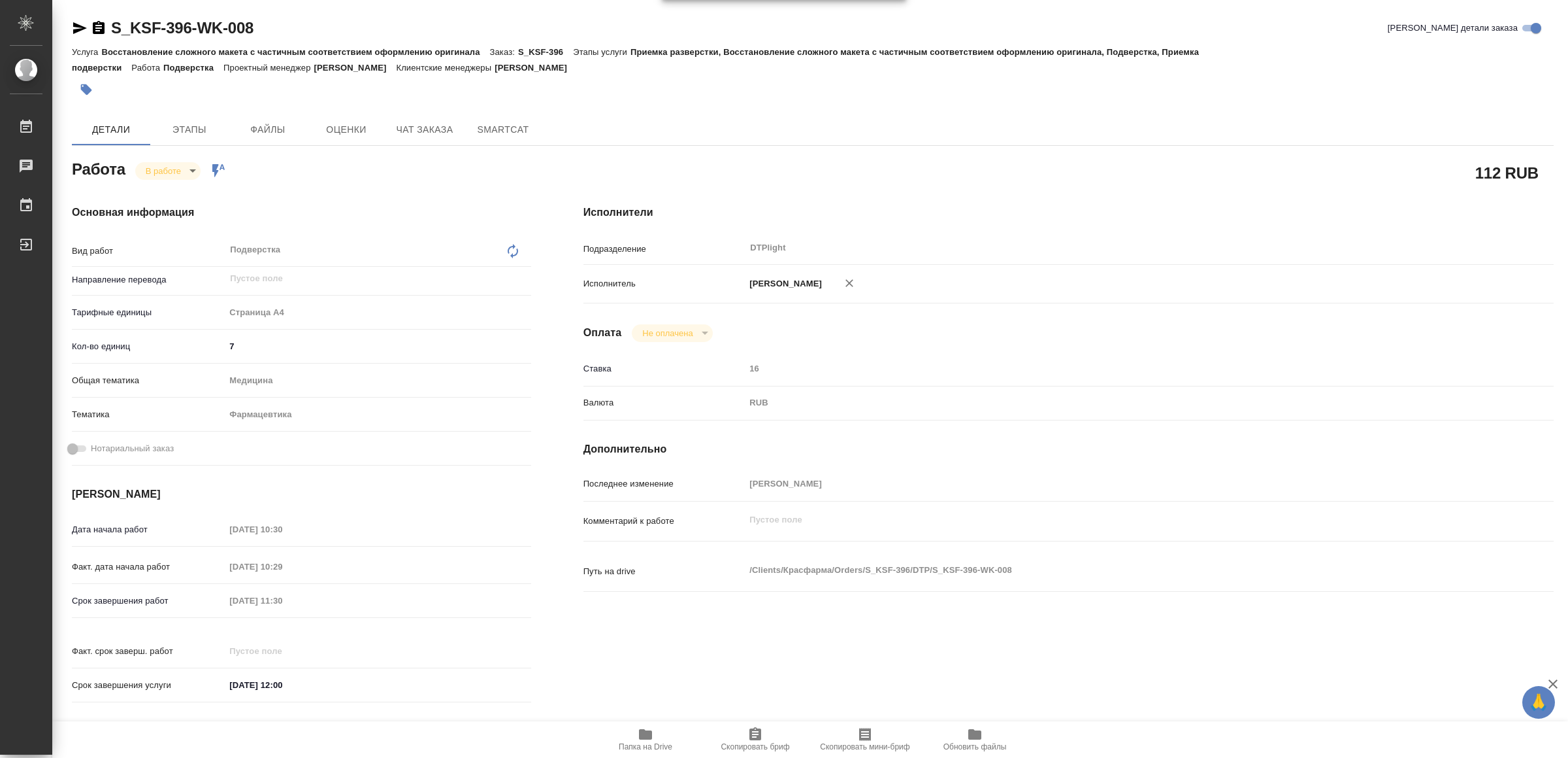
click at [634, 738] on span "Папка на Drive" at bounding box center [646, 739] width 94 height 25
click at [174, 166] on body "🙏 .cls-1 fill:#fff; AWATERA Yamkovenko [PERSON_NAME] Работы 0 Чаты График Выйти…" at bounding box center [784, 379] width 1568 height 758
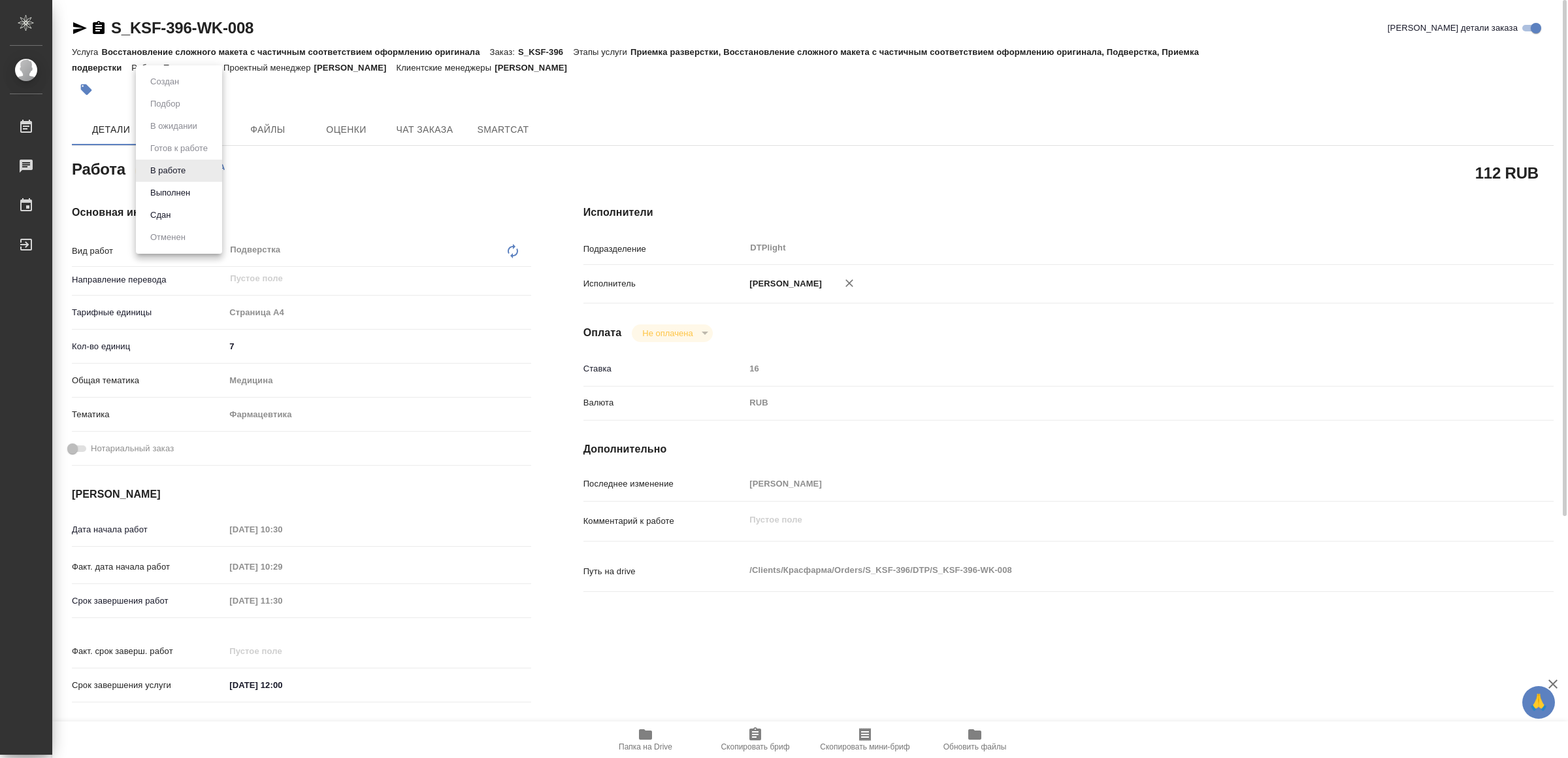
drag, startPoint x: 189, startPoint y: 186, endPoint x: 196, endPoint y: 197, distance: 13.0
click at [189, 187] on button "Выполнен" at bounding box center [170, 193] width 48 height 14
type textarea "x"
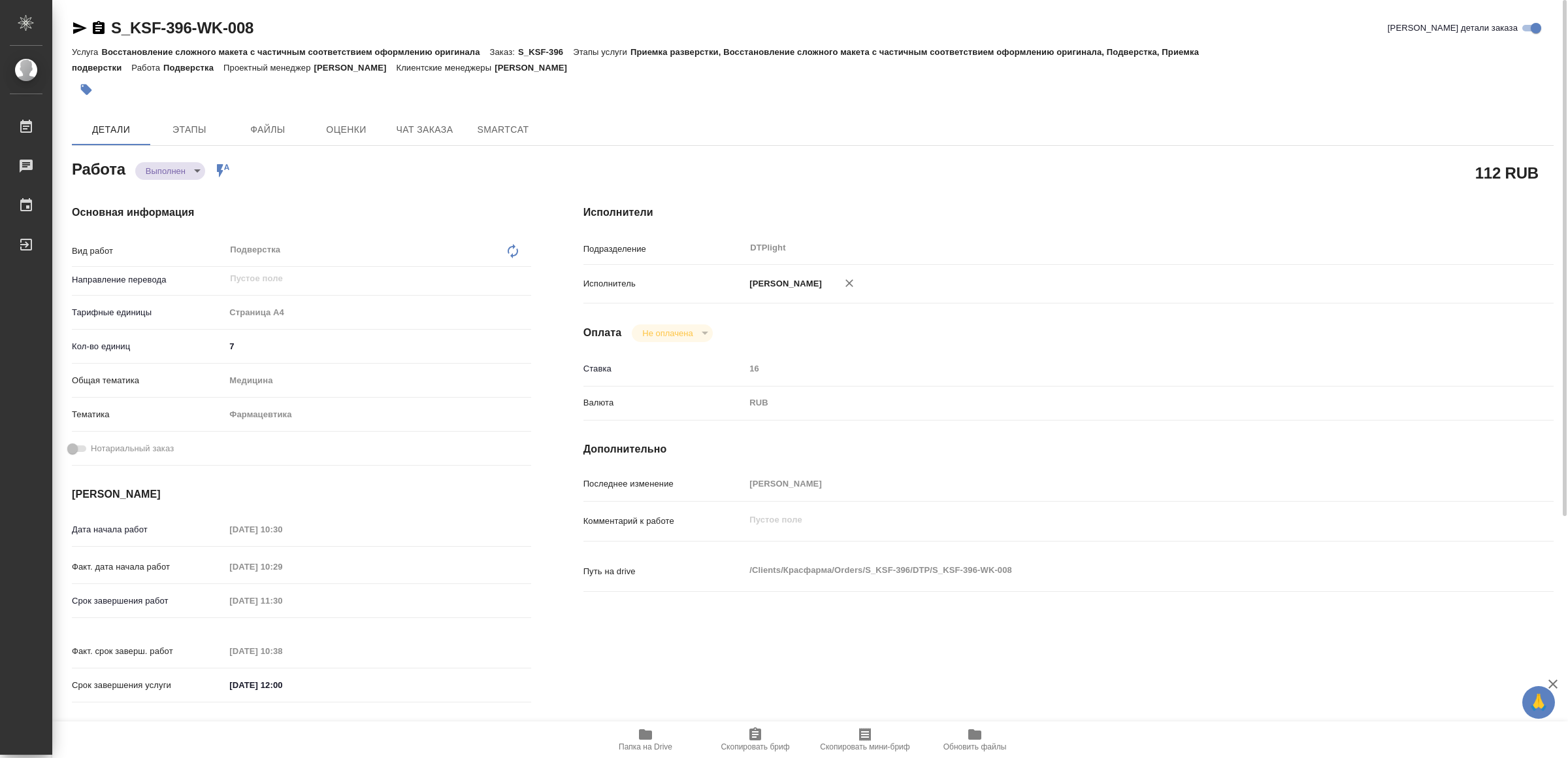
type textarea "x"
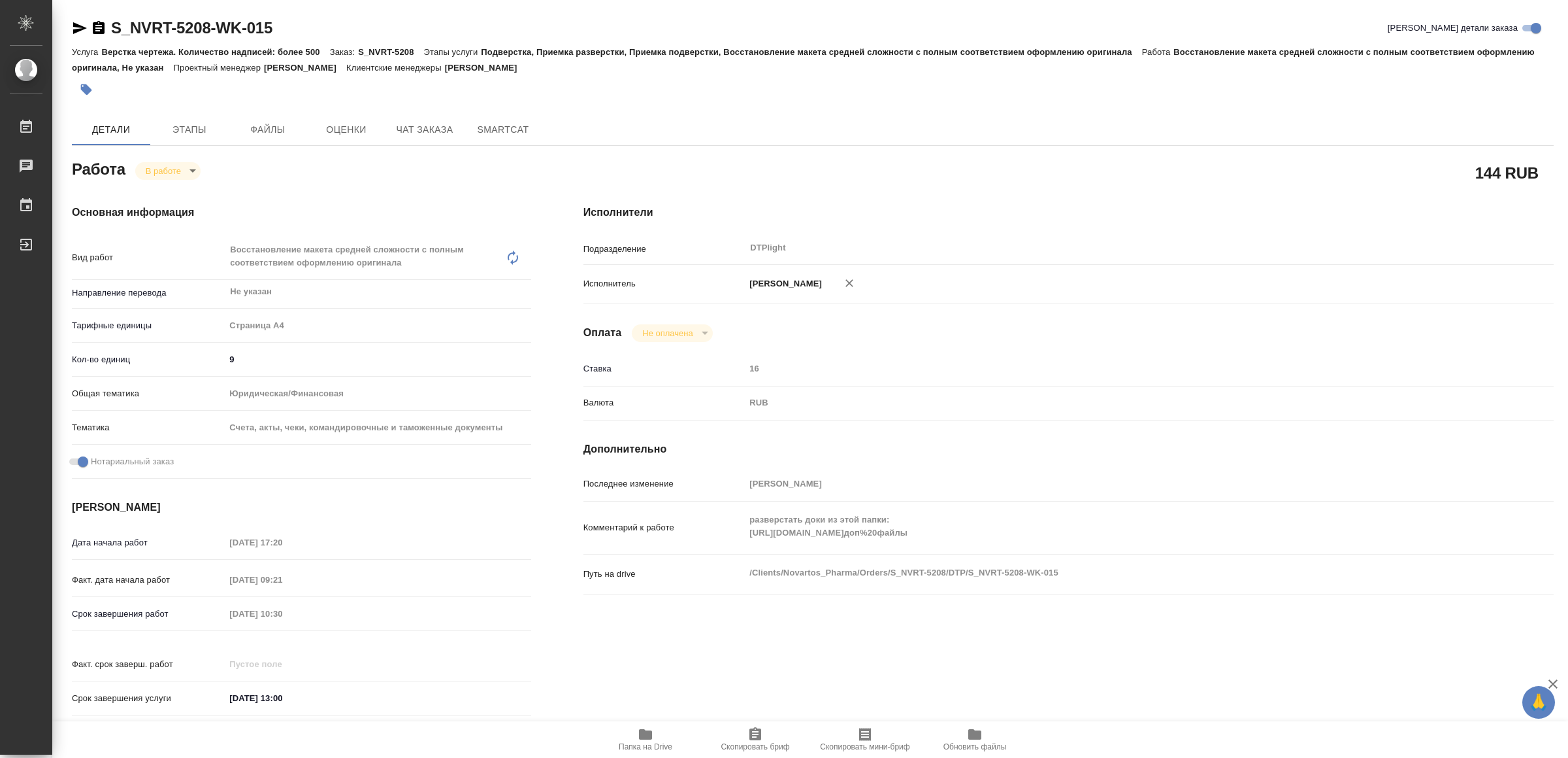
click at [75, 27] on icon "button" at bounding box center [80, 28] width 16 height 16
